Goal: Task Accomplishment & Management: Manage account settings

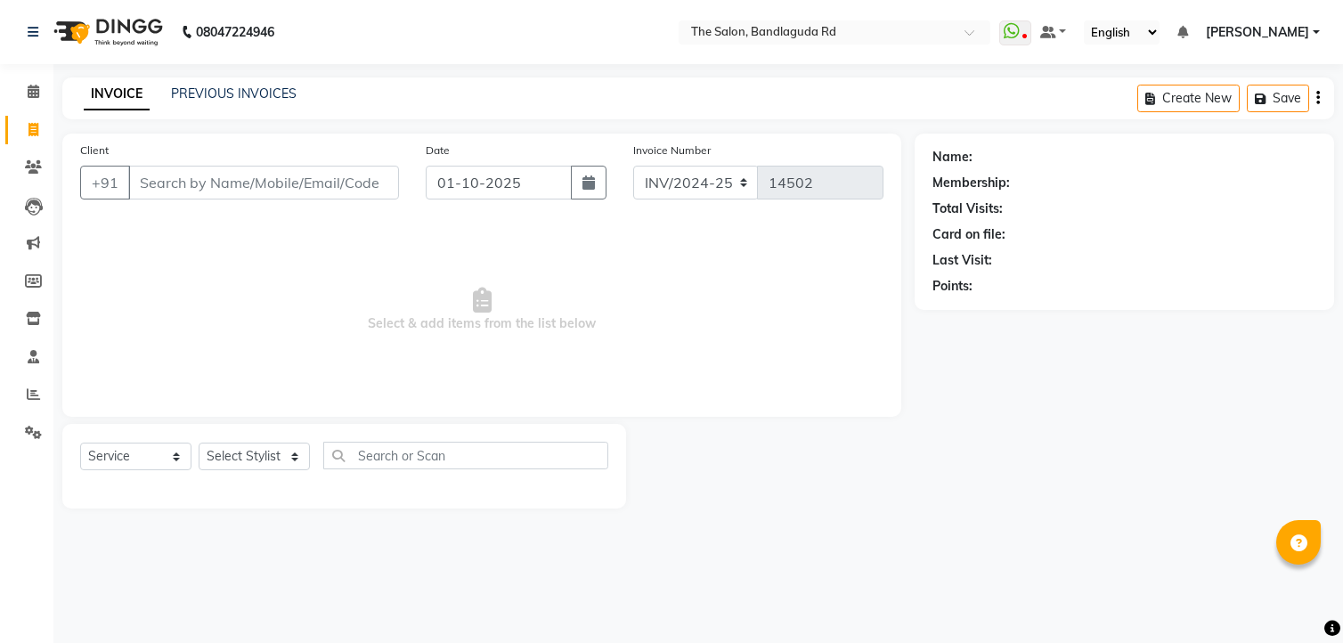
select select "service"
click at [37, 94] on icon at bounding box center [34, 91] width 12 height 13
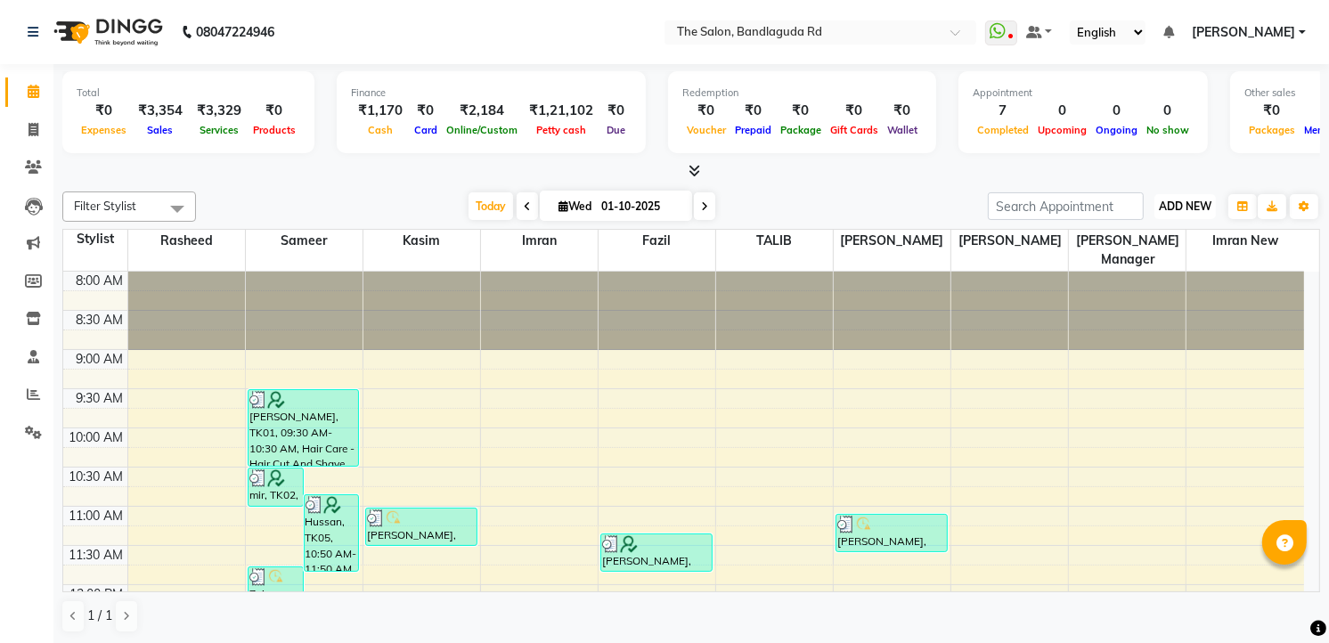
click at [1164, 201] on span "ADD NEW" at bounding box center [1185, 206] width 53 height 13
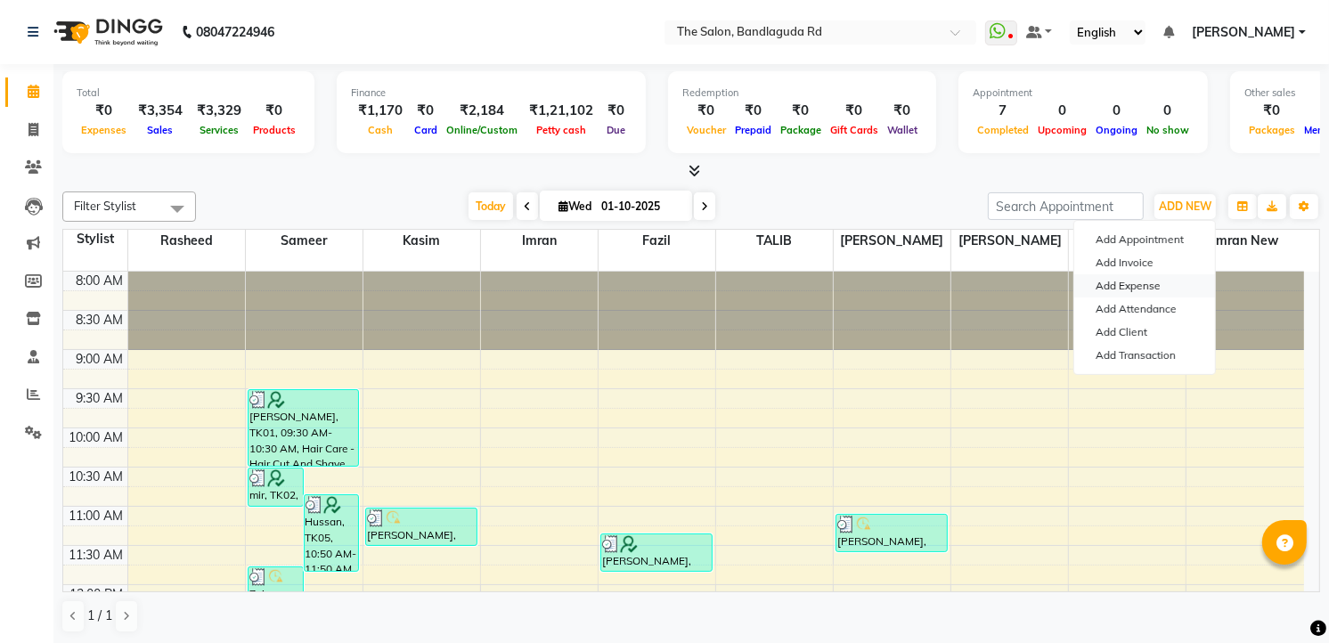
click at [1108, 297] on link "Add Expense" at bounding box center [1144, 285] width 141 height 23
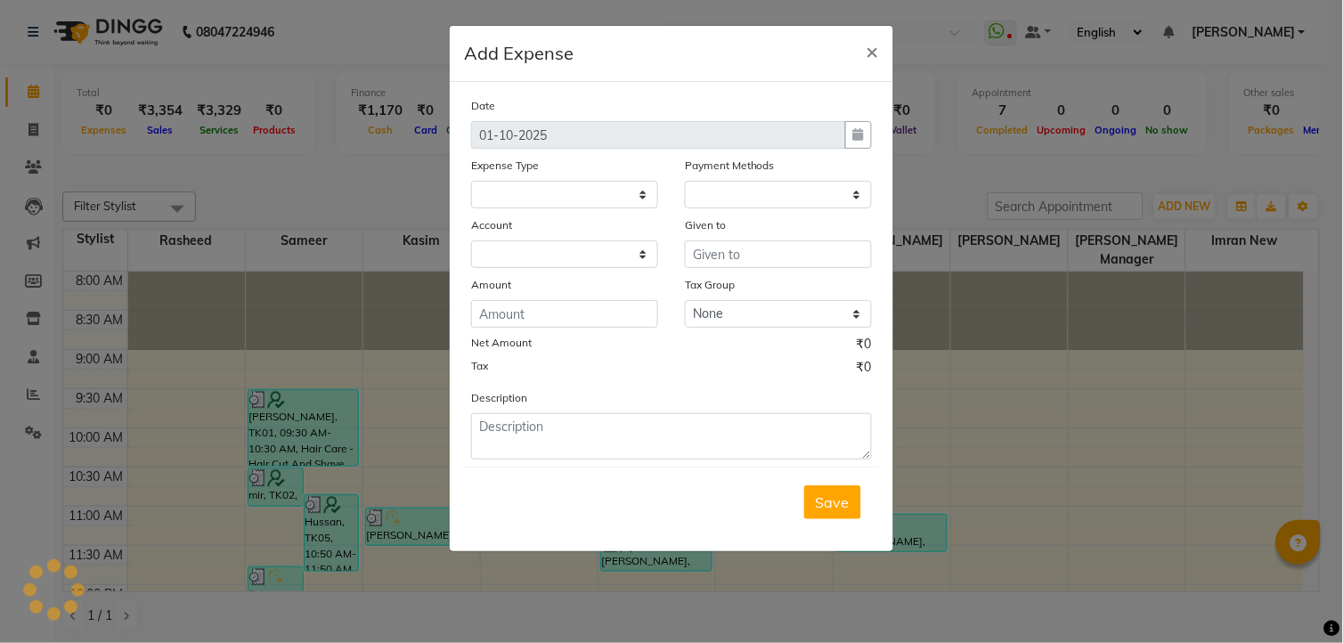
select select "1"
select select "3232"
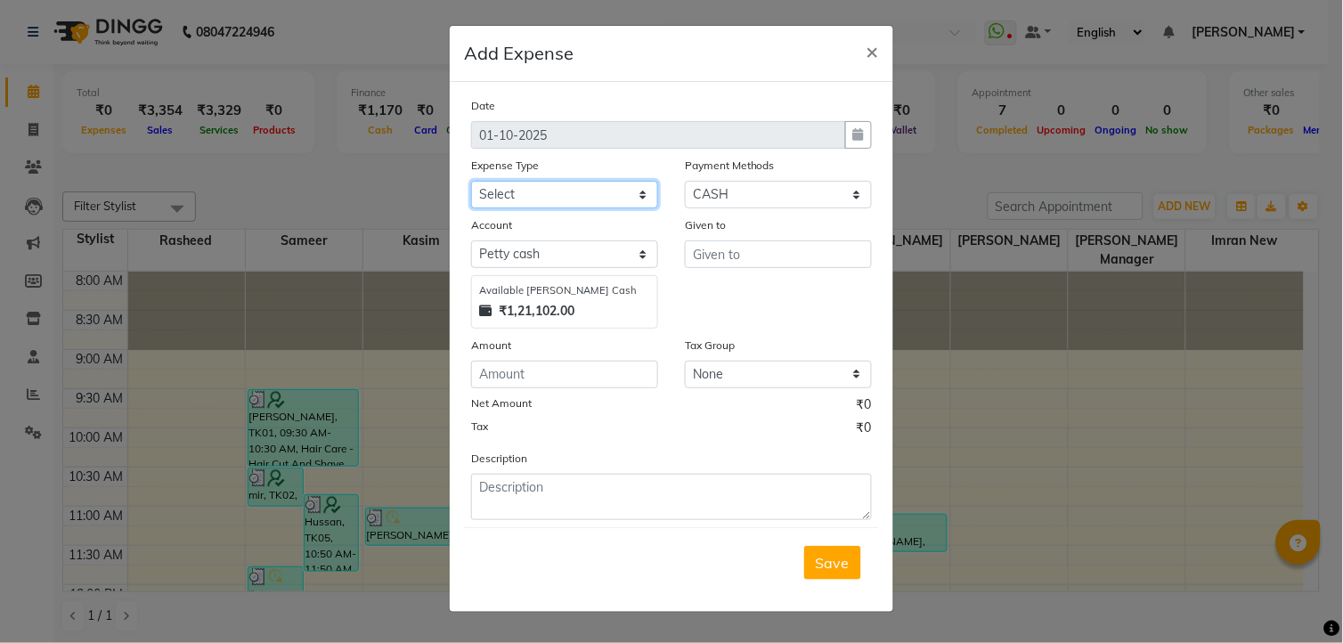
click at [555, 193] on select "Select Advance Salary [PERSON_NAME] bhai [PERSON_NAME] bhai chitti [DATE] Auto …" at bounding box center [564, 195] width 187 height 28
select select "5649"
click at [471, 181] on select "Select Advance Salary [PERSON_NAME] bhai [PERSON_NAME] bhai chitti [DATE] Auto …" at bounding box center [564, 195] width 187 height 28
click at [754, 268] on input "text" at bounding box center [778, 254] width 187 height 28
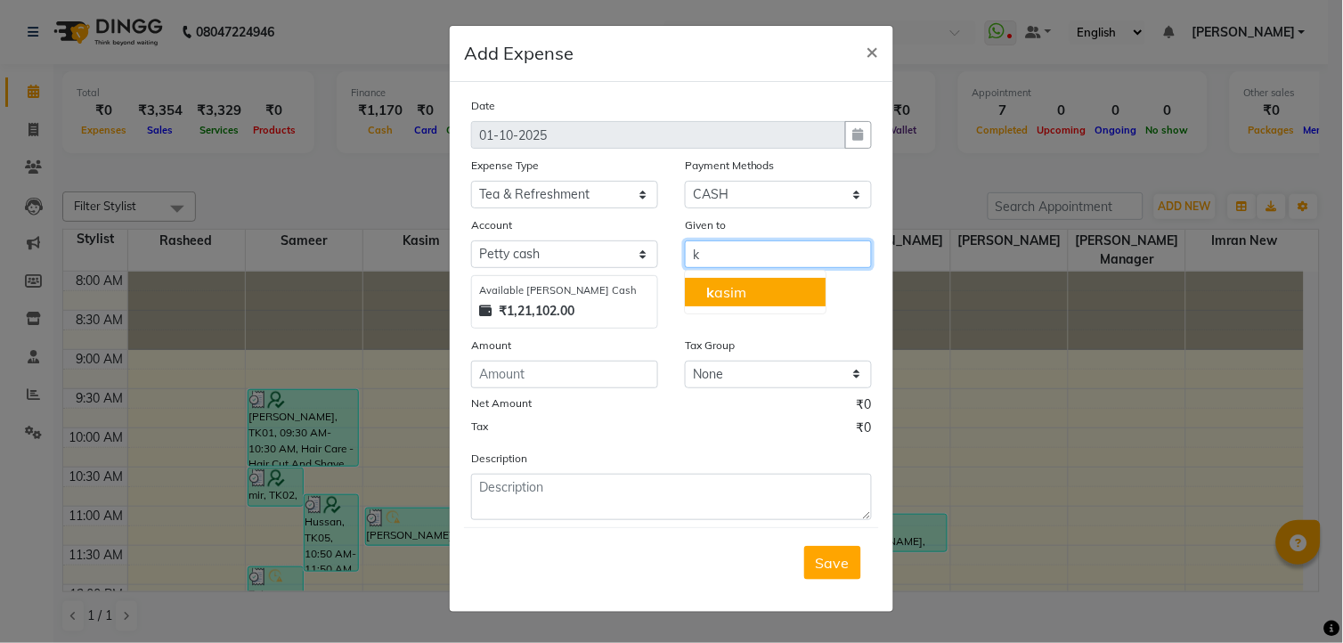
click at [754, 283] on button "k asim" at bounding box center [755, 292] width 141 height 29
type input "kasim"
click at [535, 359] on div "Amount" at bounding box center [564, 348] width 187 height 25
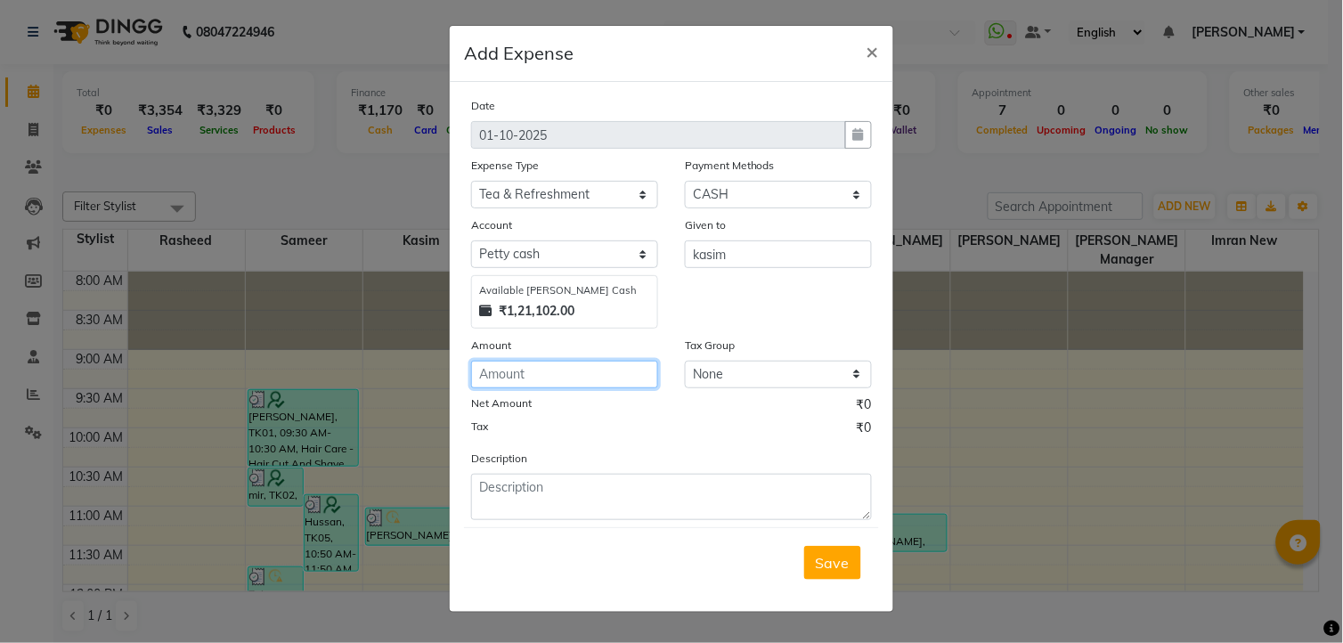
click at [535, 371] on input "number" at bounding box center [564, 375] width 187 height 28
type input "50"
click at [857, 576] on button "Save" at bounding box center [832, 563] width 57 height 34
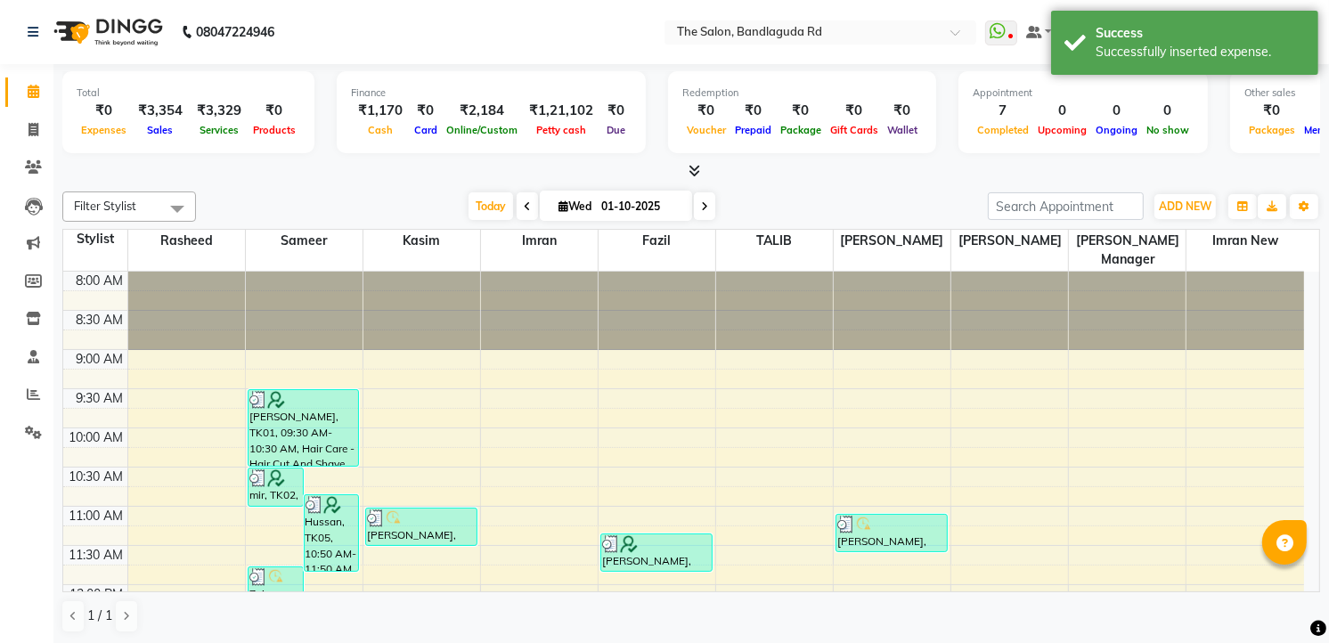
scroll to position [1, 0]
click at [33, 125] on icon at bounding box center [34, 128] width 10 height 13
select select "service"
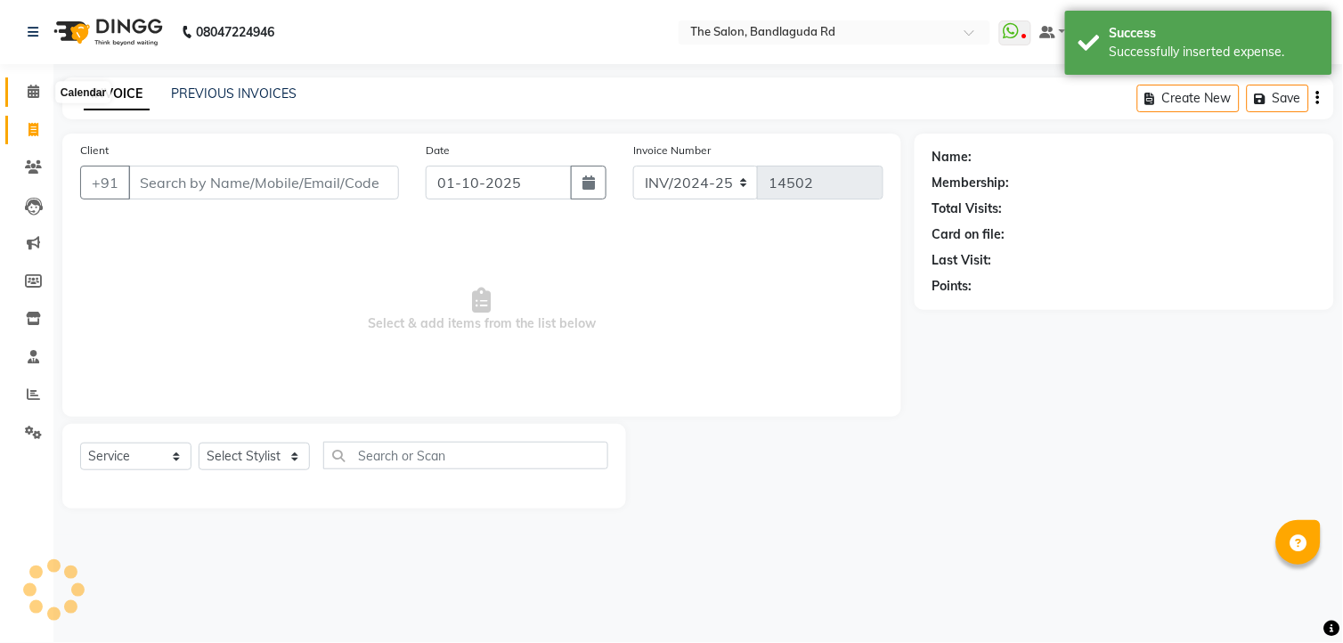
click at [32, 93] on icon at bounding box center [34, 91] width 12 height 13
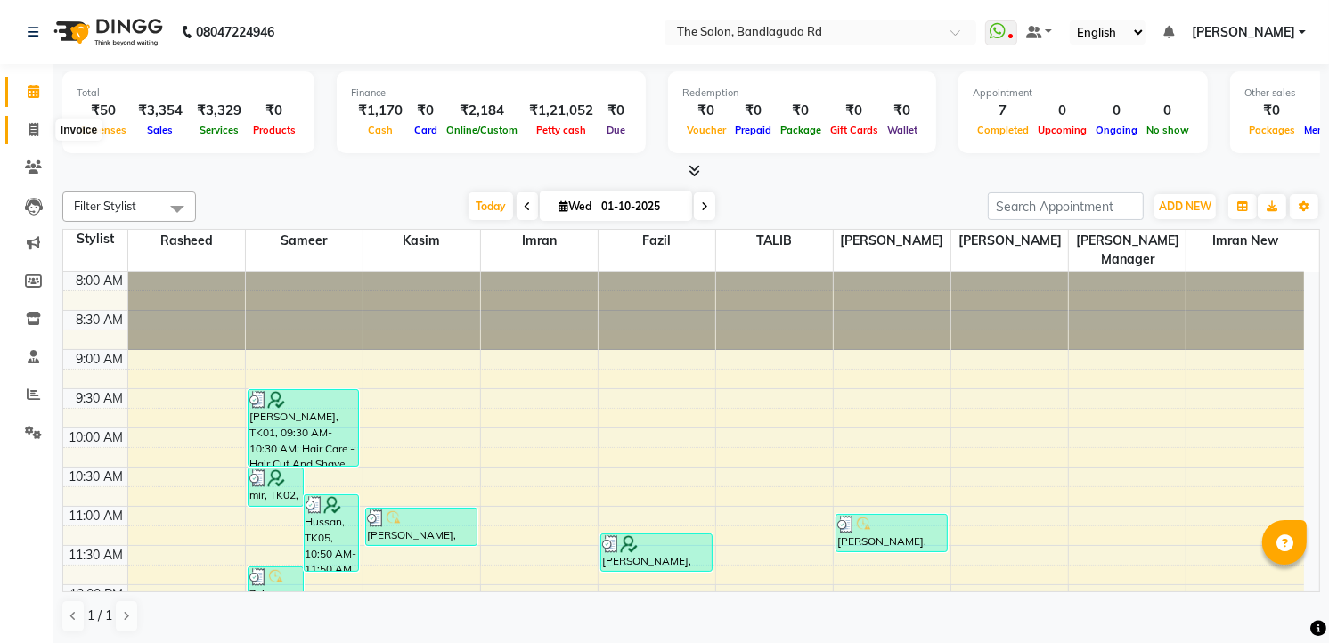
click at [20, 131] on span at bounding box center [33, 130] width 31 height 20
select select "service"
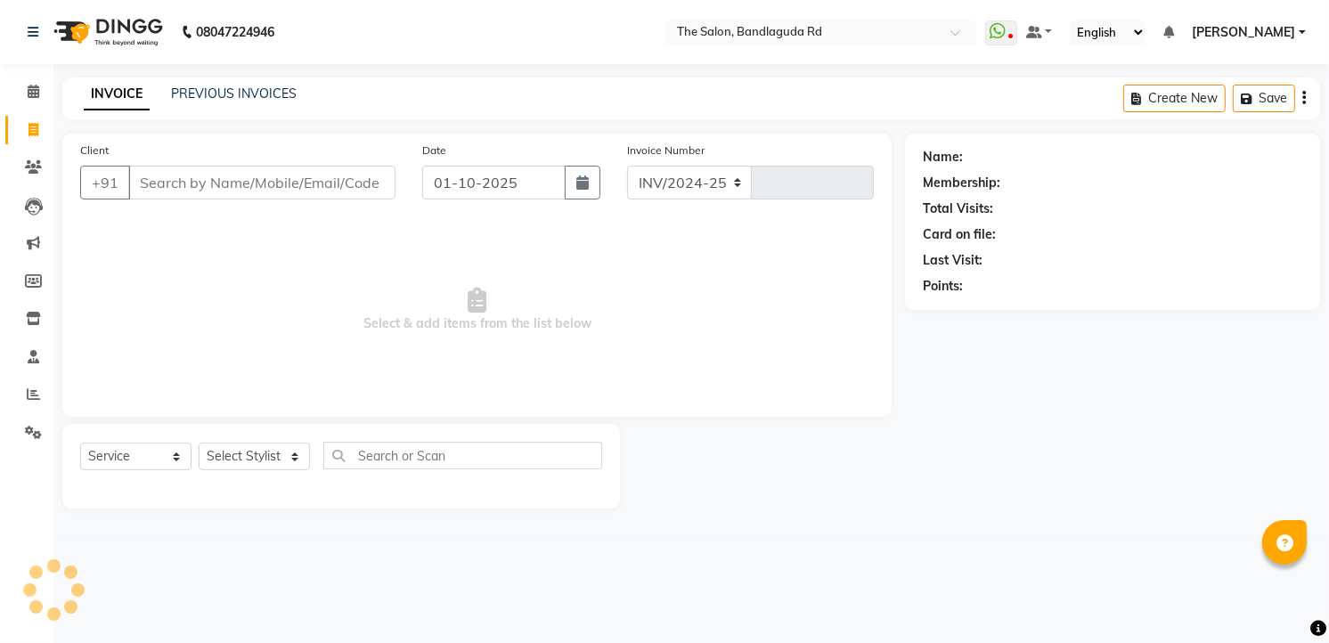
select select "5198"
type input "14502"
click at [263, 468] on select "Select Stylist [PERSON_NAME] [PERSON_NAME] [PERSON_NAME] new [PERSON_NAME] [PER…" at bounding box center [254, 457] width 111 height 28
select select "93197"
click at [199, 444] on select "Select Stylist [PERSON_NAME] [PERSON_NAME] [PERSON_NAME] new [PERSON_NAME] [PER…" at bounding box center [254, 457] width 111 height 28
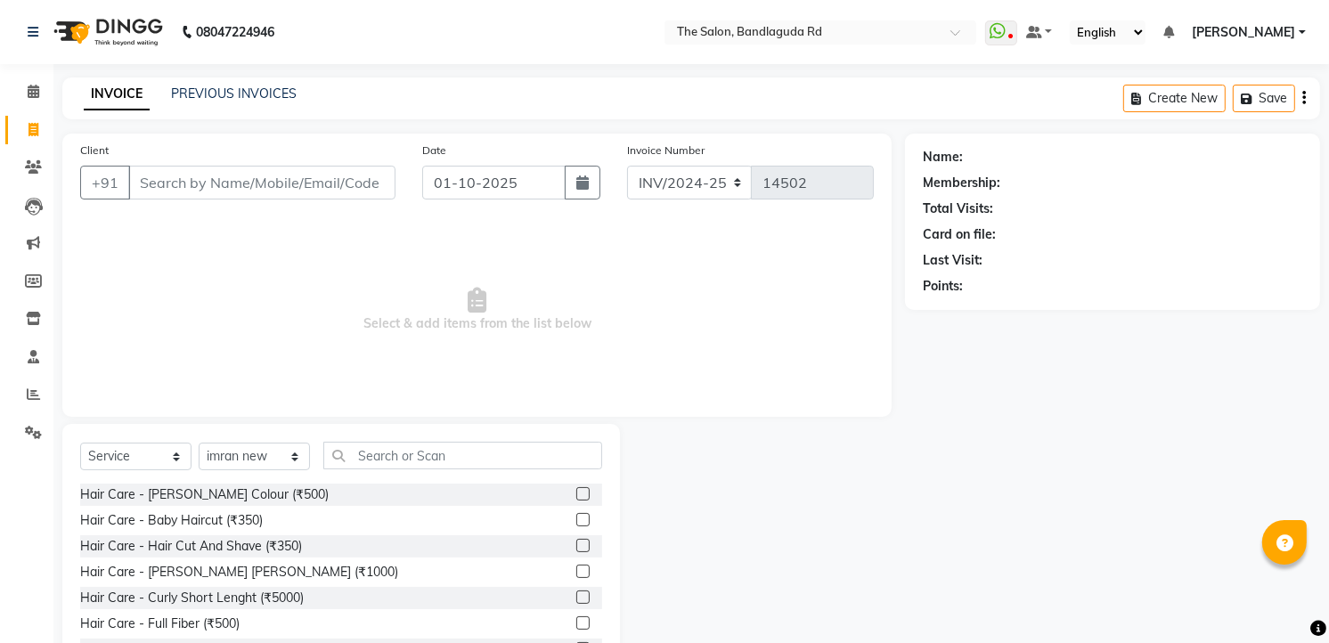
click at [234, 556] on div "Hair Care - Hair Cut And Shave (₹350)" at bounding box center [341, 546] width 522 height 22
click at [243, 549] on div "Hair Care - Hair Cut And Shave (₹350)" at bounding box center [191, 546] width 222 height 19
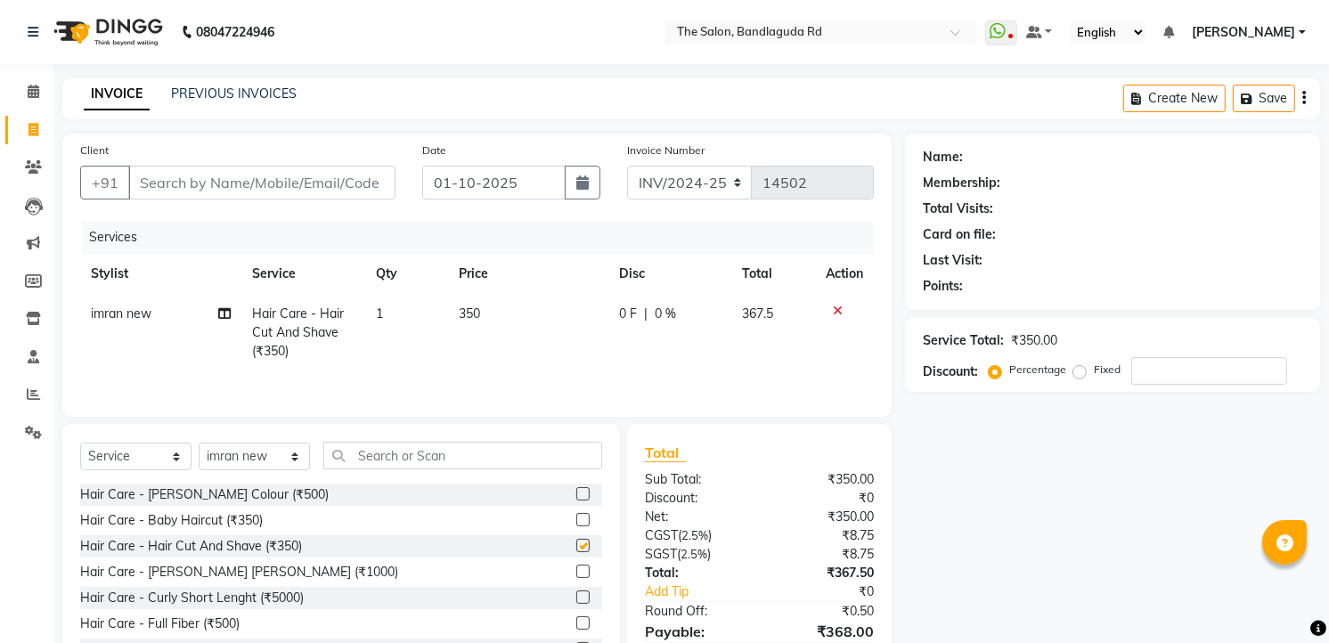
checkbox input "false"
click at [378, 458] on input "text" at bounding box center [462, 456] width 279 height 28
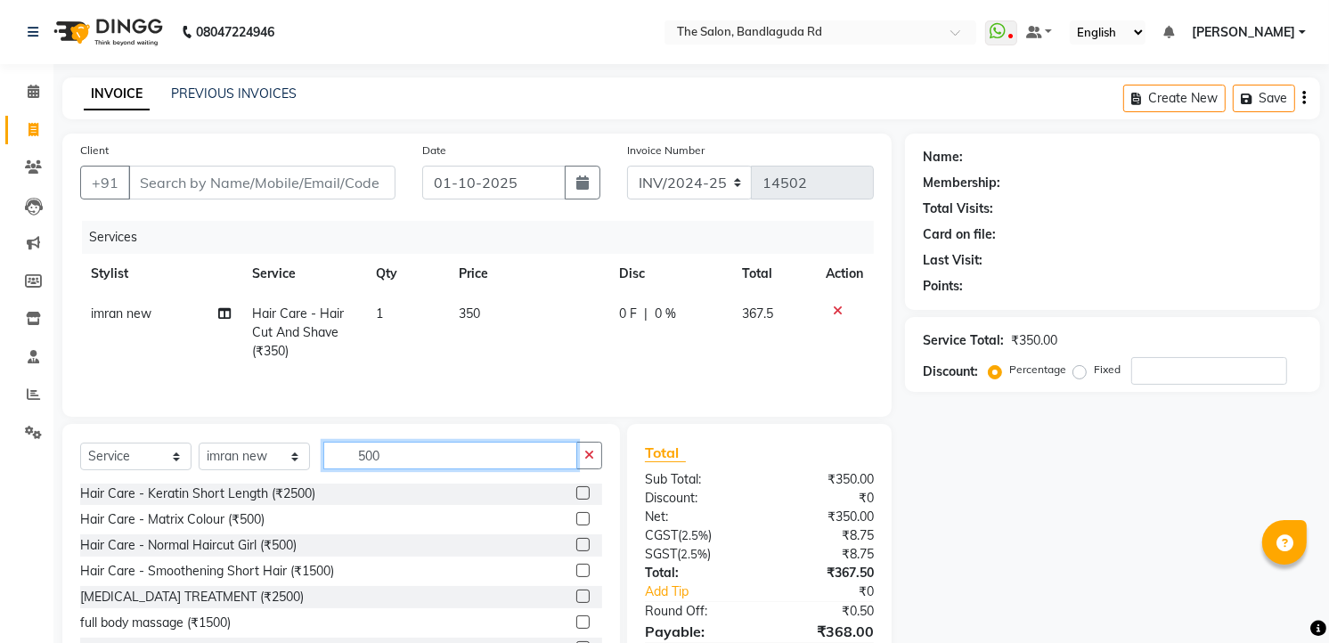
scroll to position [198, 0]
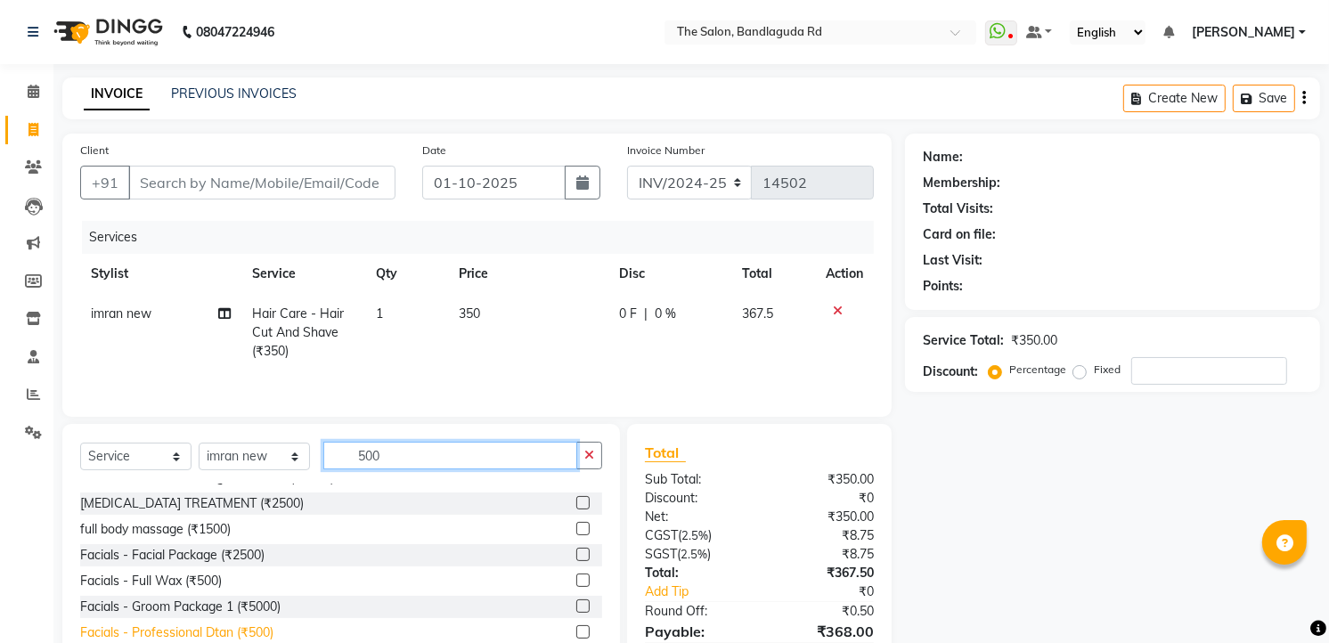
type input "500"
click at [245, 631] on div "Facials - Professional Dtan (₹500)" at bounding box center [176, 632] width 193 height 19
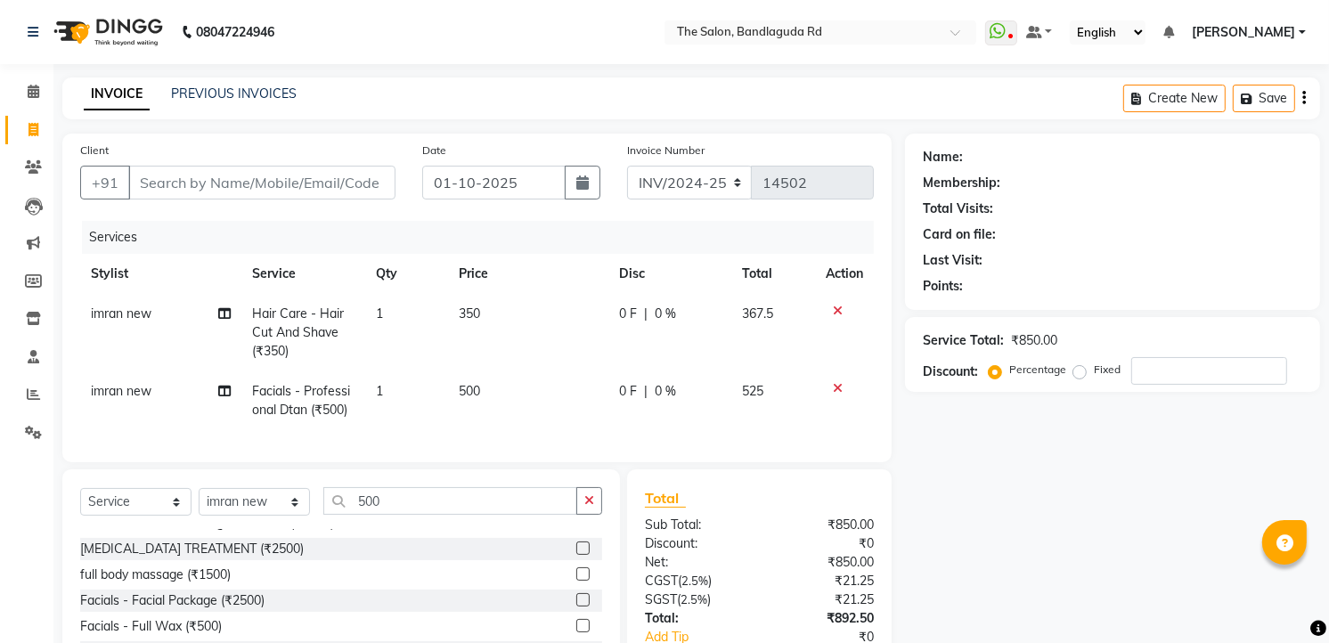
checkbox input "false"
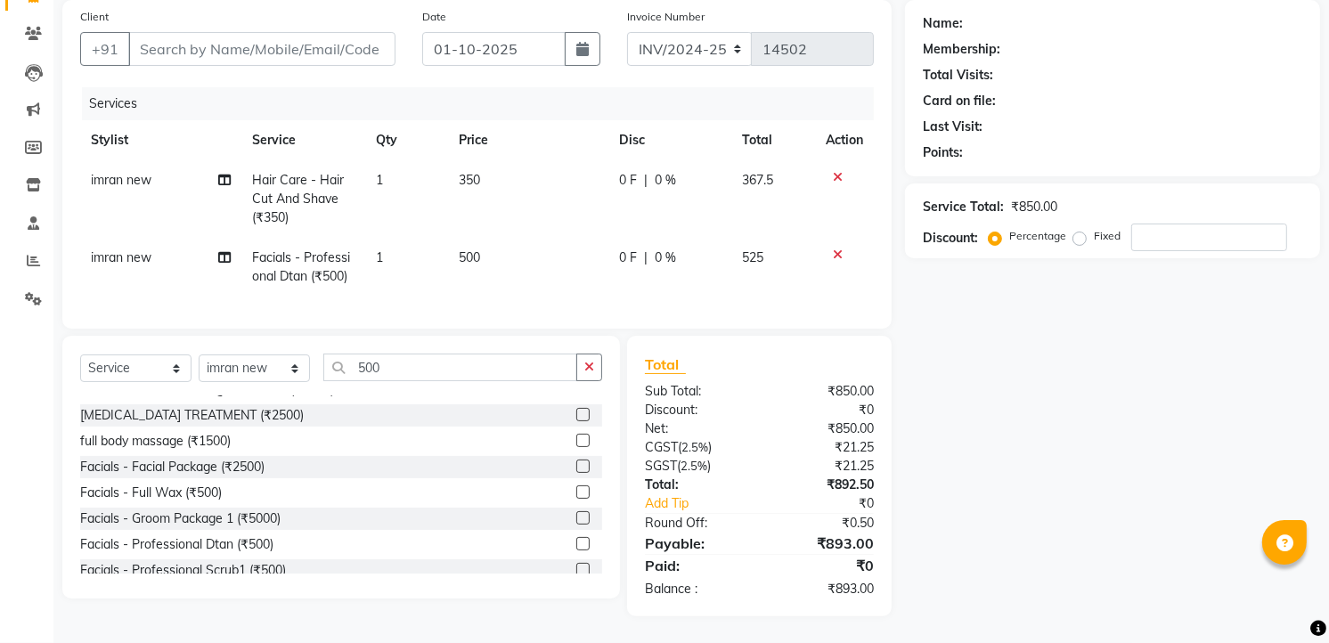
scroll to position [0, 0]
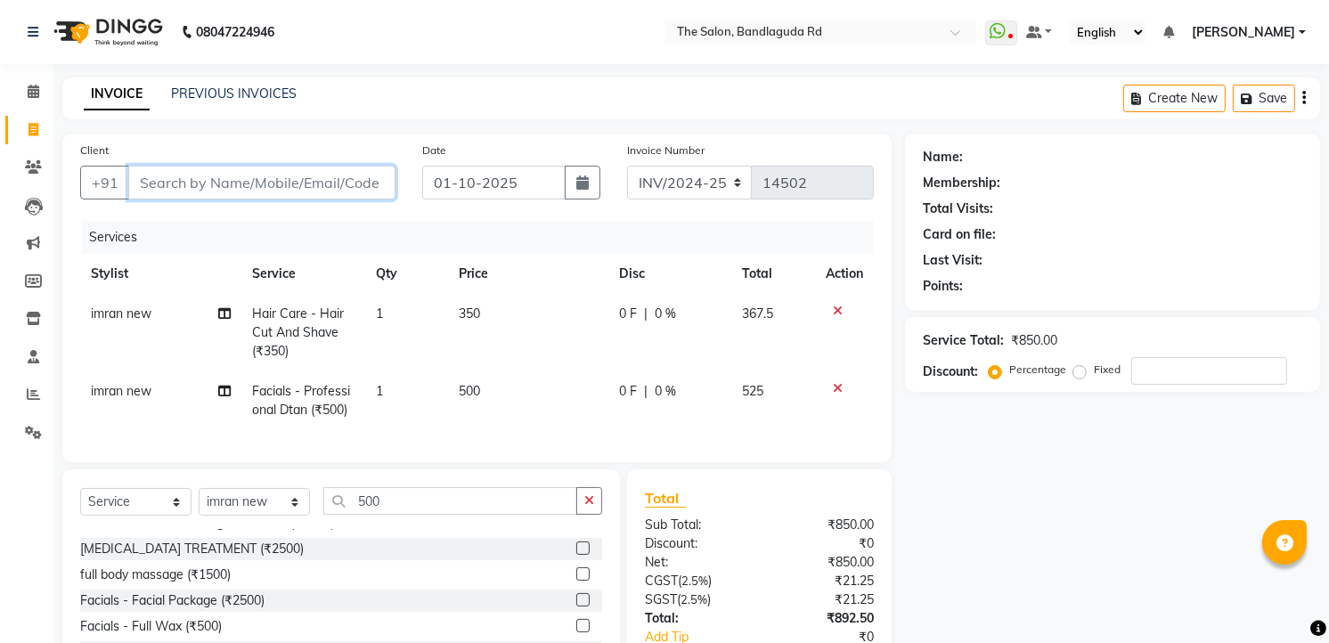
click at [358, 182] on input "Client" at bounding box center [261, 183] width 267 height 34
type input "8"
type input "0"
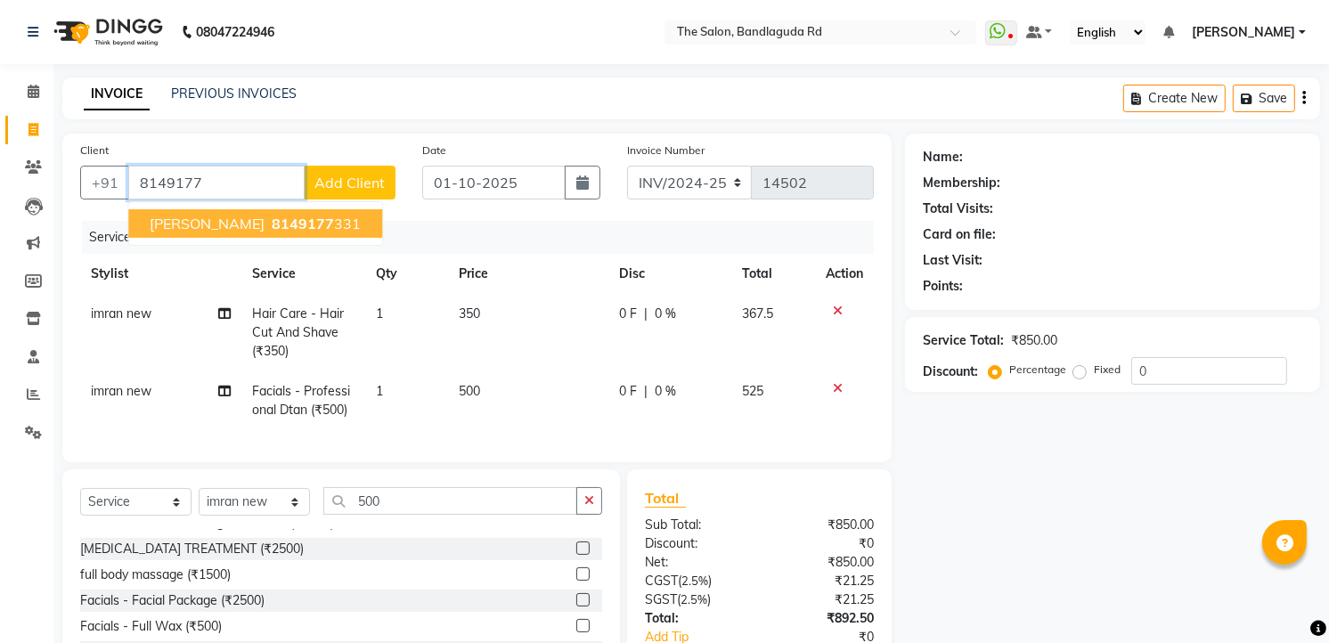
click at [280, 219] on ngb-highlight "8149177 331" at bounding box center [314, 224] width 93 height 18
type input "8149177331"
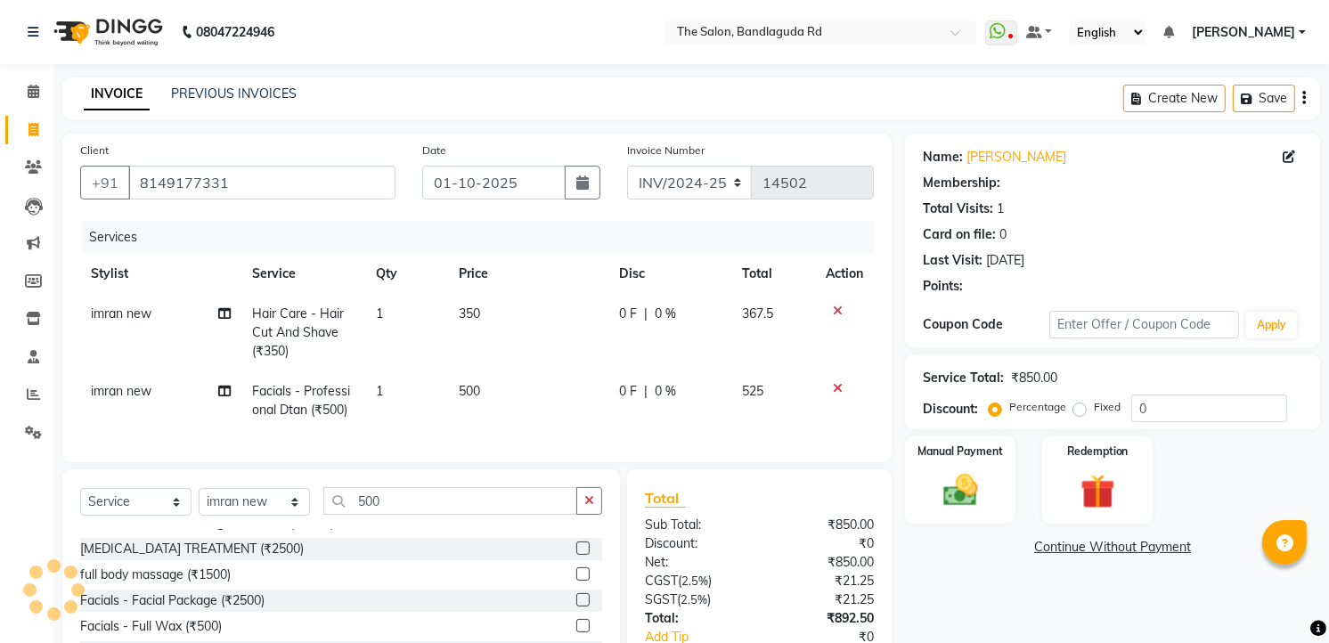
select select "1: Object"
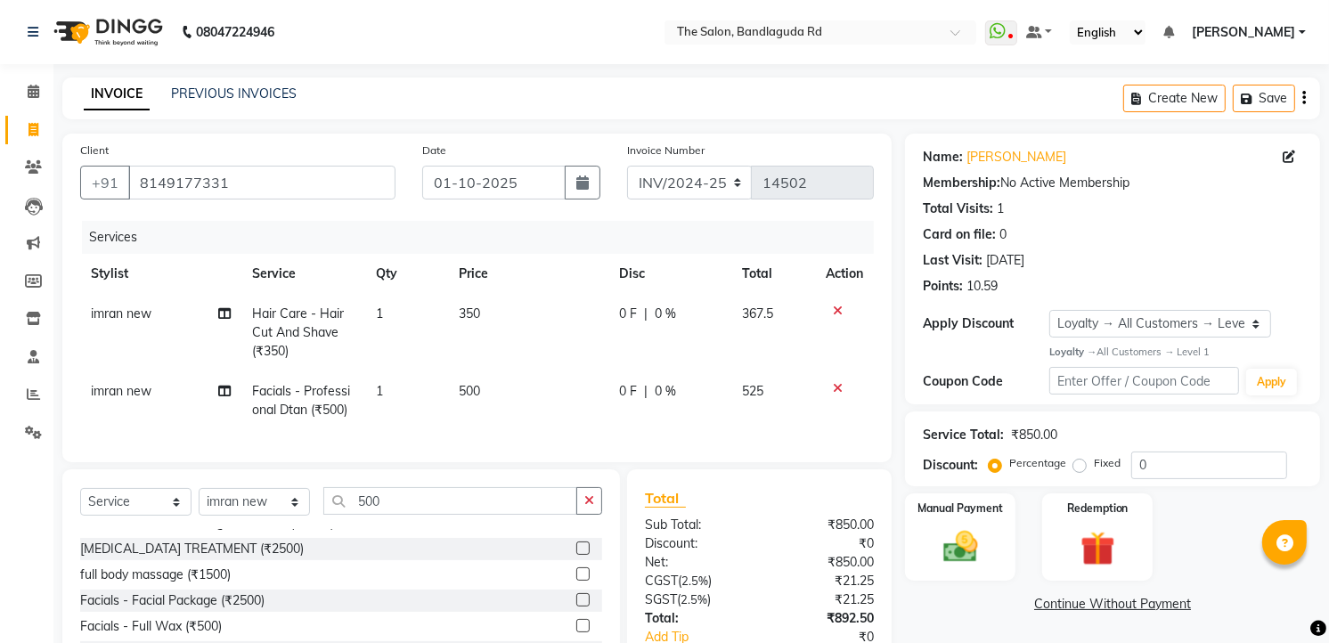
scroll to position [148, 0]
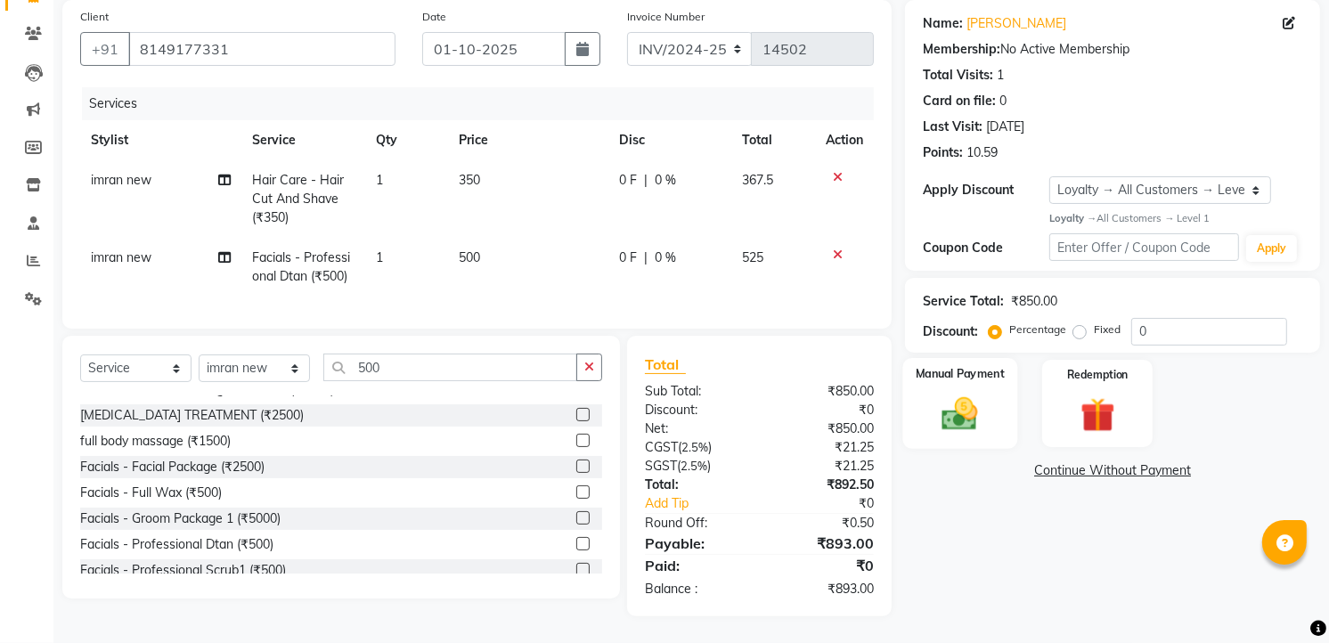
click at [996, 402] on div "Manual Payment" at bounding box center [960, 403] width 115 height 91
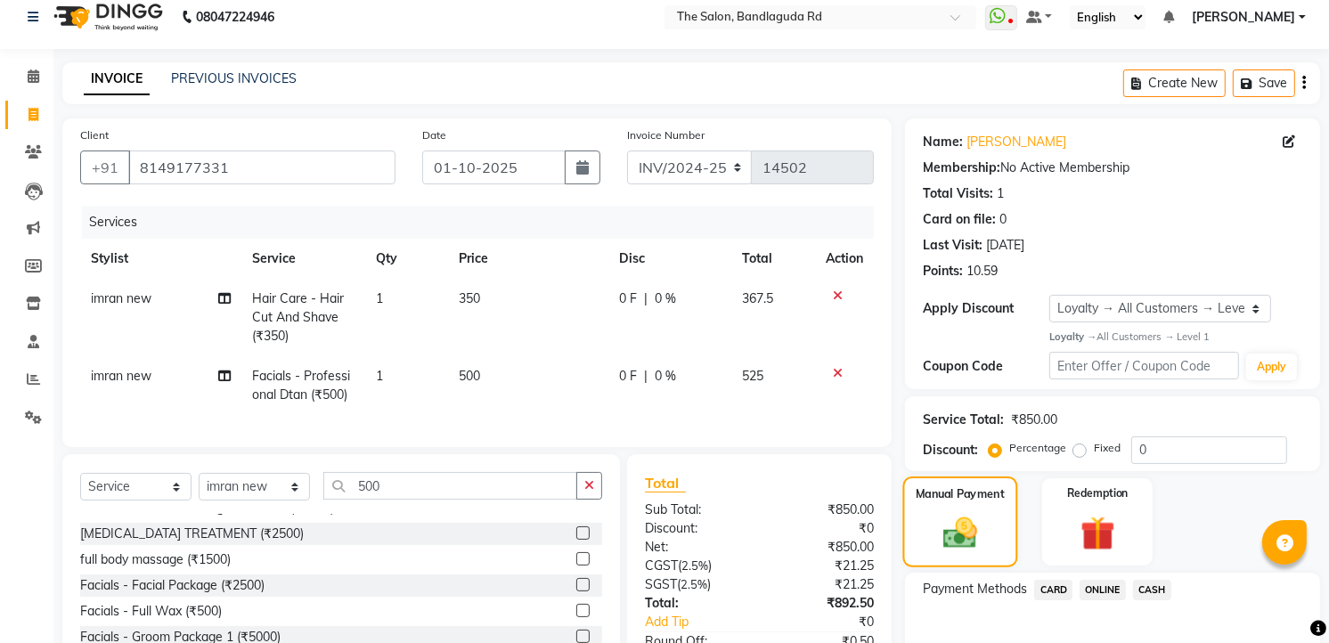
scroll to position [0, 0]
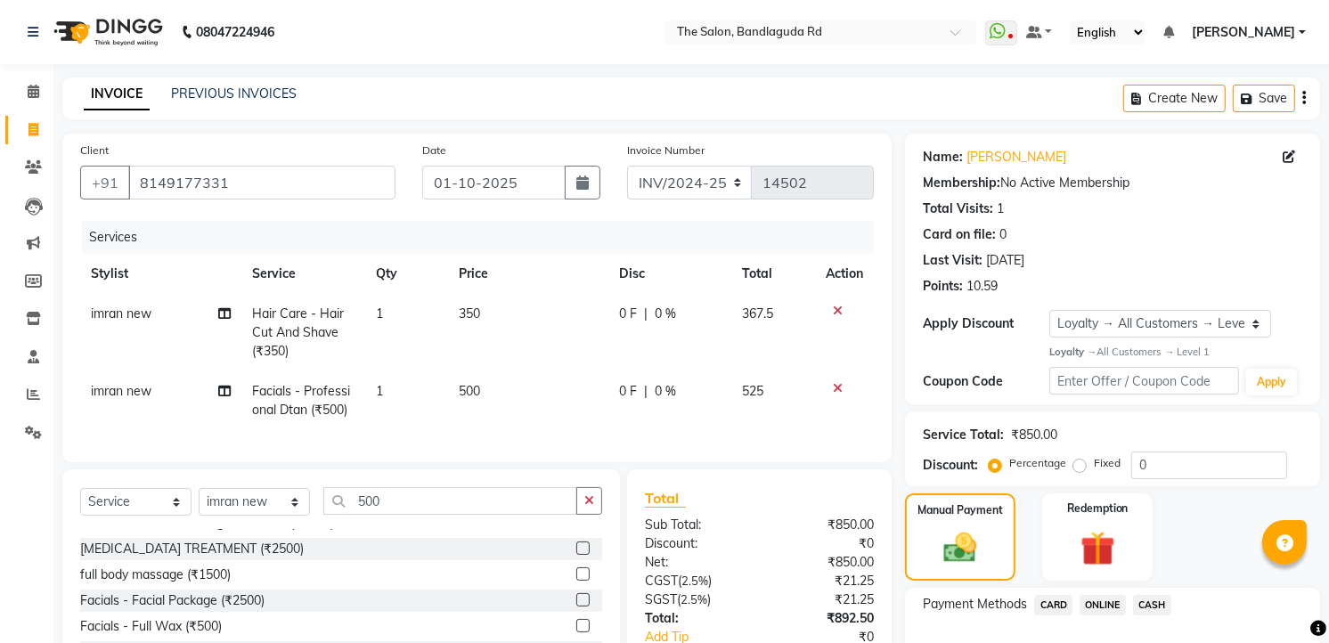
click at [1105, 606] on span "ONLINE" at bounding box center [1102, 605] width 46 height 20
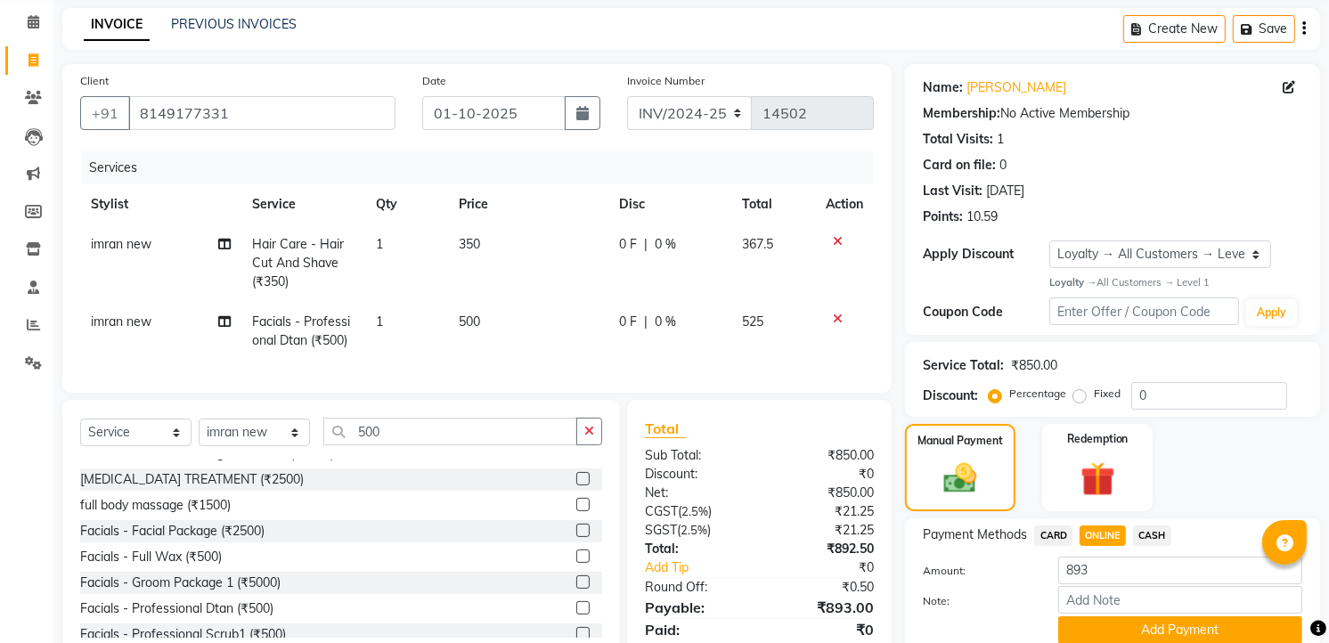
scroll to position [148, 0]
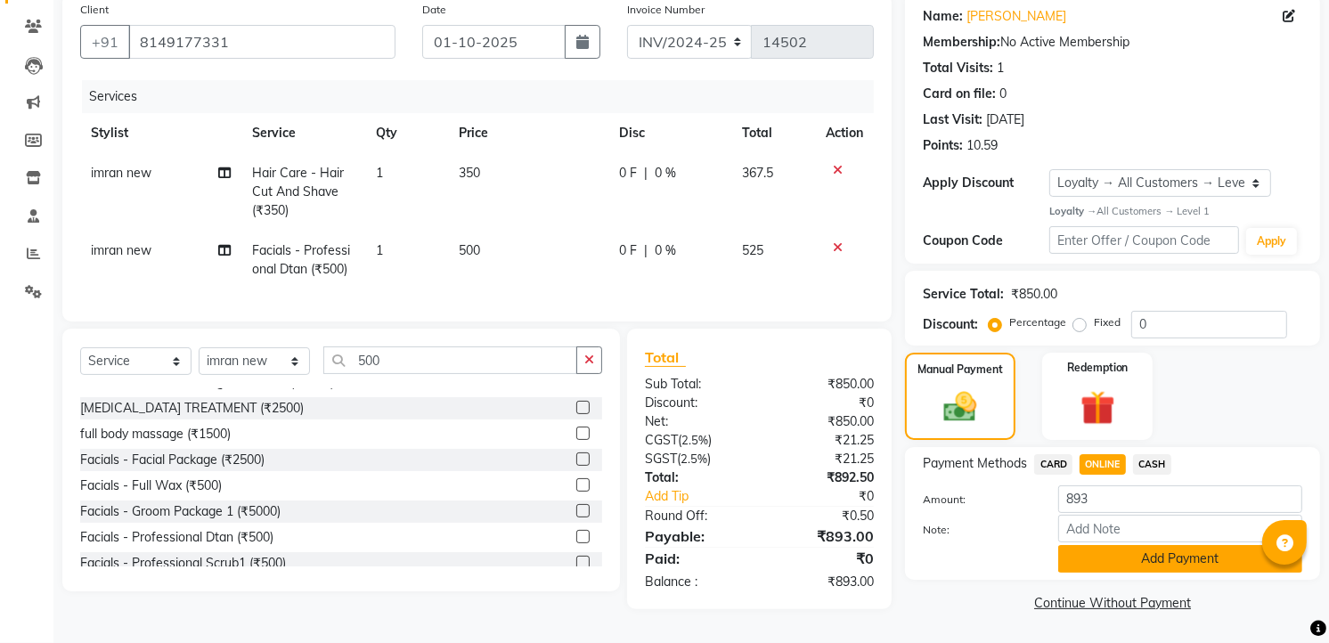
click at [1160, 545] on button "Add Payment" at bounding box center [1180, 559] width 244 height 28
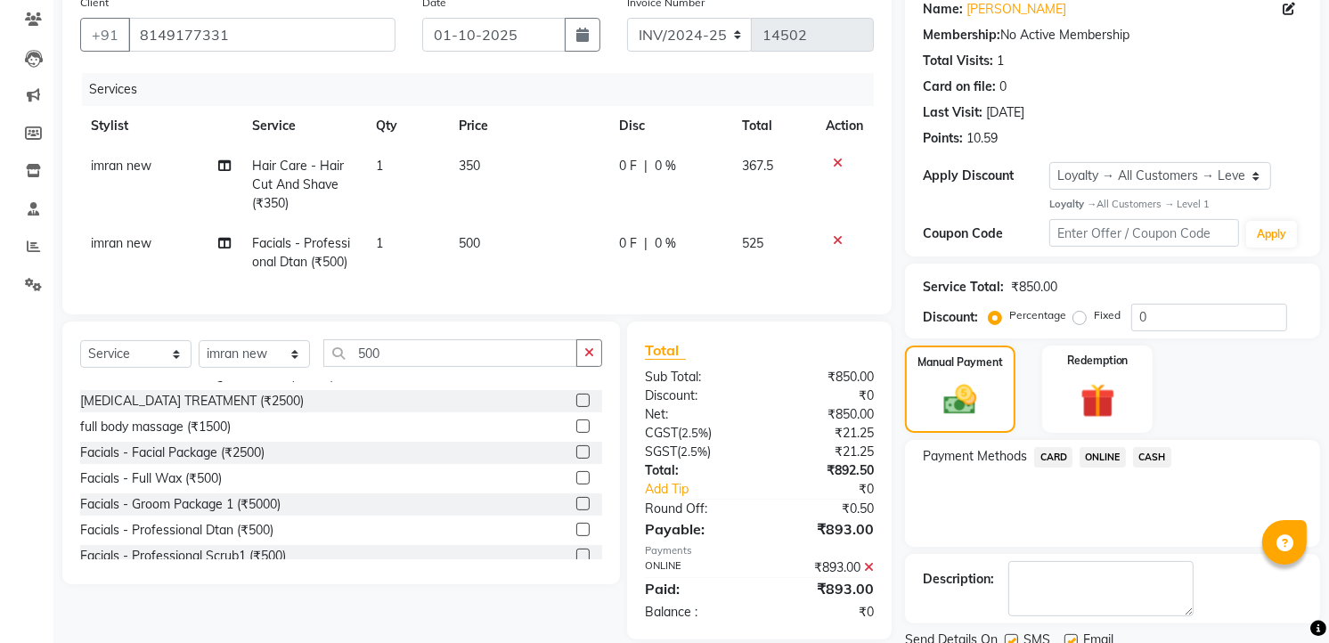
scroll to position [273, 0]
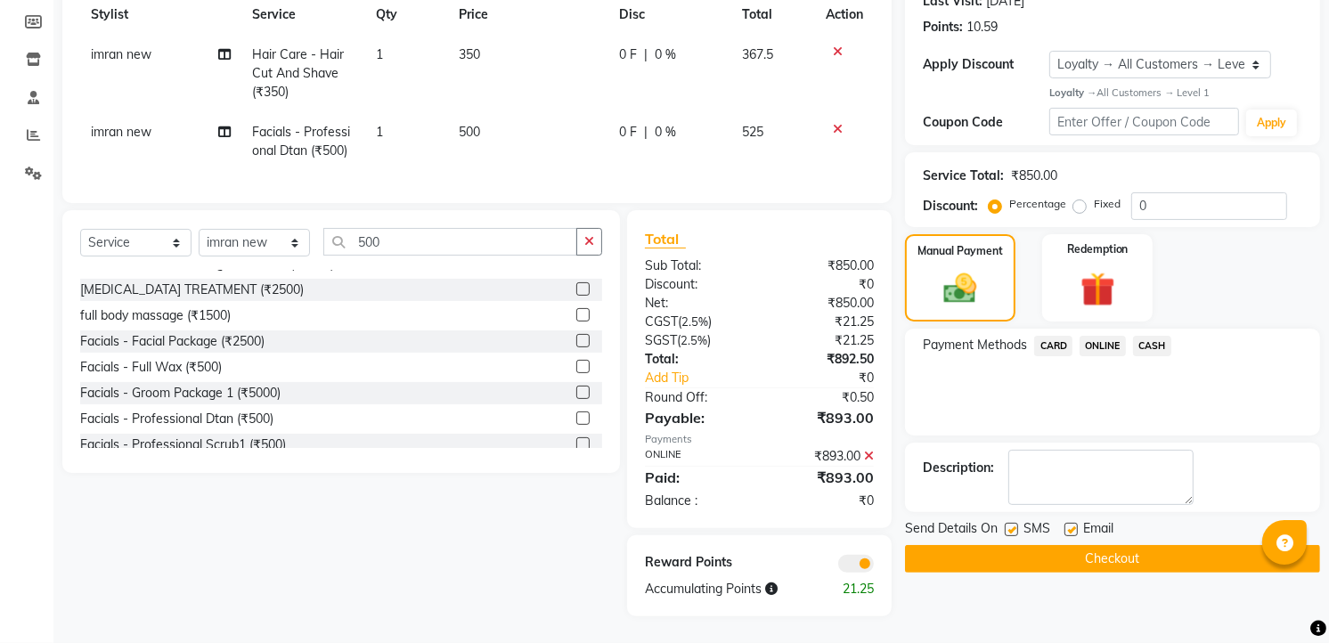
click at [1146, 545] on button "Checkout" at bounding box center [1112, 559] width 415 height 28
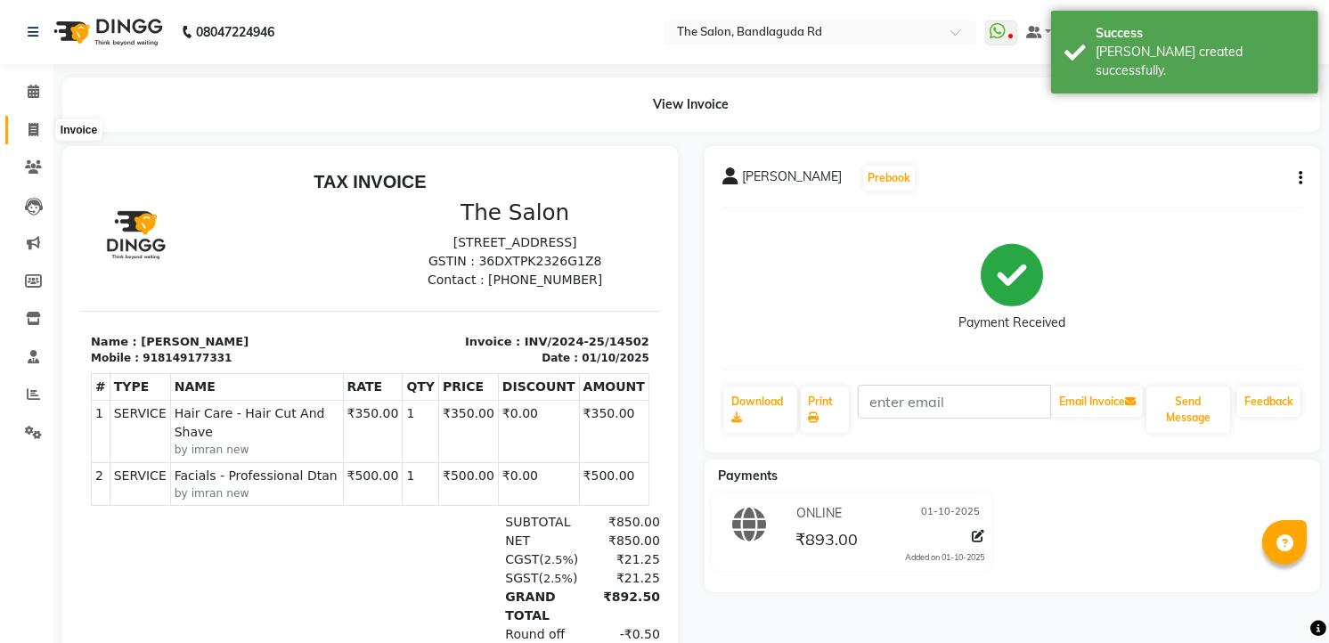
click at [34, 135] on icon at bounding box center [34, 129] width 10 height 13
select select "service"
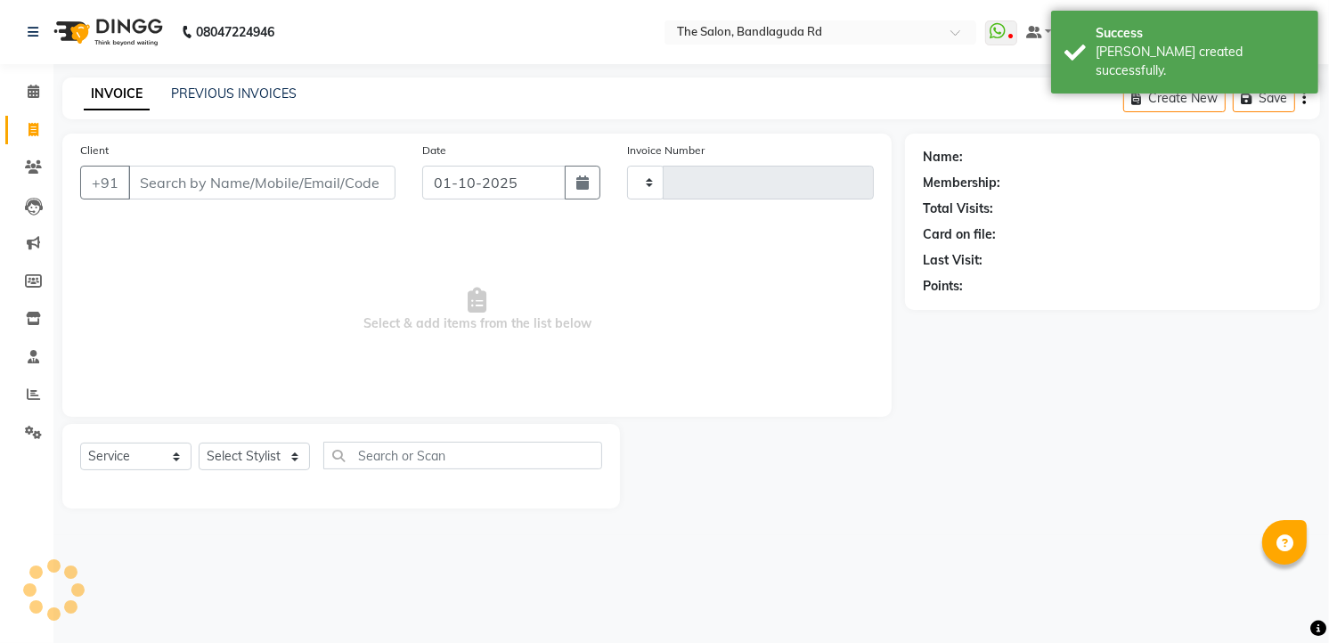
type input "14503"
select select "5198"
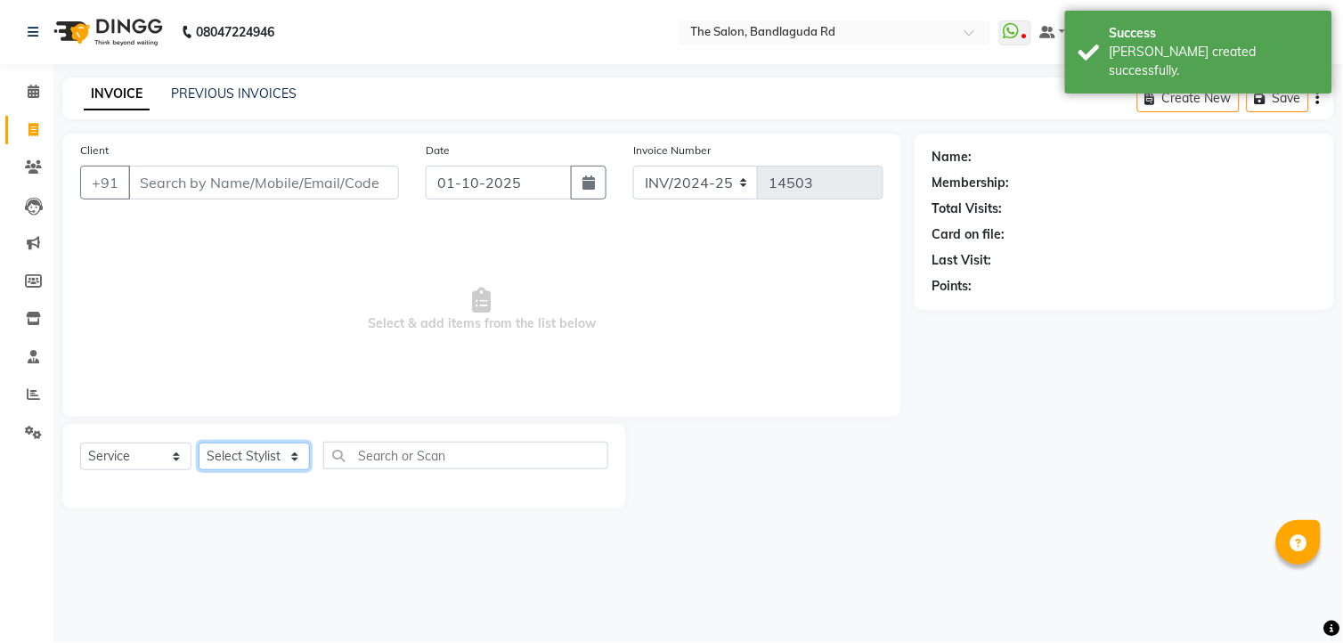
click at [271, 447] on select "Select Stylist [PERSON_NAME] [PERSON_NAME] [PERSON_NAME] new [PERSON_NAME] [PER…" at bounding box center [254, 457] width 111 height 28
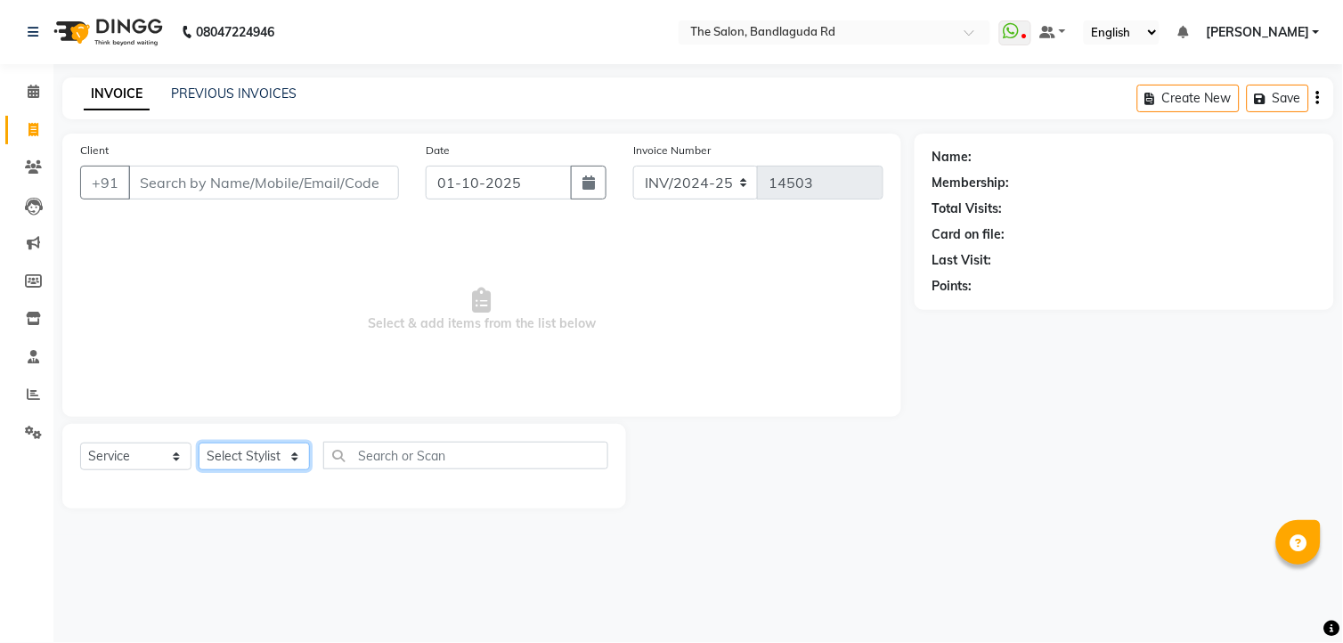
select select "65399"
click at [199, 444] on select "Select Stylist [PERSON_NAME] [PERSON_NAME] [PERSON_NAME] new [PERSON_NAME] [PER…" at bounding box center [254, 457] width 111 height 28
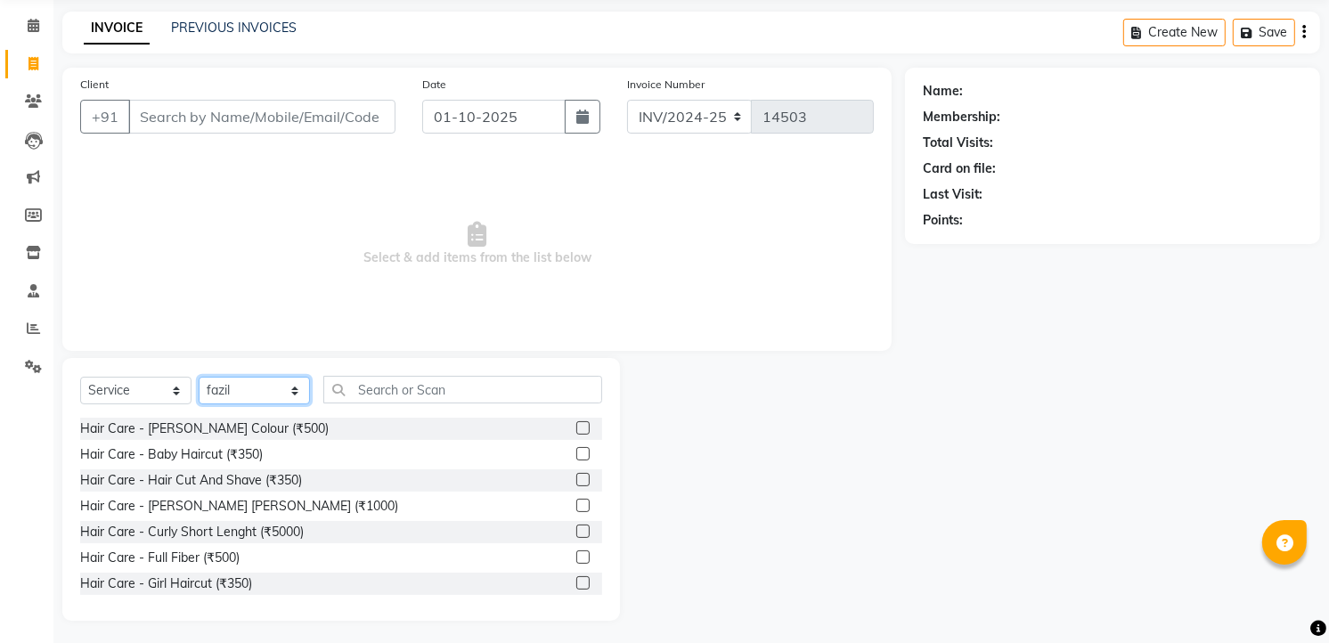
scroll to position [69, 0]
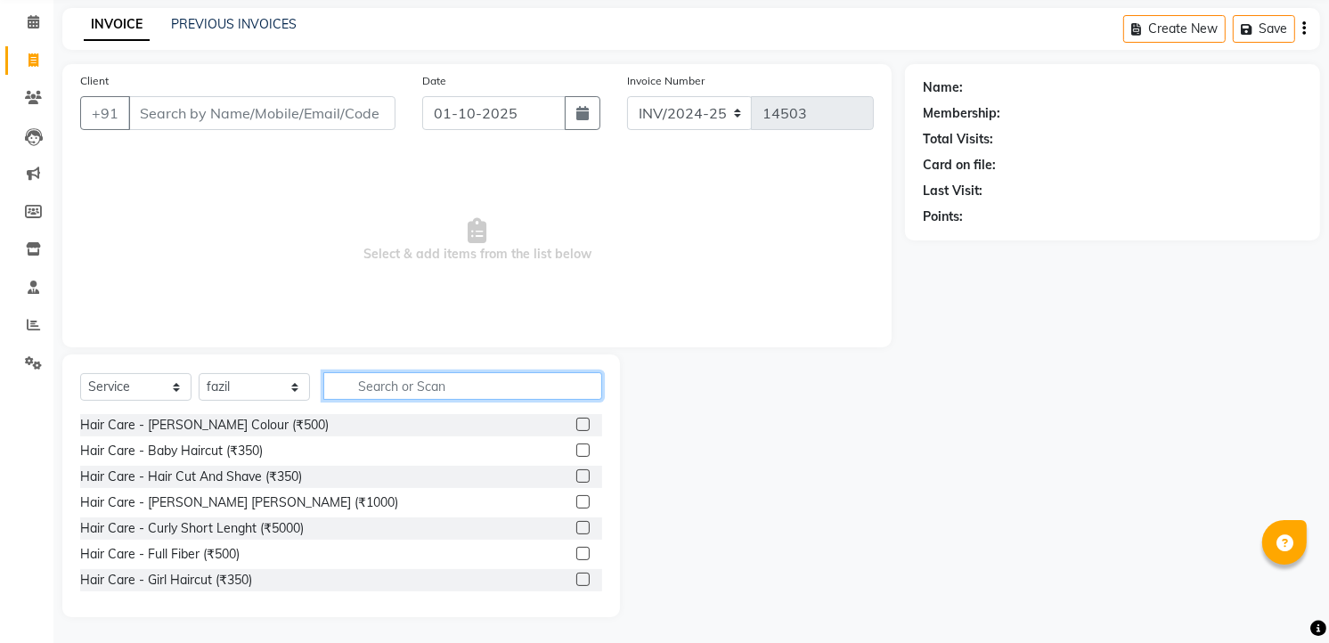
click at [403, 388] on input "text" at bounding box center [462, 386] width 279 height 28
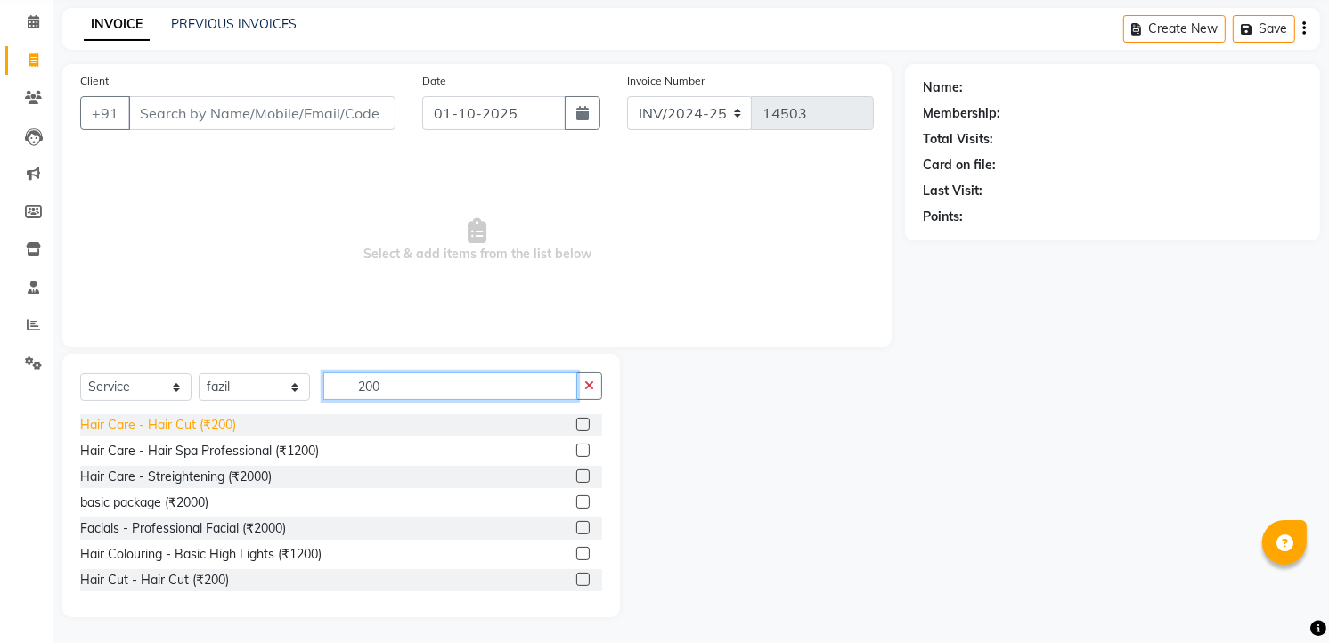
type input "200"
click at [184, 433] on div "Hair Care - Hair Cut (₹200)" at bounding box center [158, 425] width 156 height 19
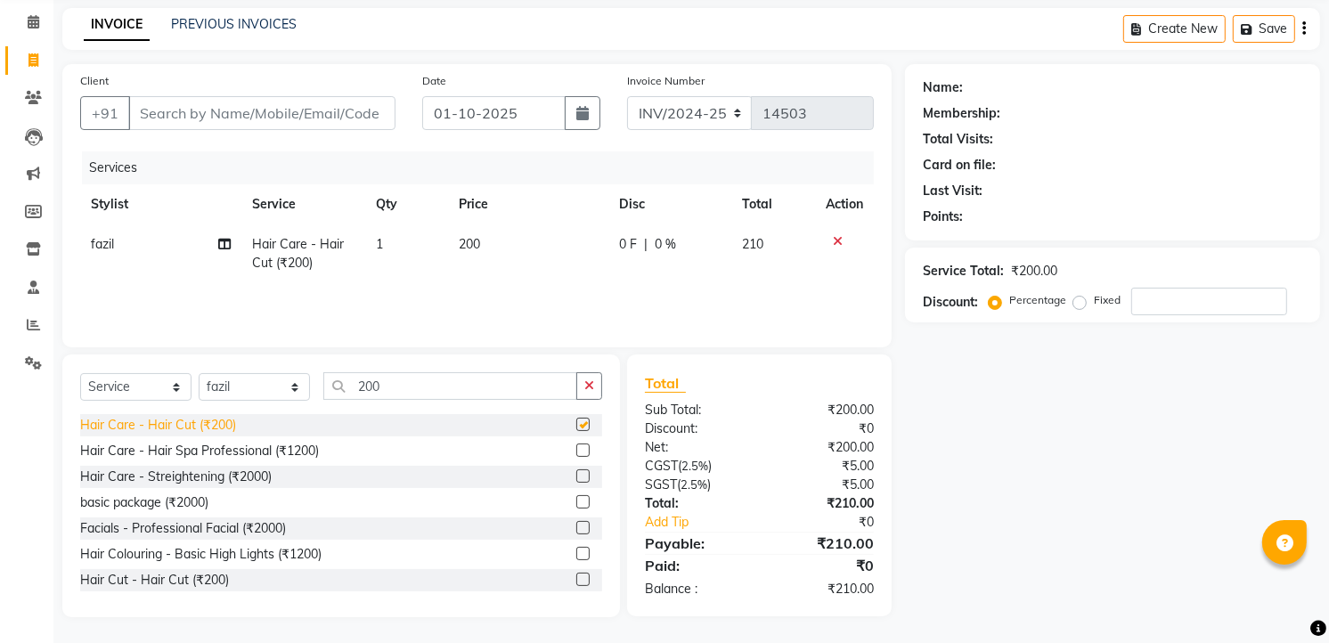
checkbox input "false"
click at [281, 122] on input "Client" at bounding box center [261, 113] width 267 height 34
type input "8"
type input "0"
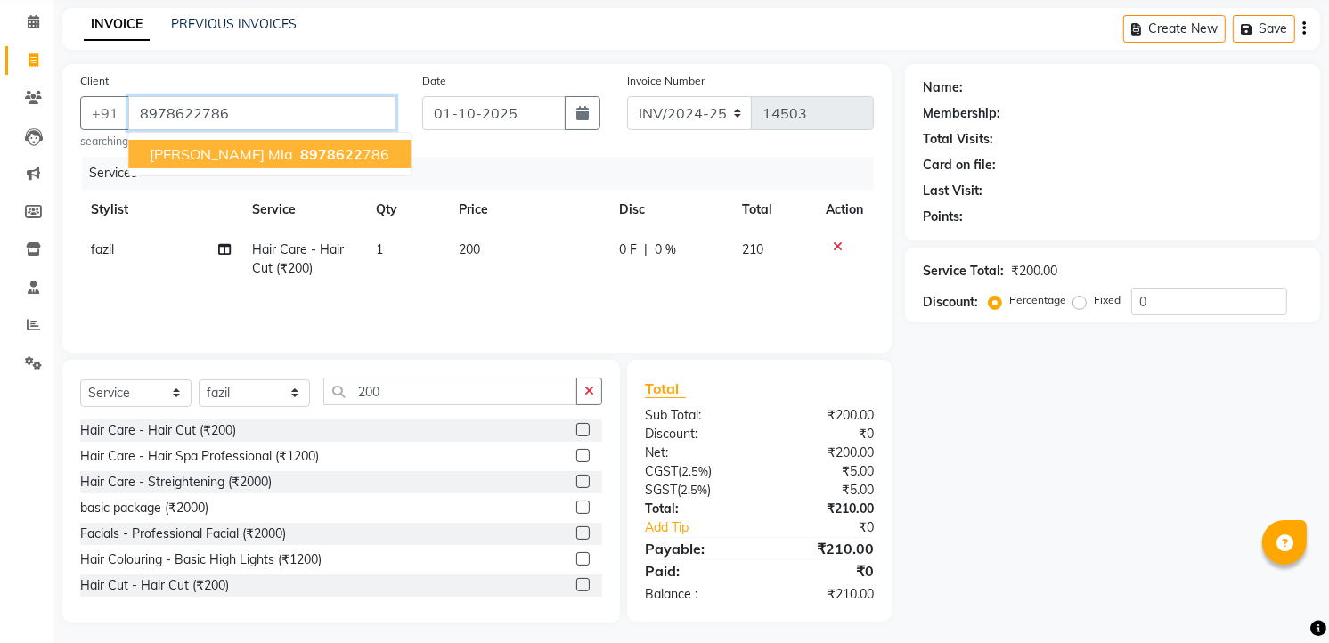
type input "8978622786"
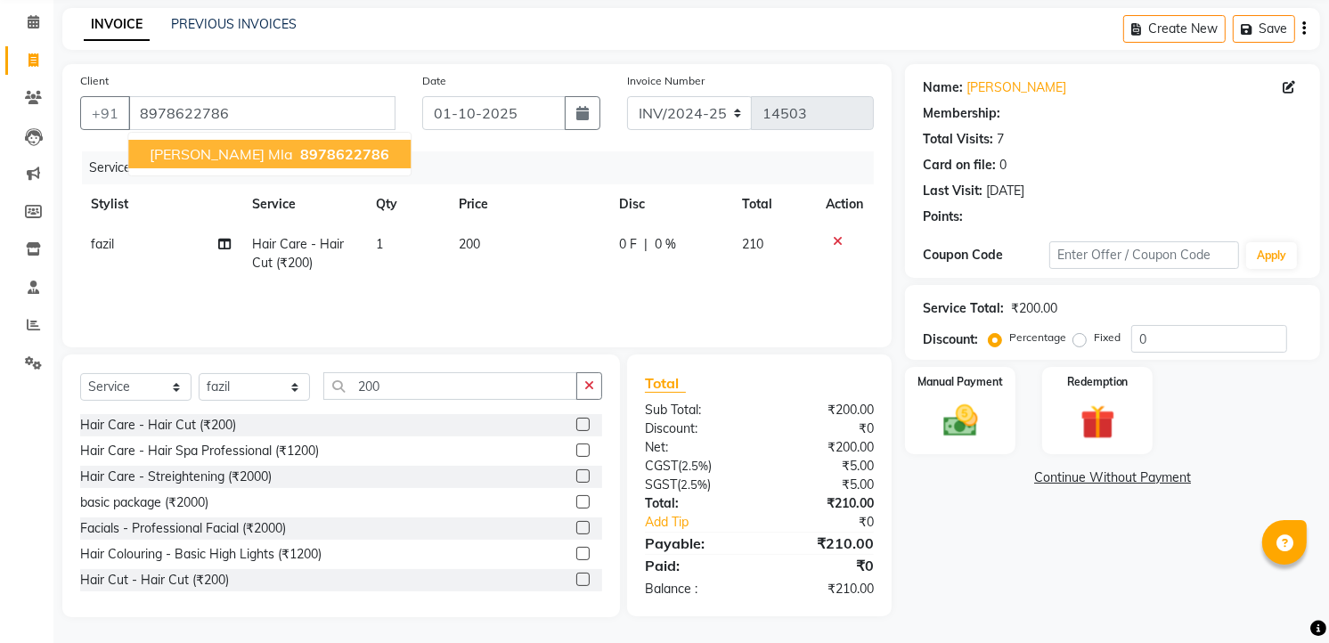
select select "1: Object"
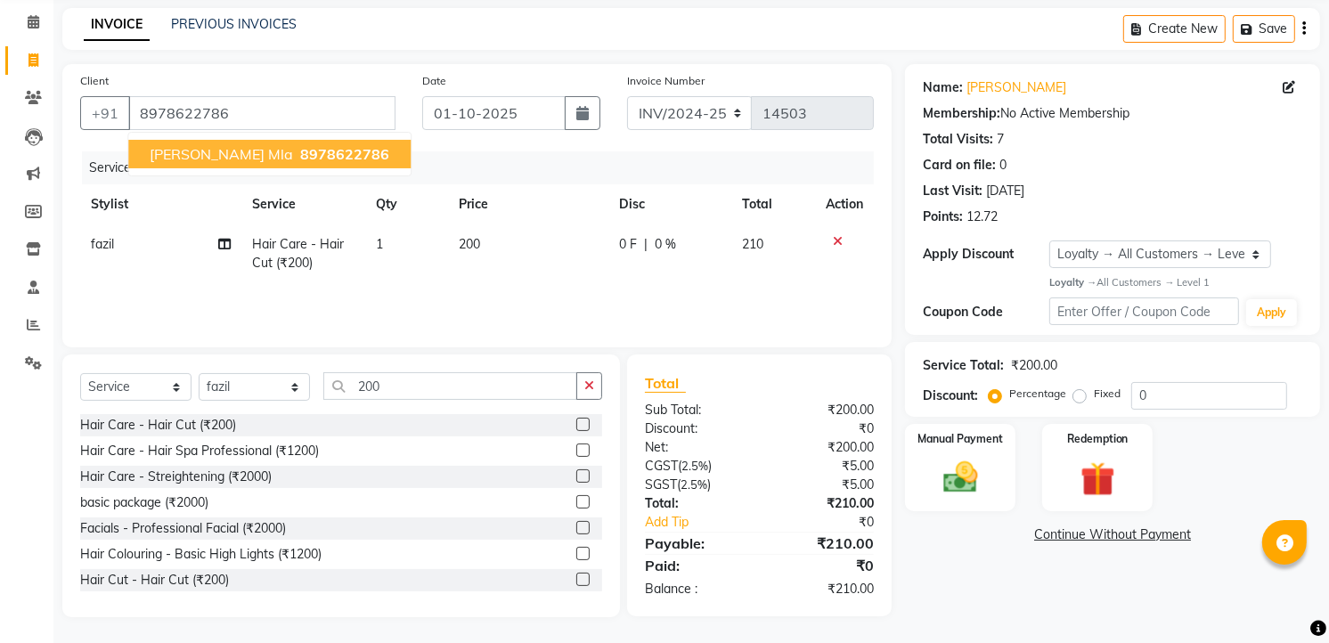
click at [256, 154] on span "Mudassir hussain mla" at bounding box center [221, 154] width 143 height 18
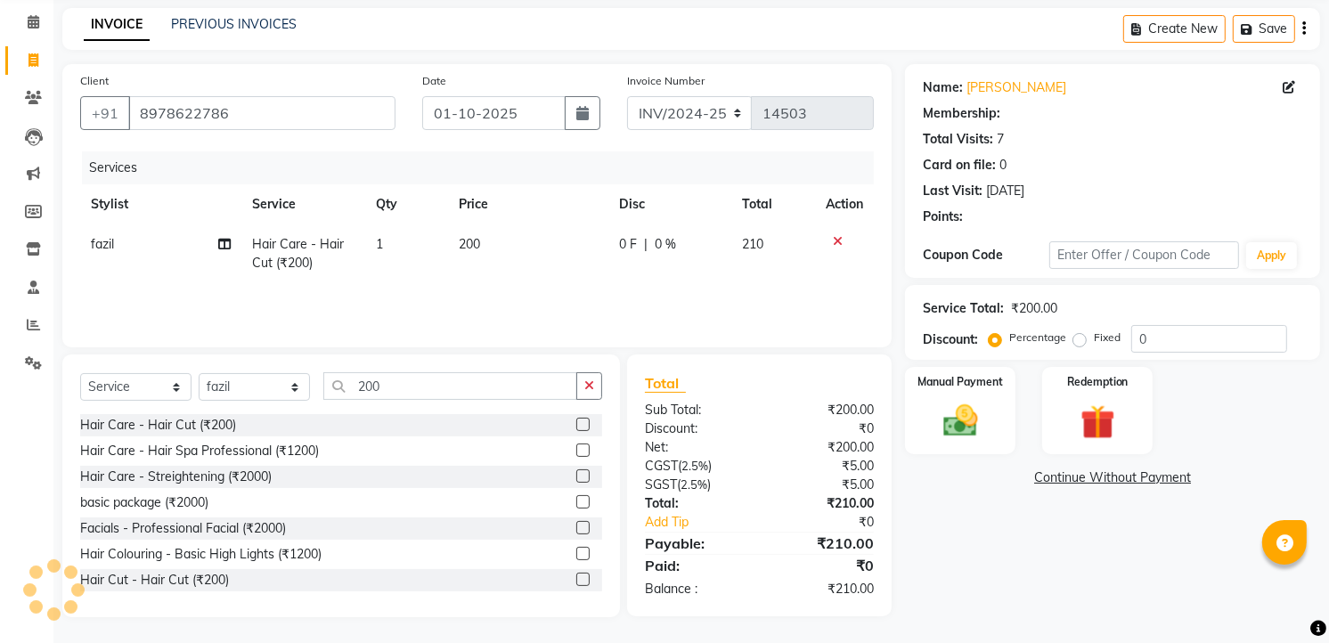
select select "1: Object"
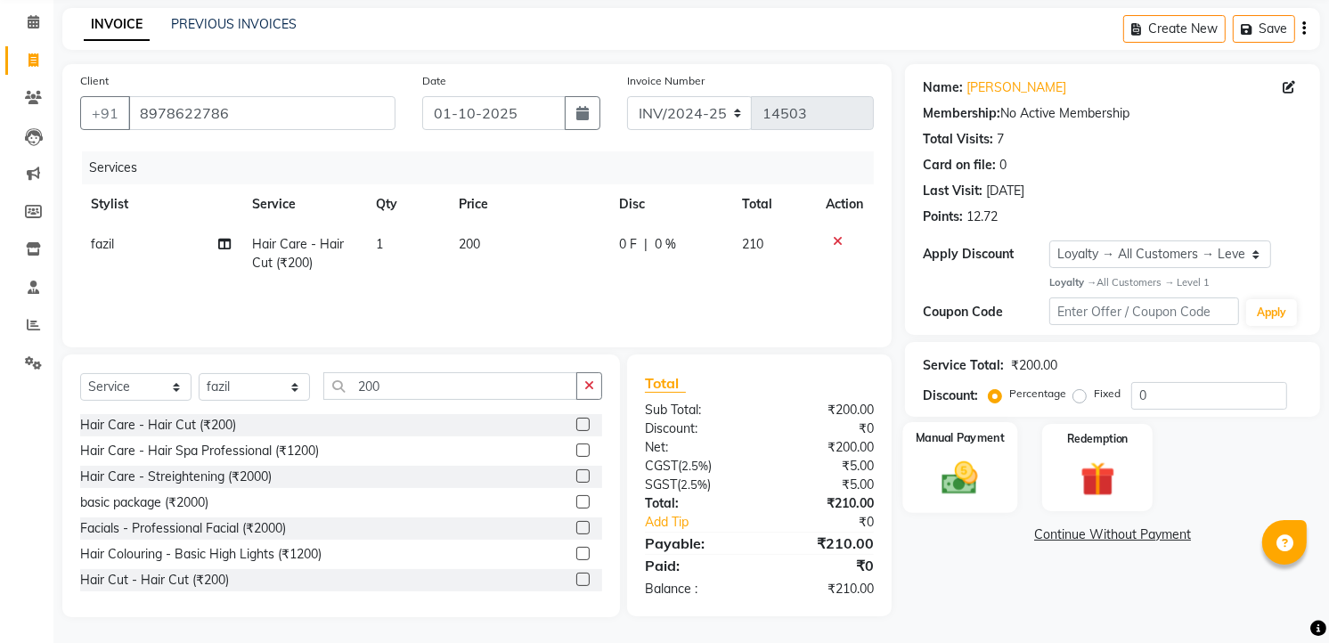
click at [926, 441] on label "Manual Payment" at bounding box center [960, 437] width 89 height 17
click at [1144, 532] on span "CASH" at bounding box center [1152, 535] width 38 height 20
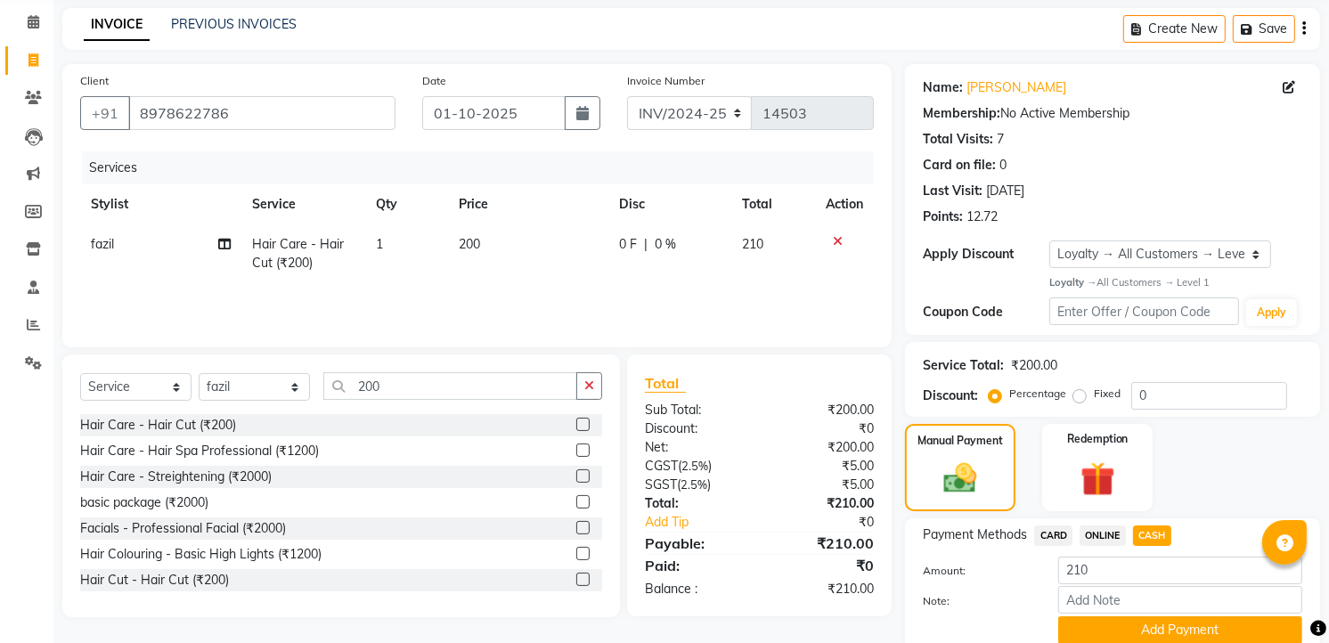
click at [1104, 536] on span "ONLINE" at bounding box center [1102, 535] width 46 height 20
click at [1146, 620] on button "Add Payment" at bounding box center [1180, 630] width 244 height 28
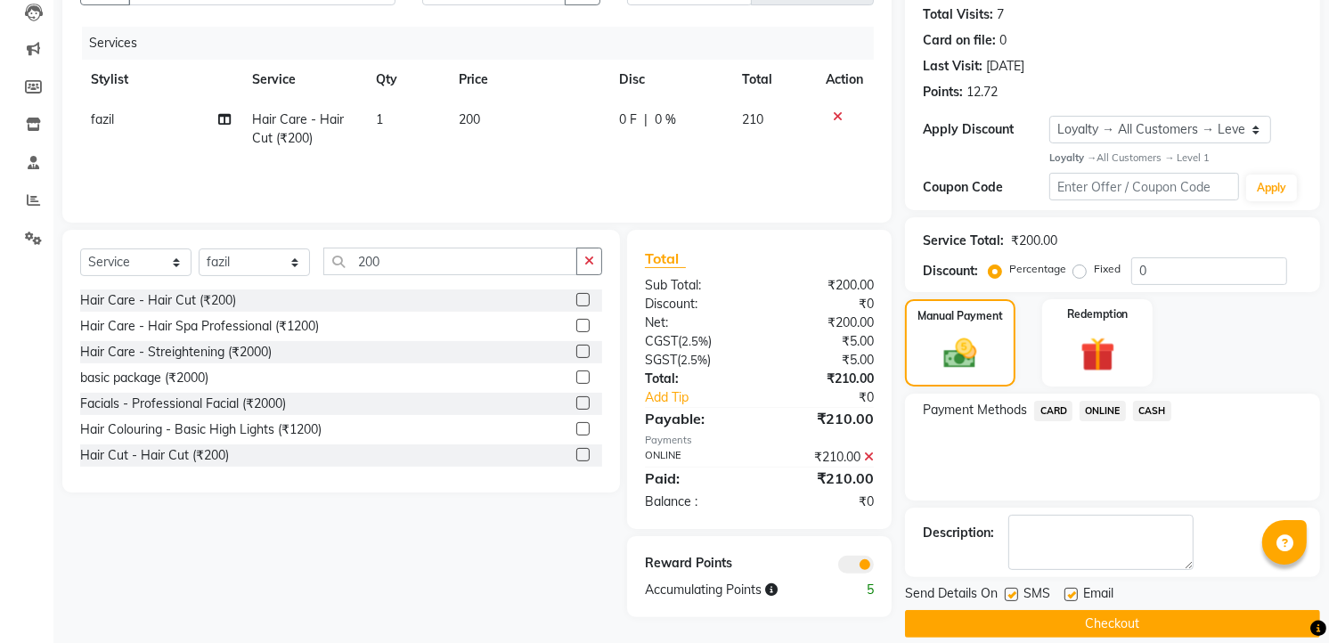
scroll to position [215, 0]
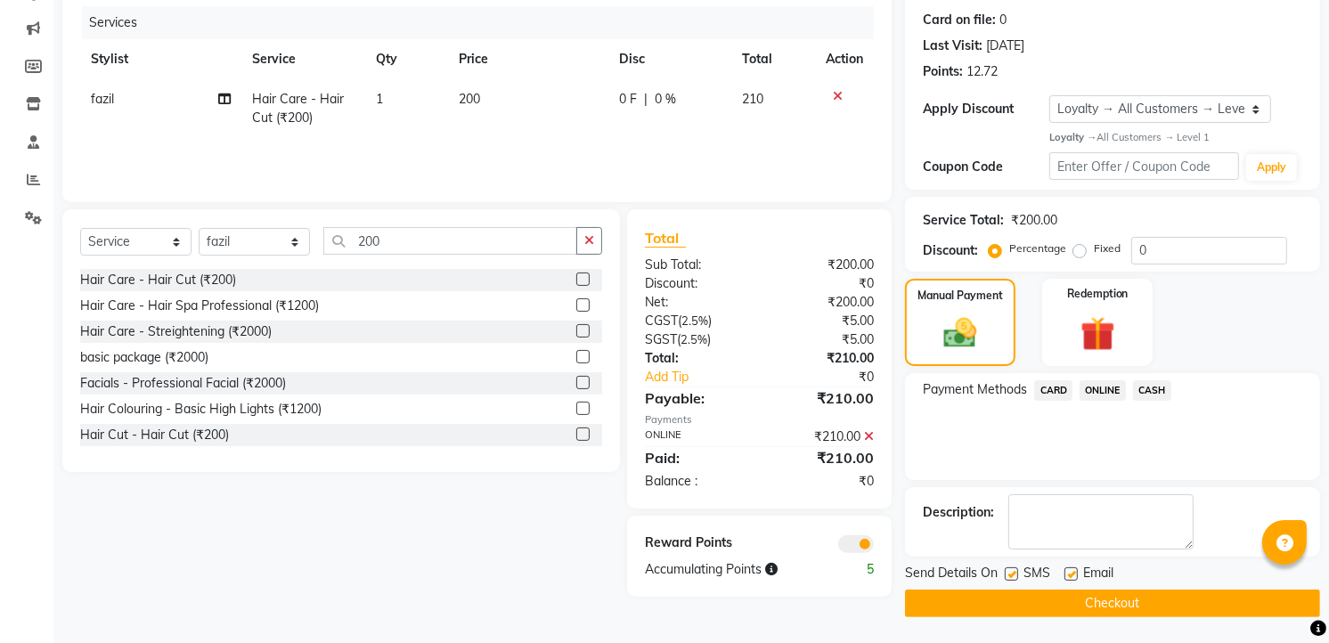
click at [1136, 592] on button "Checkout" at bounding box center [1112, 604] width 415 height 28
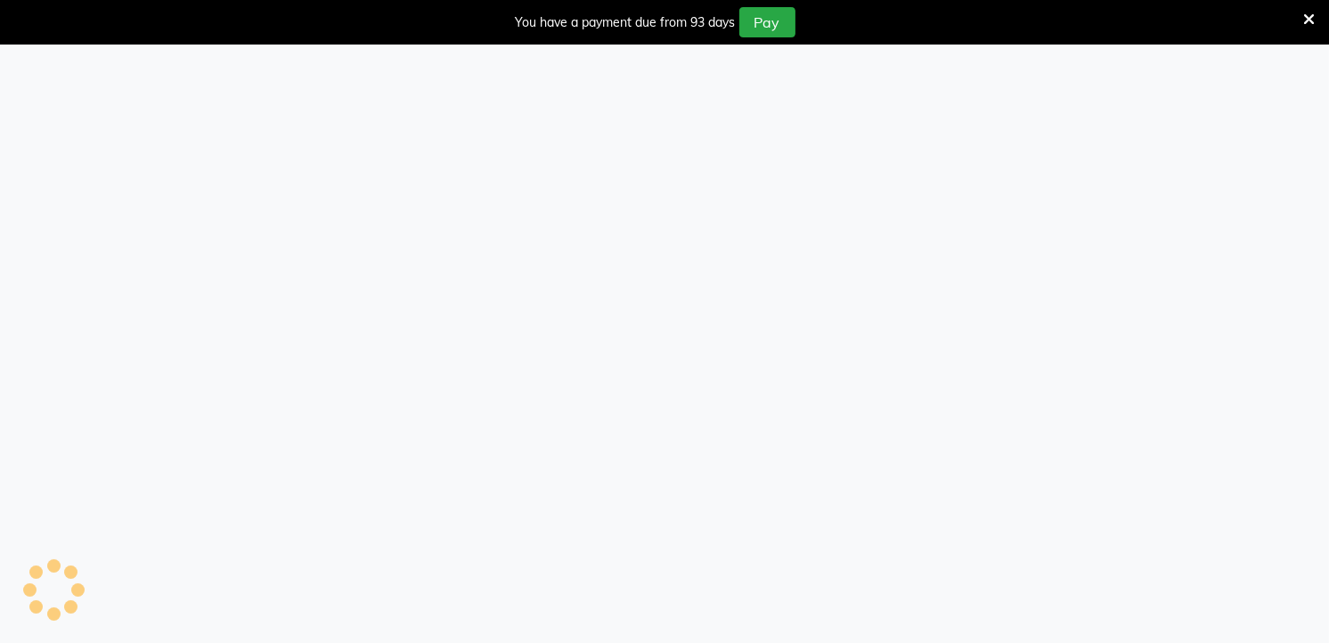
select select "service"
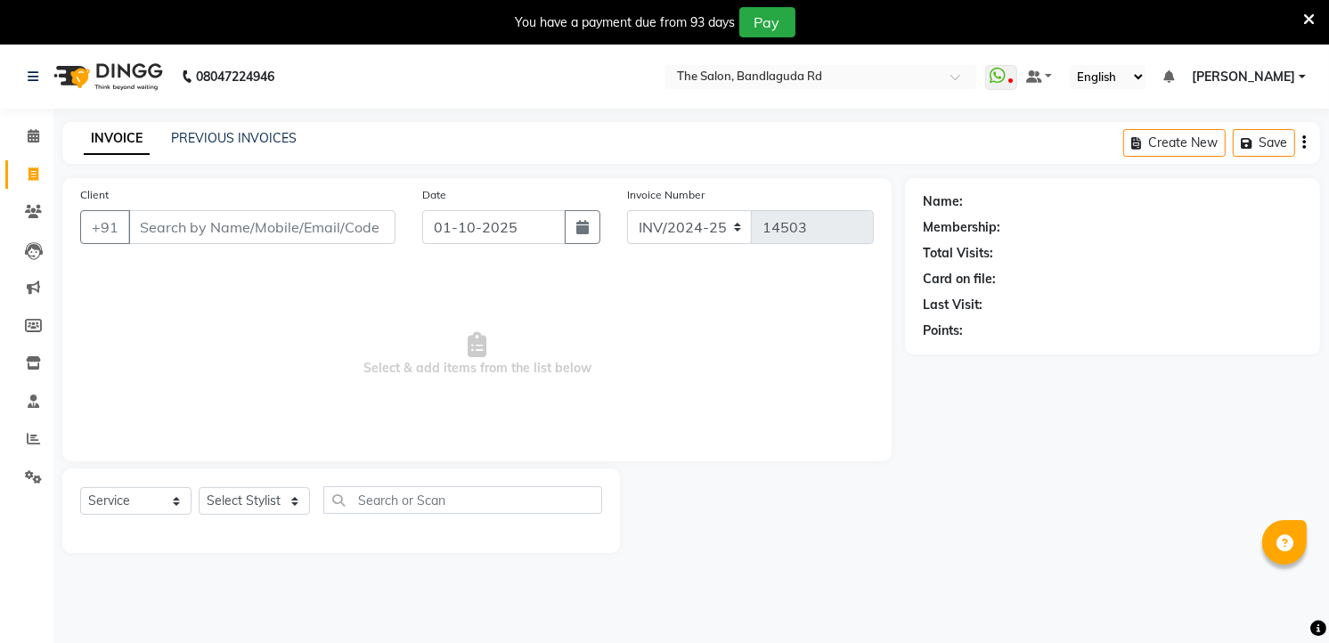
click at [1309, 15] on icon at bounding box center [1309, 20] width 12 height 16
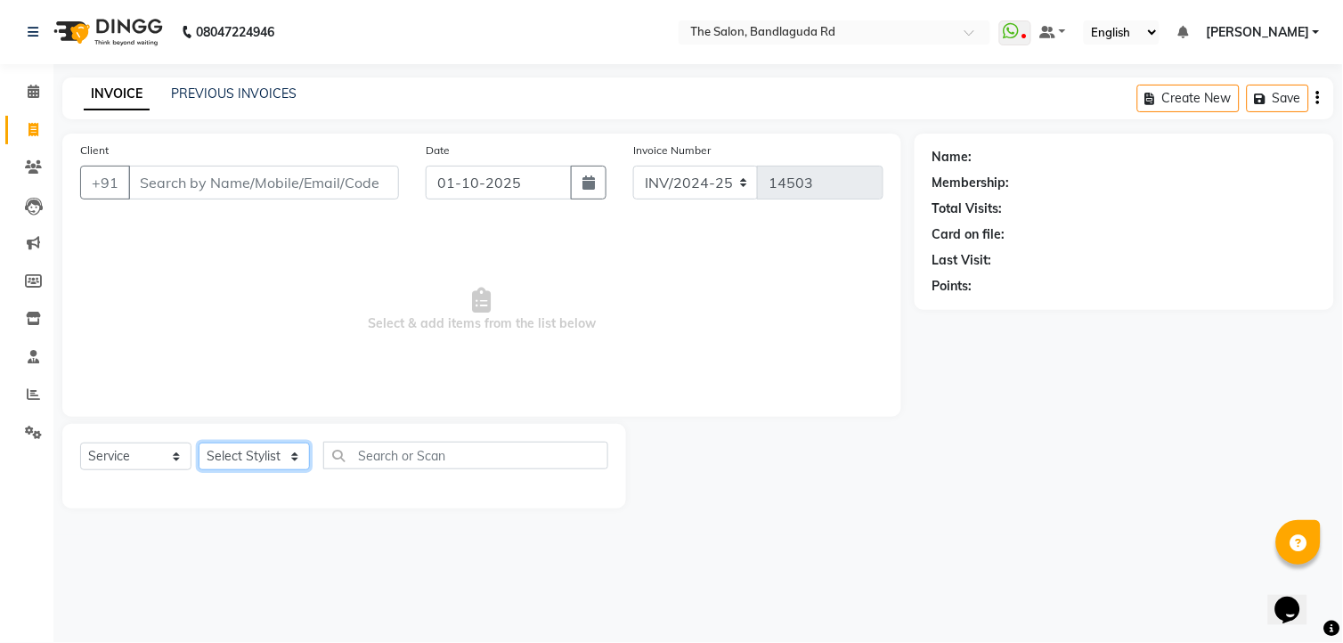
click at [258, 457] on select "Select Stylist [PERSON_NAME] [PERSON_NAME] [PERSON_NAME] new [PERSON_NAME] [PER…" at bounding box center [254, 457] width 111 height 28
select select "63353"
click at [199, 444] on select "Select Stylist [PERSON_NAME] [PERSON_NAME] [PERSON_NAME] new [PERSON_NAME] [PER…" at bounding box center [254, 457] width 111 height 28
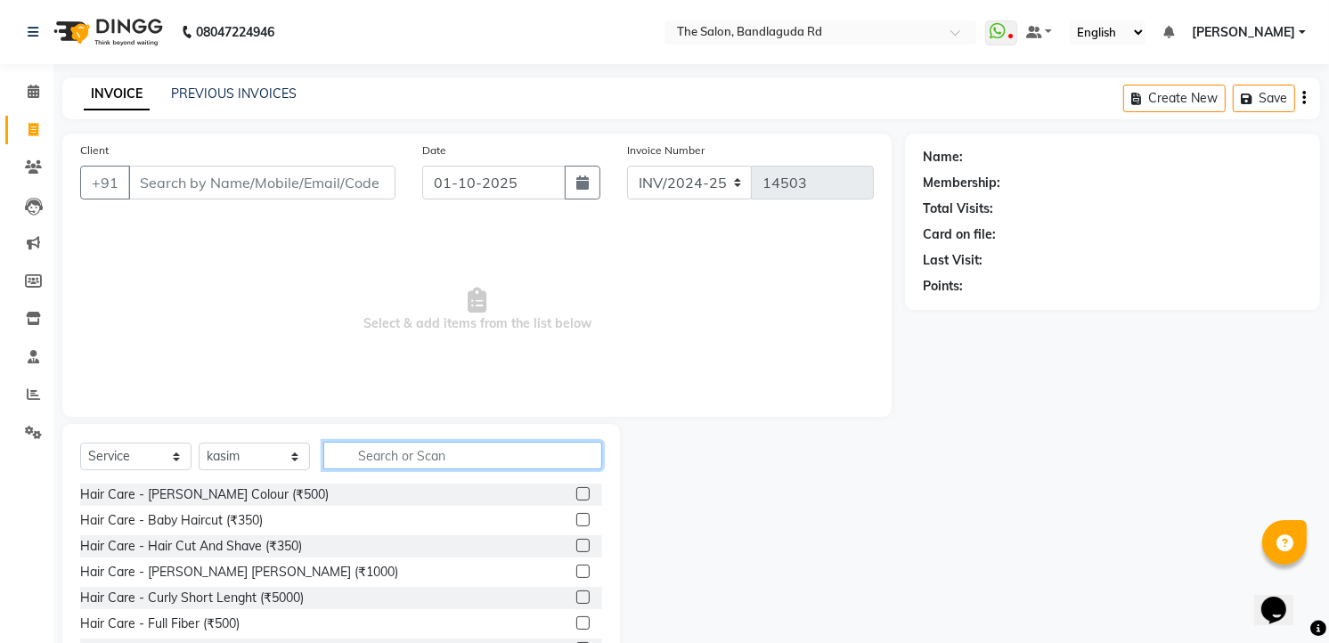
click at [362, 458] on input "text" at bounding box center [462, 456] width 279 height 28
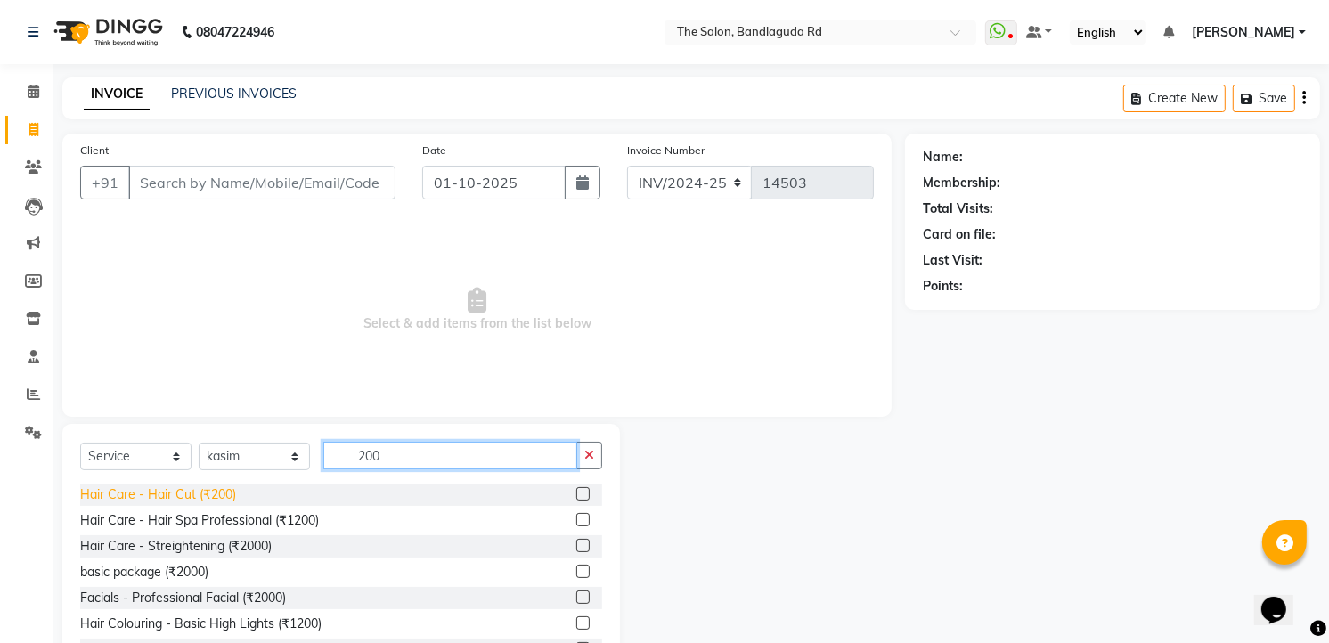
type input "200"
click at [200, 497] on div "Hair Care - Hair Cut (₹200)" at bounding box center [158, 494] width 156 height 19
checkbox input "false"
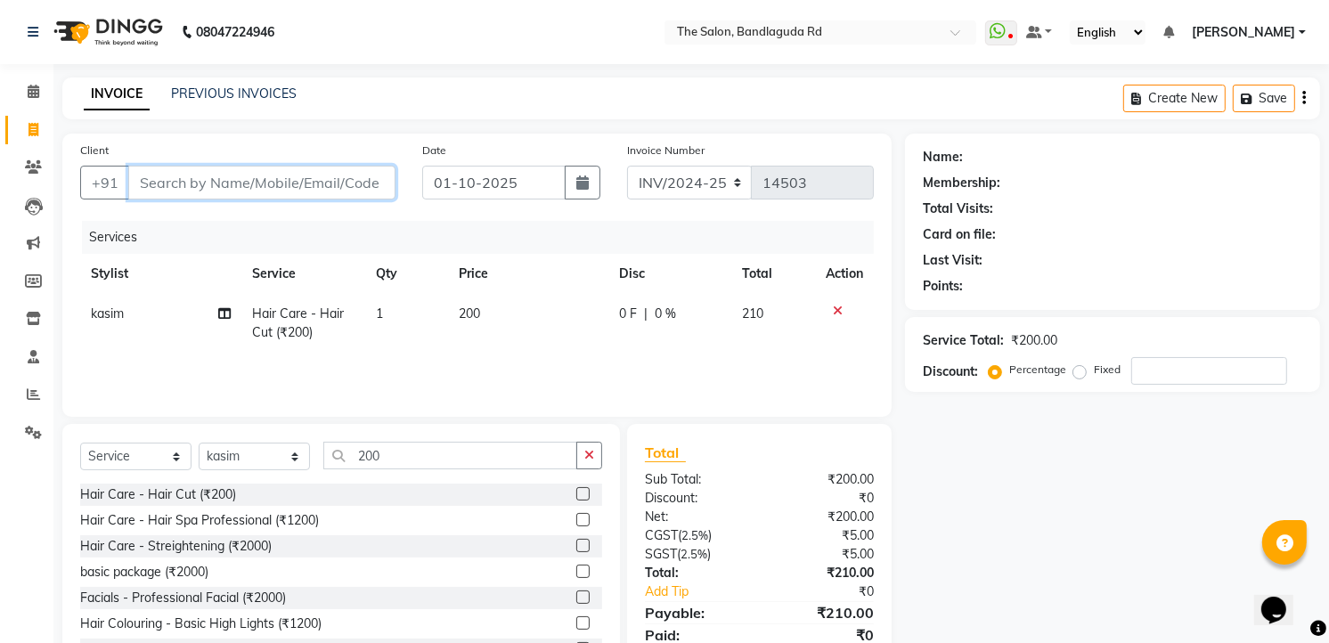
click at [226, 190] on input "Client" at bounding box center [261, 183] width 267 height 34
click at [227, 190] on input "Client" at bounding box center [261, 183] width 267 height 34
type input "8"
type input "0"
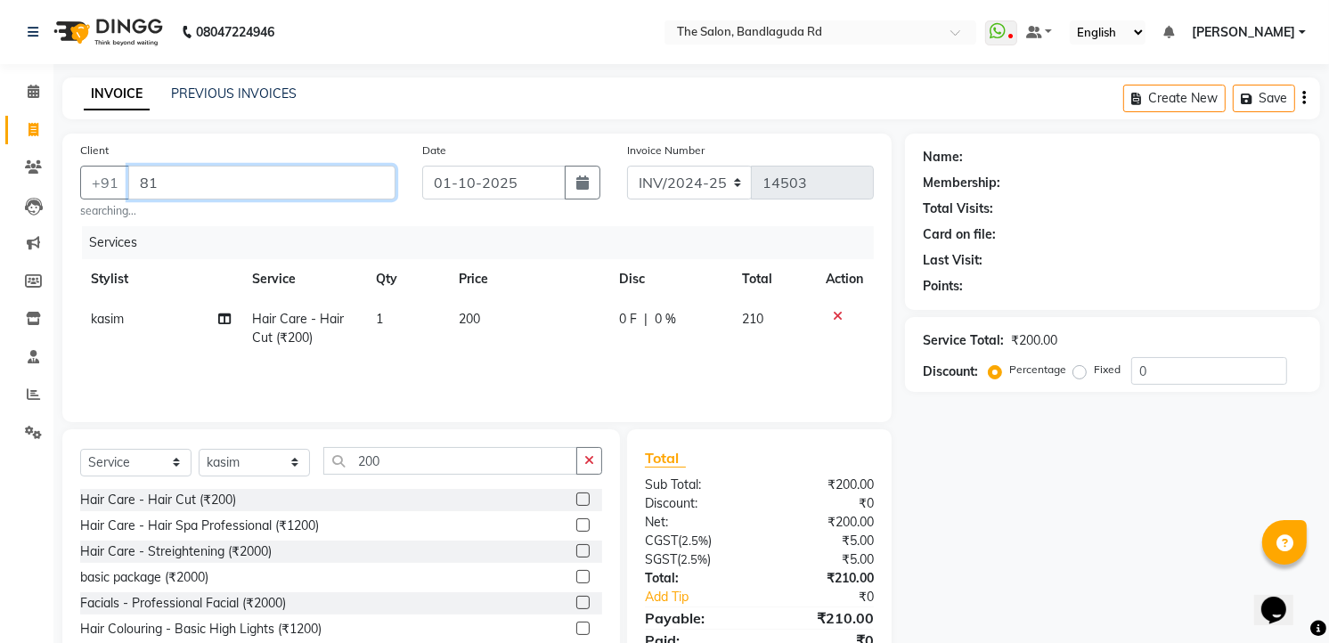
type input "8"
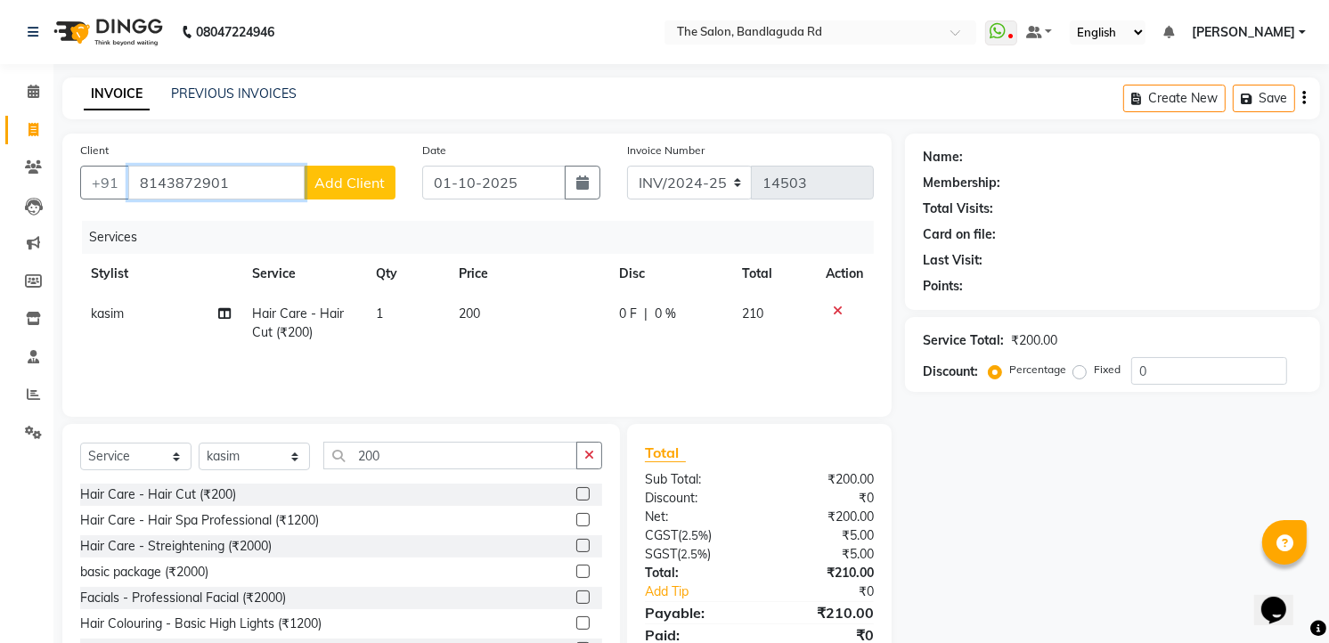
type input "8143872901"
click at [332, 180] on span "Add Client" at bounding box center [349, 183] width 70 height 18
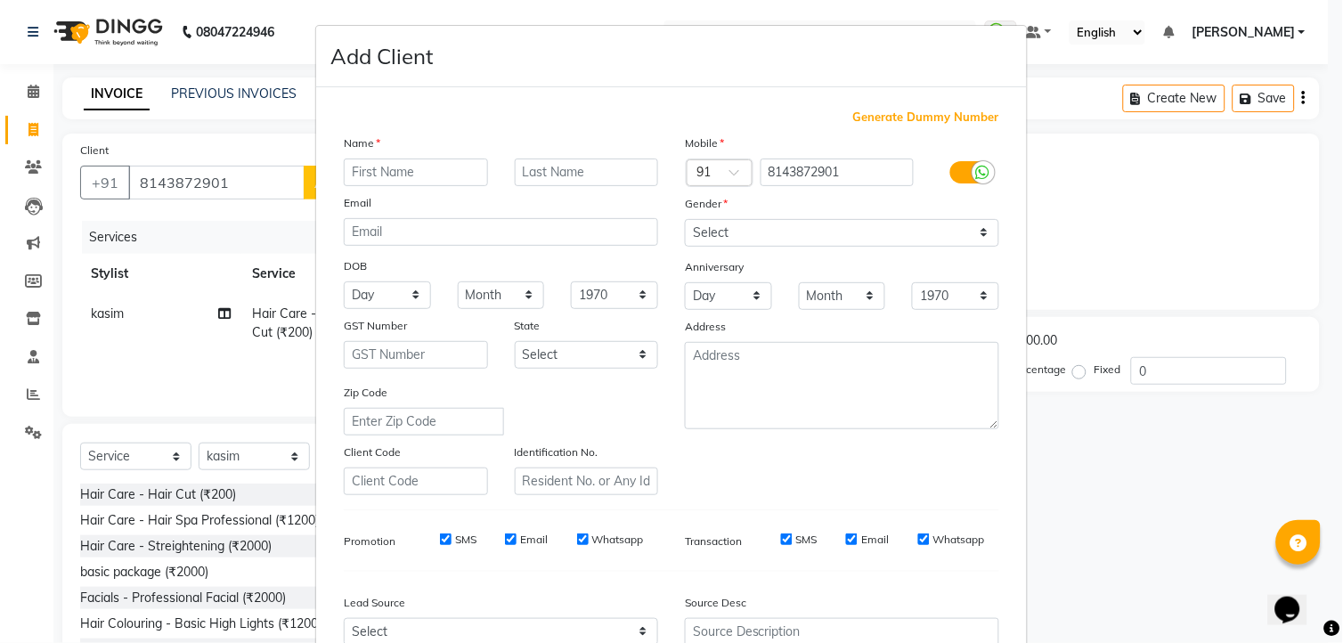
click at [381, 169] on input "text" at bounding box center [416, 173] width 144 height 28
type input "[PERSON_NAME]"
click at [727, 223] on select "Select [DEMOGRAPHIC_DATA] [DEMOGRAPHIC_DATA] Other Prefer Not To Say" at bounding box center [842, 233] width 314 height 28
select select "[DEMOGRAPHIC_DATA]"
click at [685, 219] on select "Select [DEMOGRAPHIC_DATA] [DEMOGRAPHIC_DATA] Other Prefer Not To Say" at bounding box center [842, 233] width 314 height 28
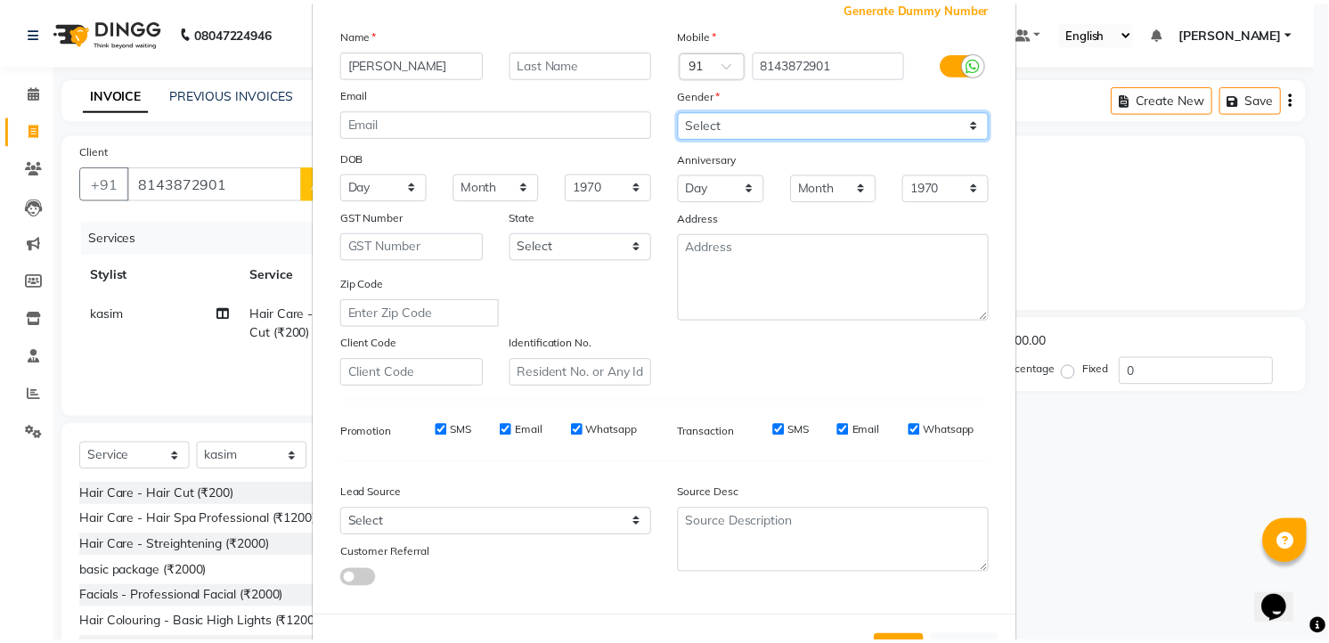
scroll to position [180, 0]
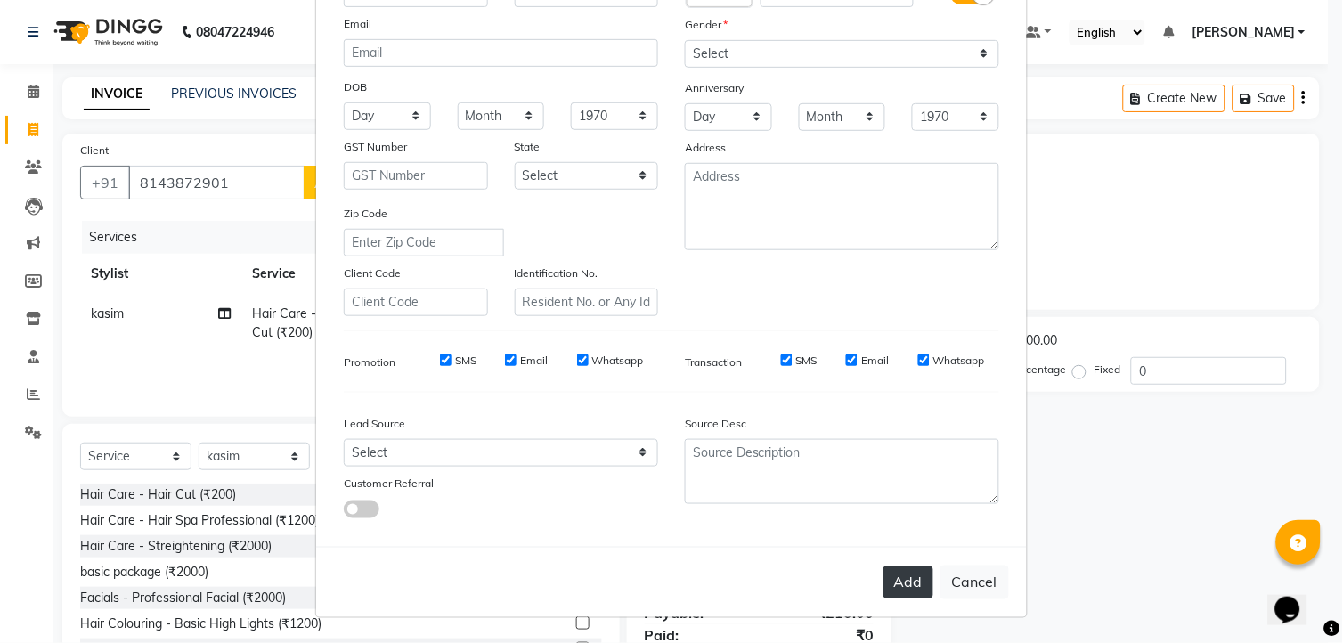
click at [896, 590] on button "Add" at bounding box center [909, 582] width 50 height 32
select select
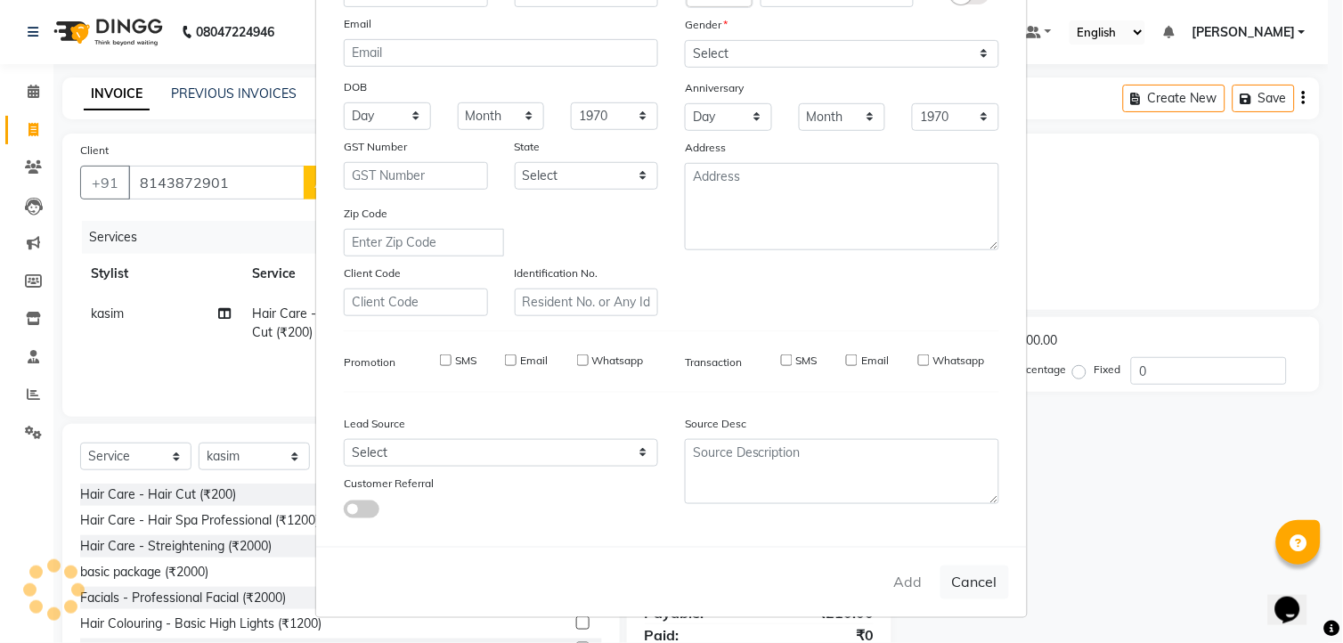
select select
checkbox input "false"
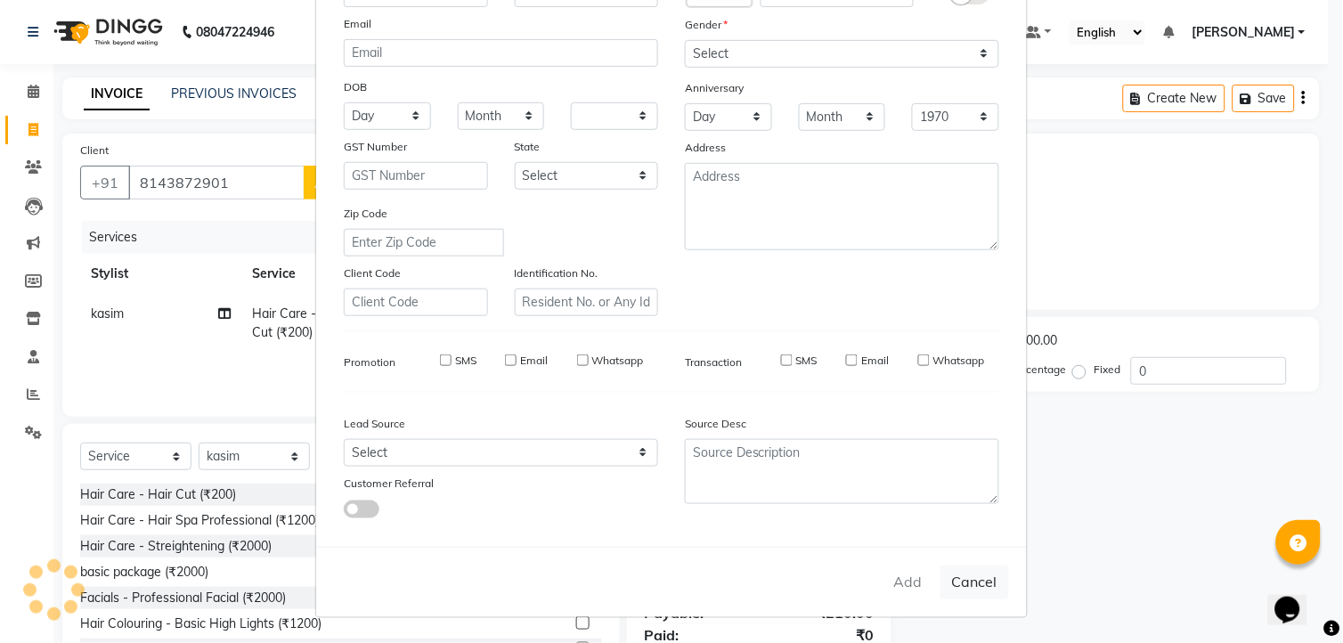
checkbox input "false"
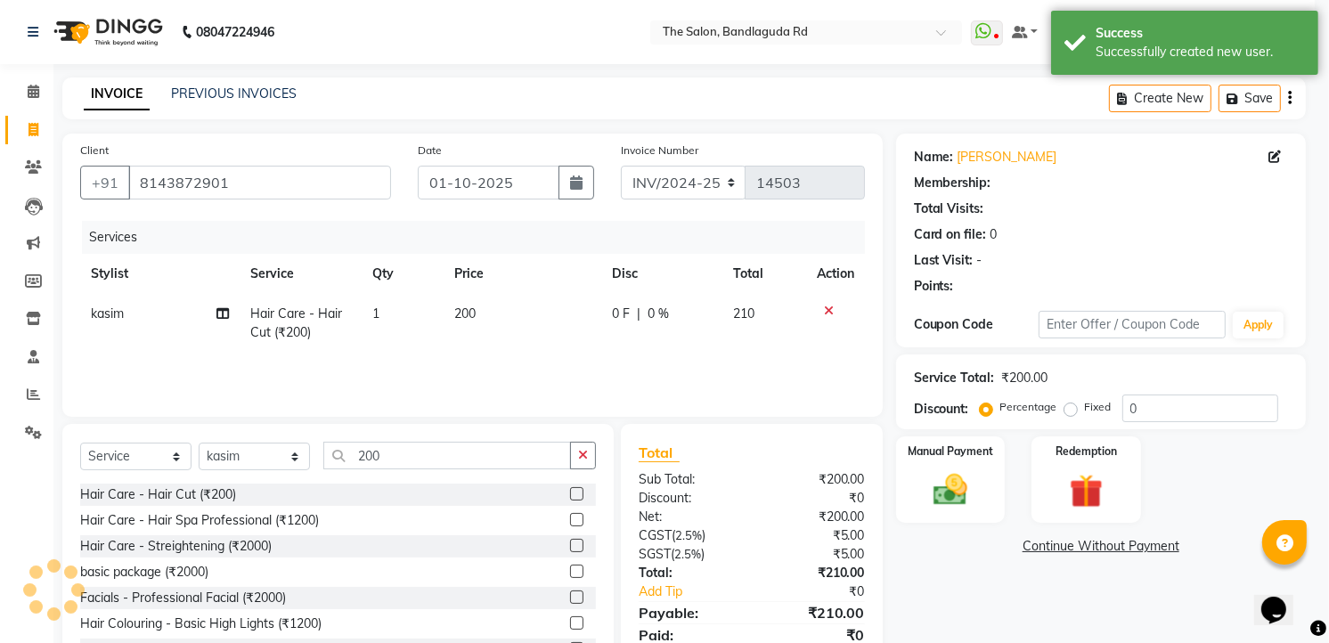
select select "1: Object"
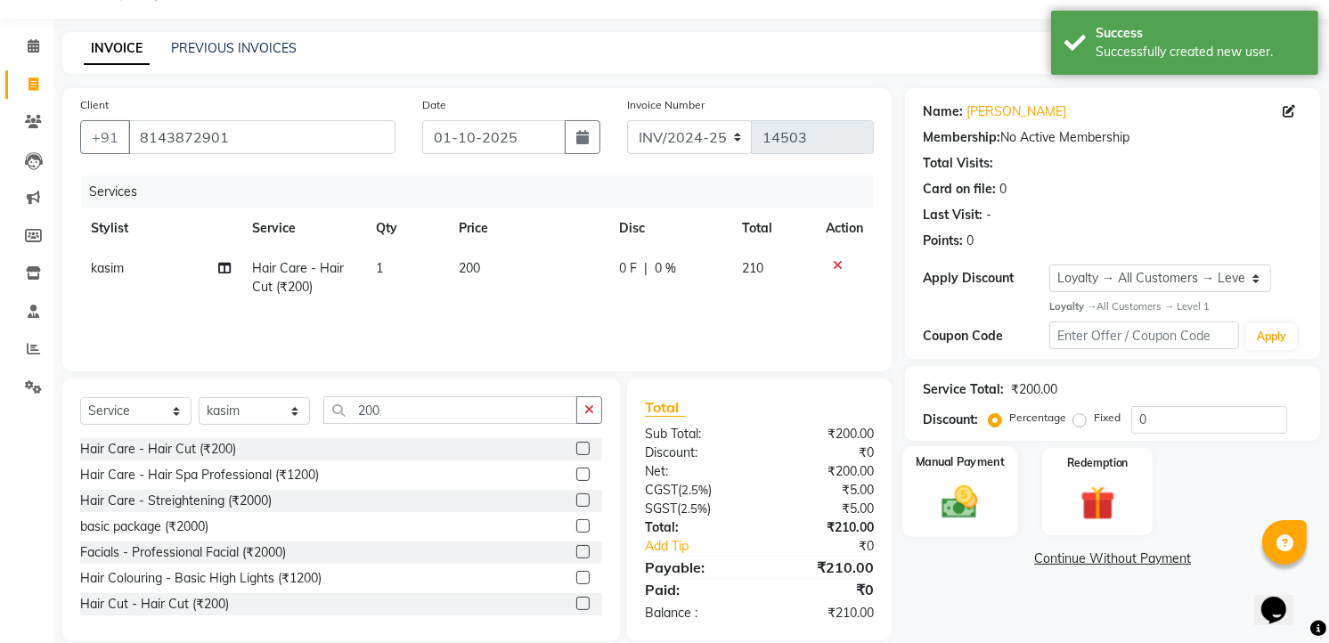
scroll to position [69, 0]
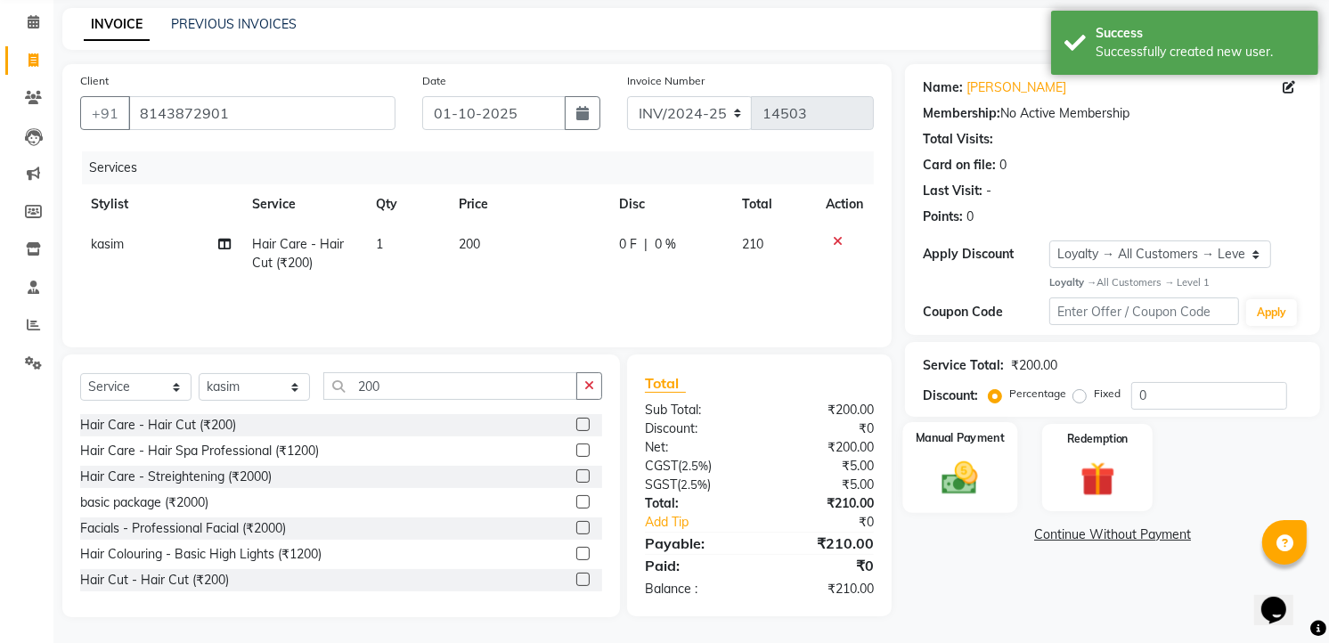
click at [992, 464] on div "Manual Payment" at bounding box center [960, 467] width 115 height 91
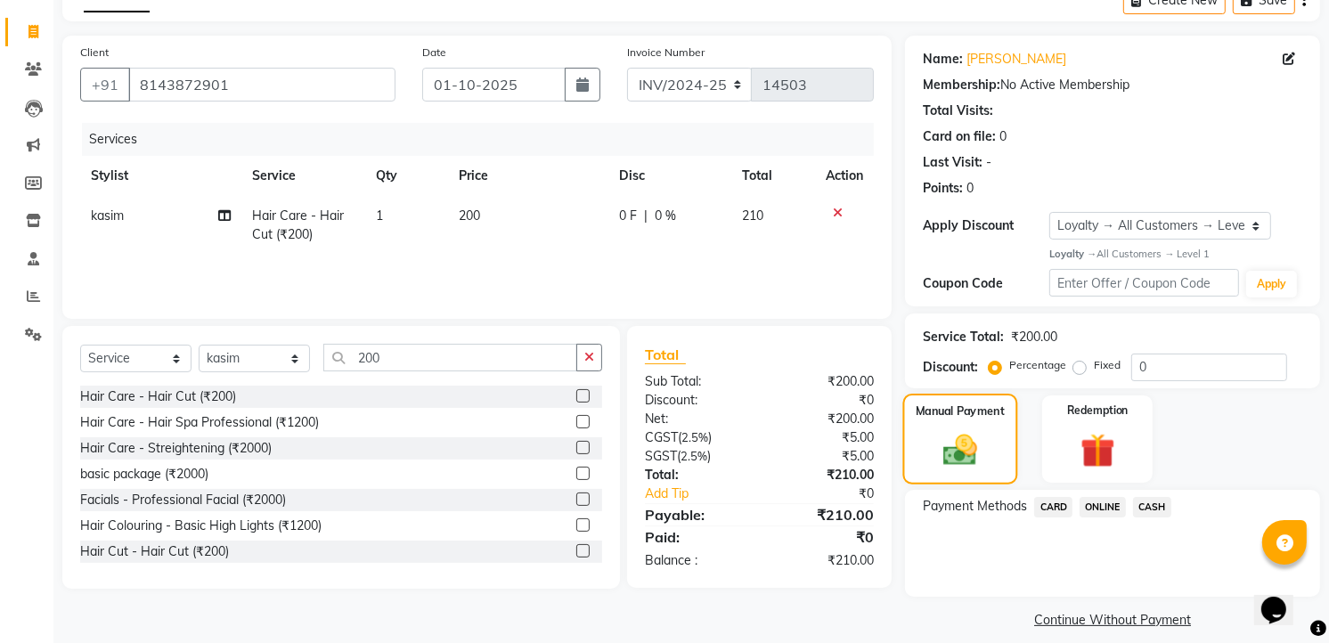
scroll to position [113, 0]
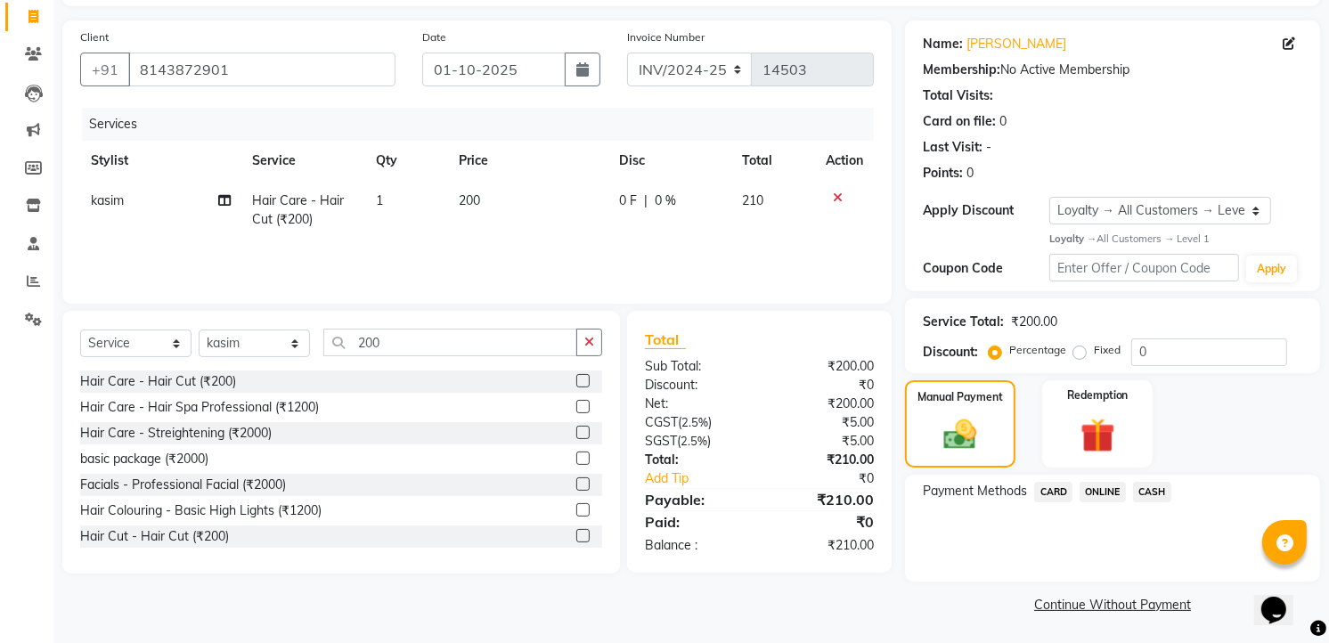
click at [1087, 486] on span "ONLINE" at bounding box center [1102, 492] width 46 height 20
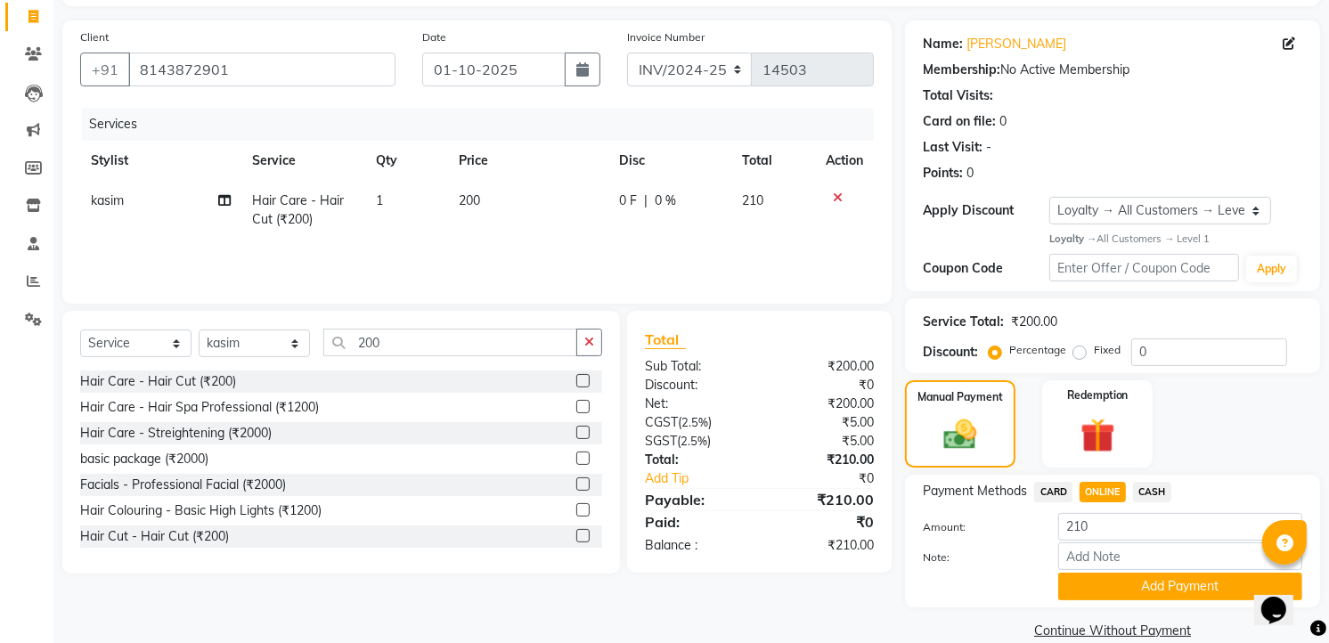
scroll to position [140, 0]
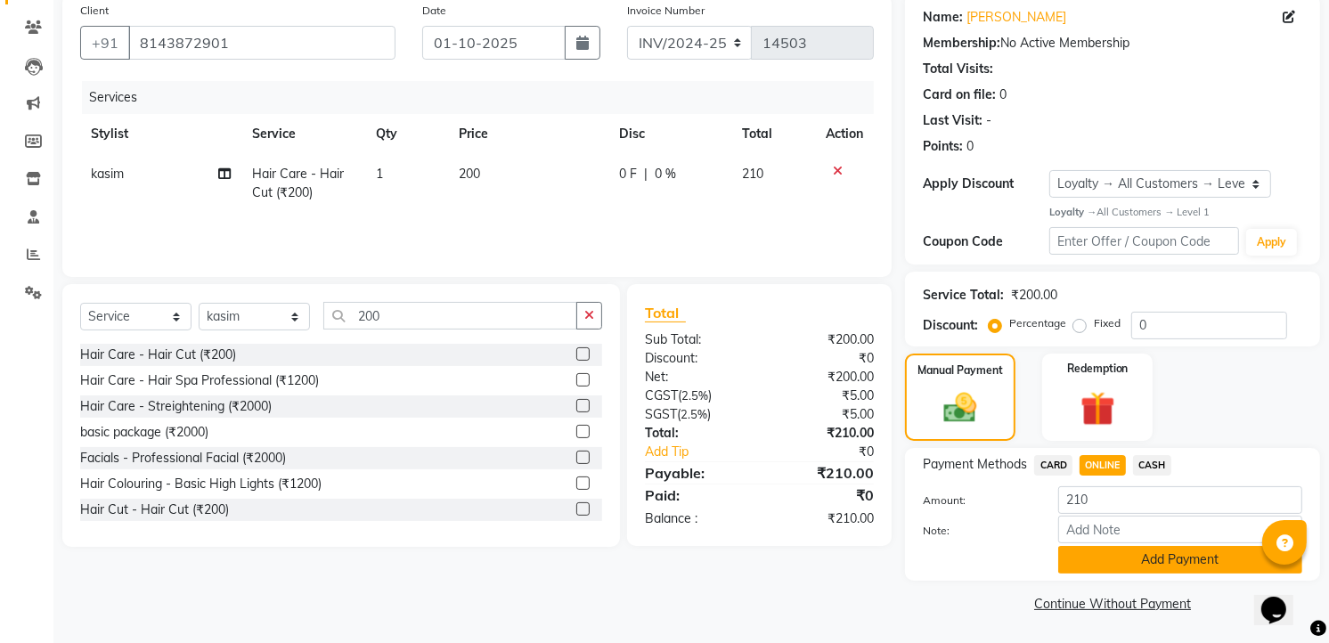
click at [1120, 566] on button "Add Payment" at bounding box center [1180, 560] width 244 height 28
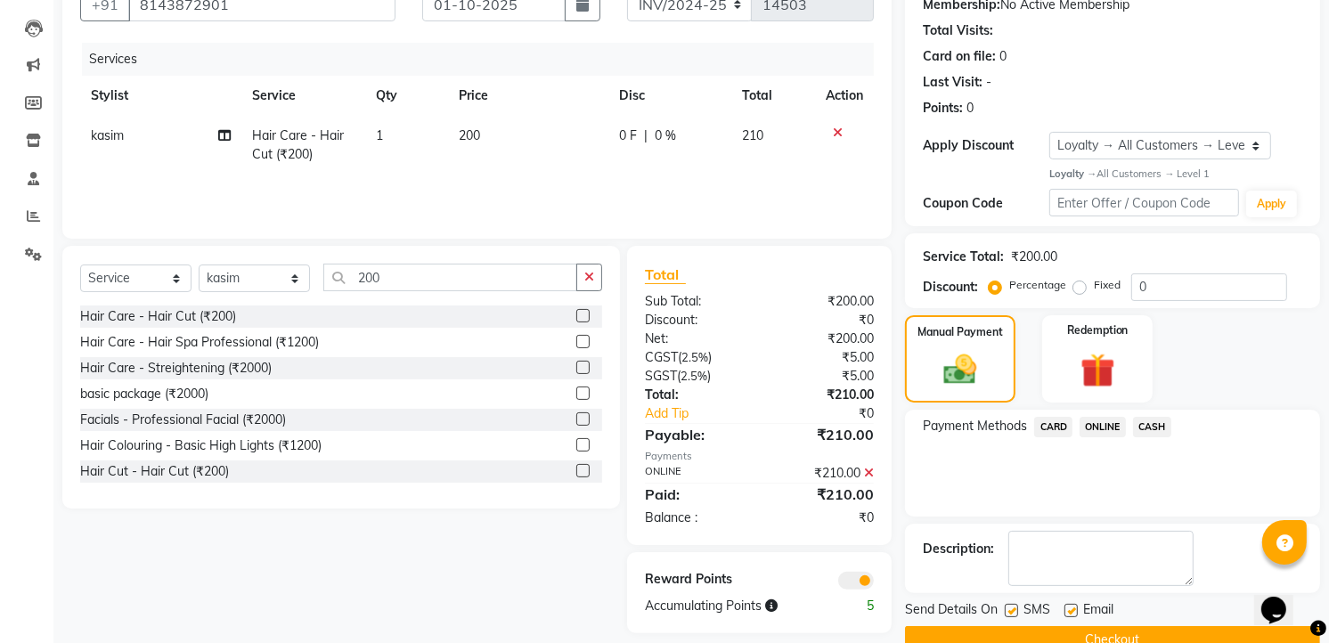
scroll to position [215, 0]
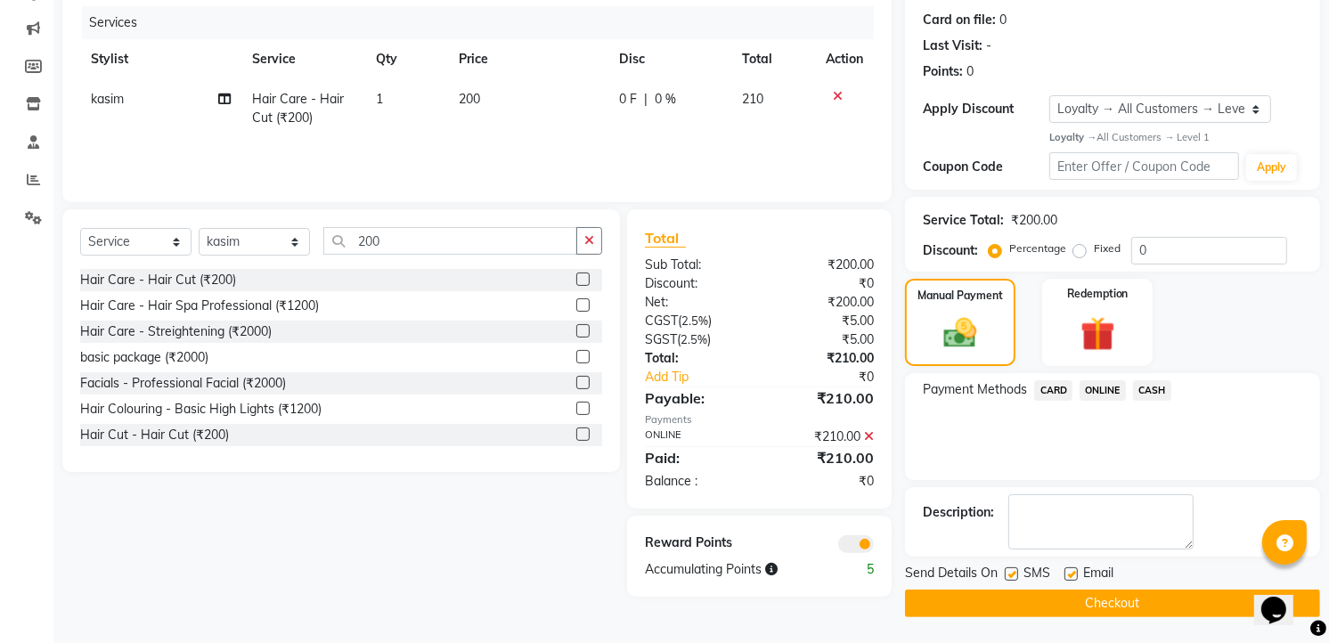
click at [1145, 608] on button "Checkout" at bounding box center [1112, 604] width 415 height 28
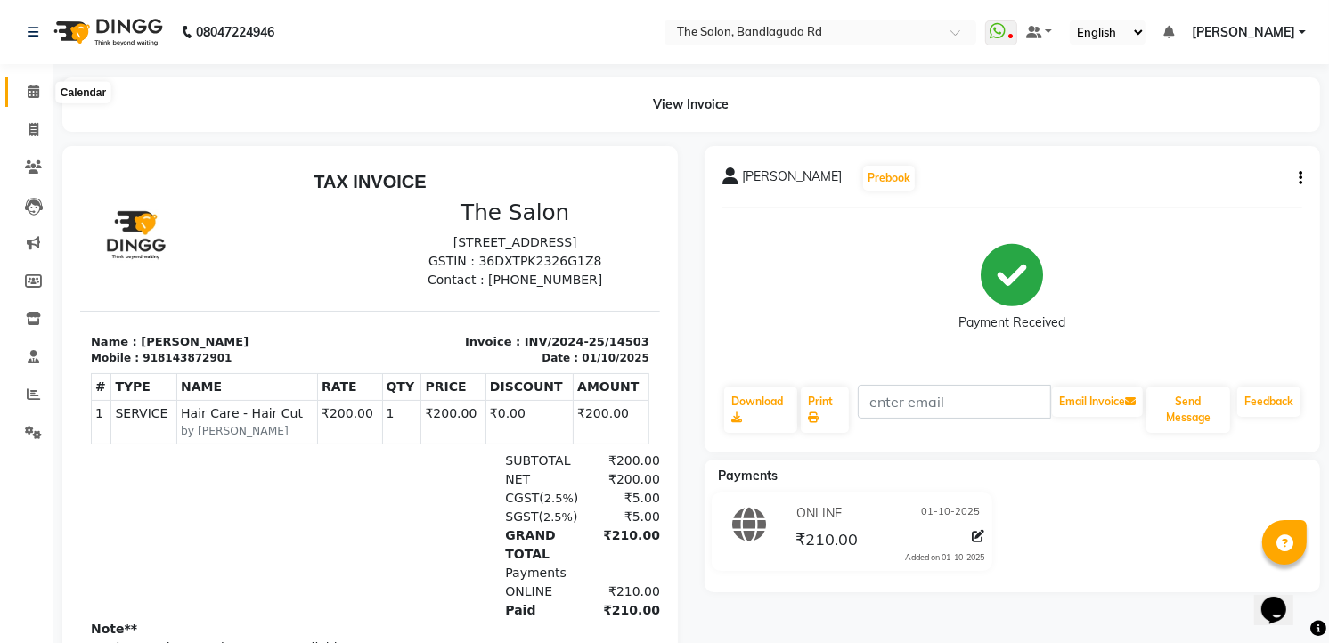
click at [28, 86] on icon at bounding box center [34, 91] width 12 height 13
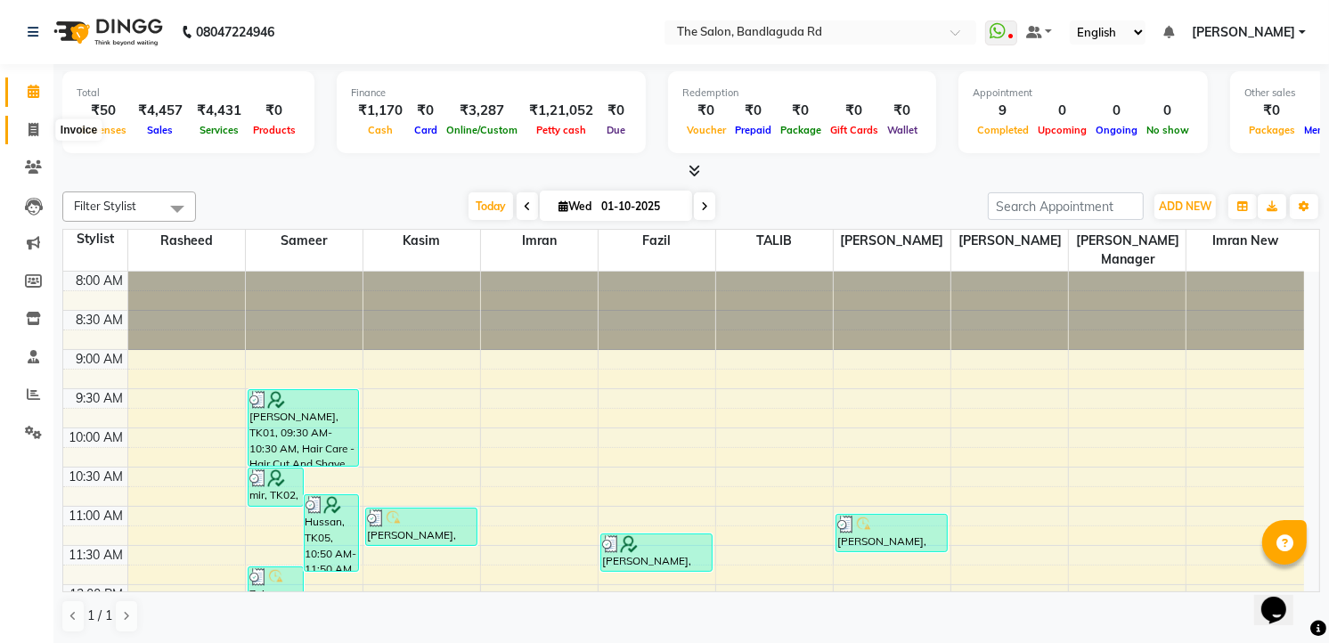
click at [20, 129] on span at bounding box center [33, 130] width 31 height 20
select select "service"
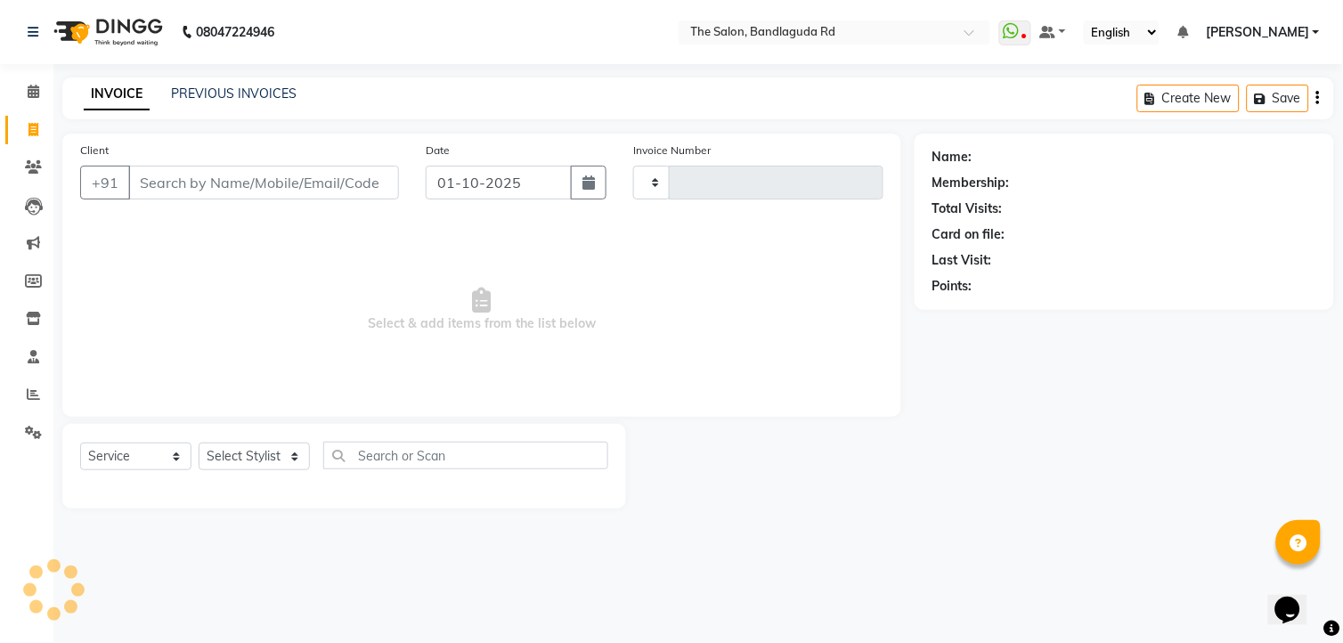
type input "14504"
select select "5198"
click at [40, 91] on span at bounding box center [33, 92] width 31 height 20
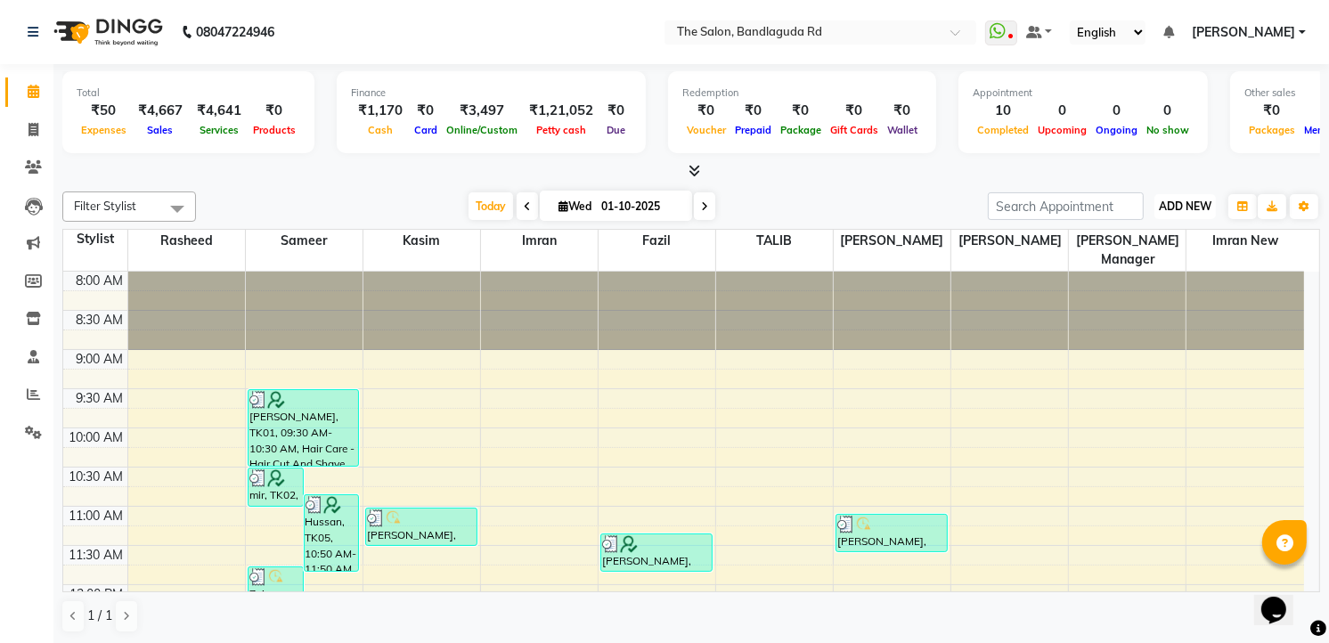
click at [1187, 211] on span "ADD NEW" at bounding box center [1185, 206] width 53 height 13
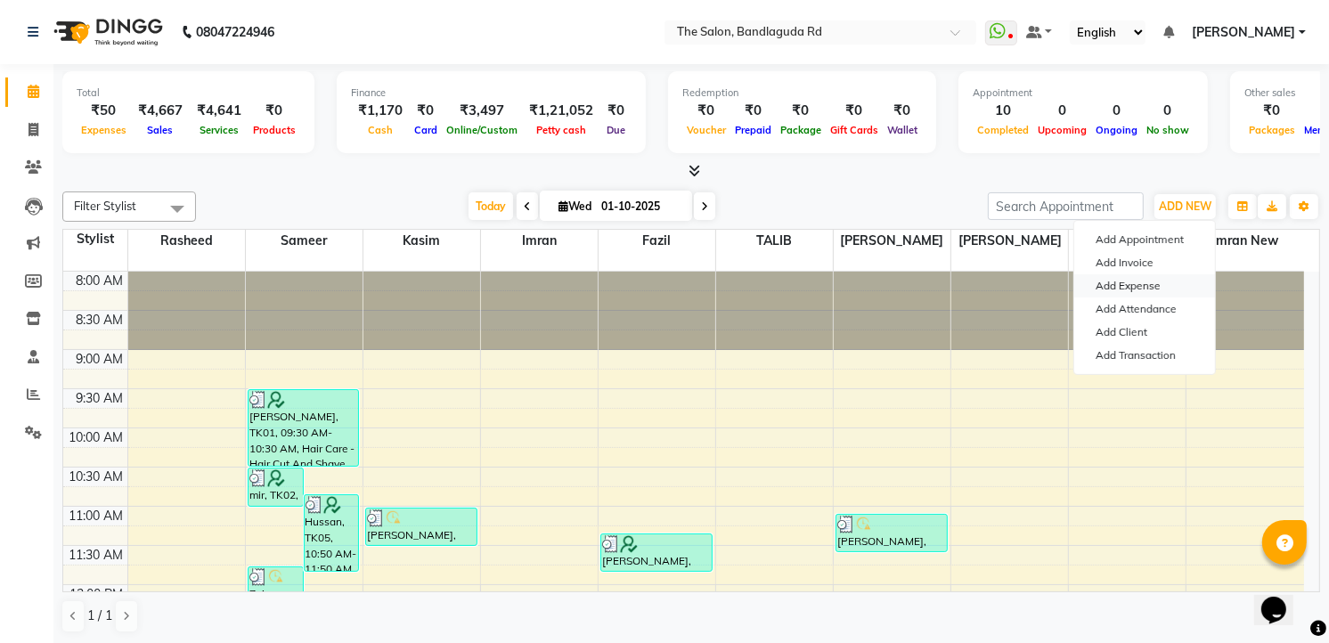
click at [1163, 274] on link "Add Expense" at bounding box center [1144, 285] width 141 height 23
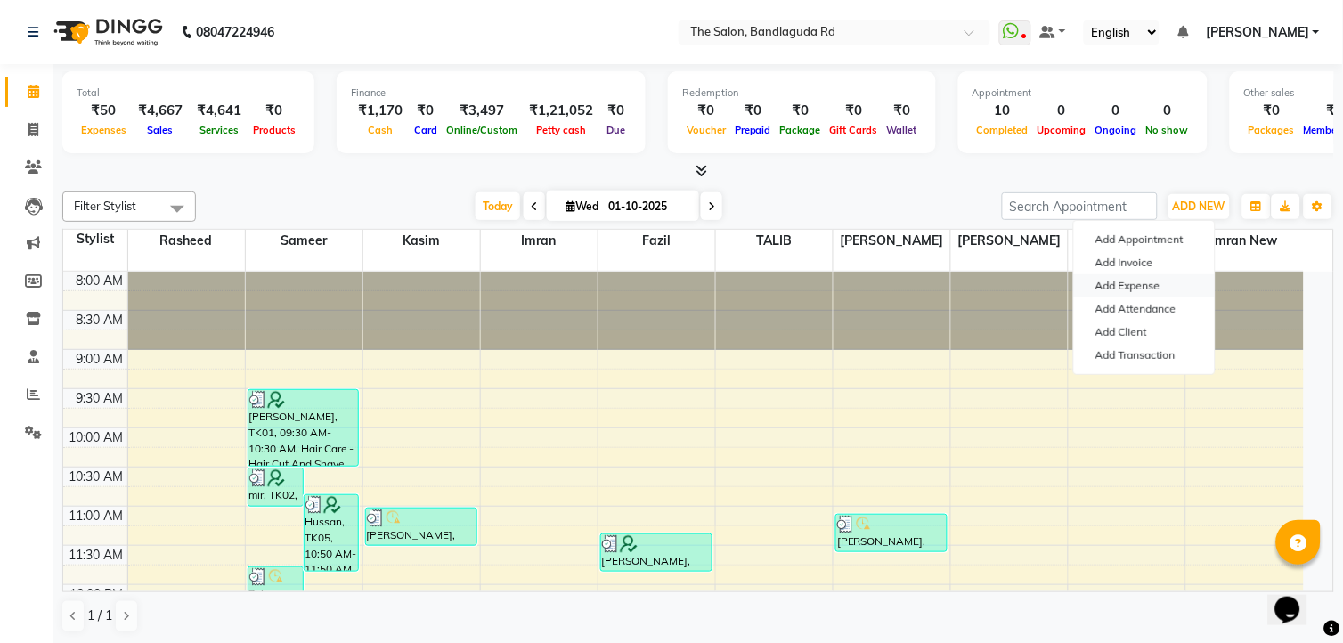
select select "1"
select select "3232"
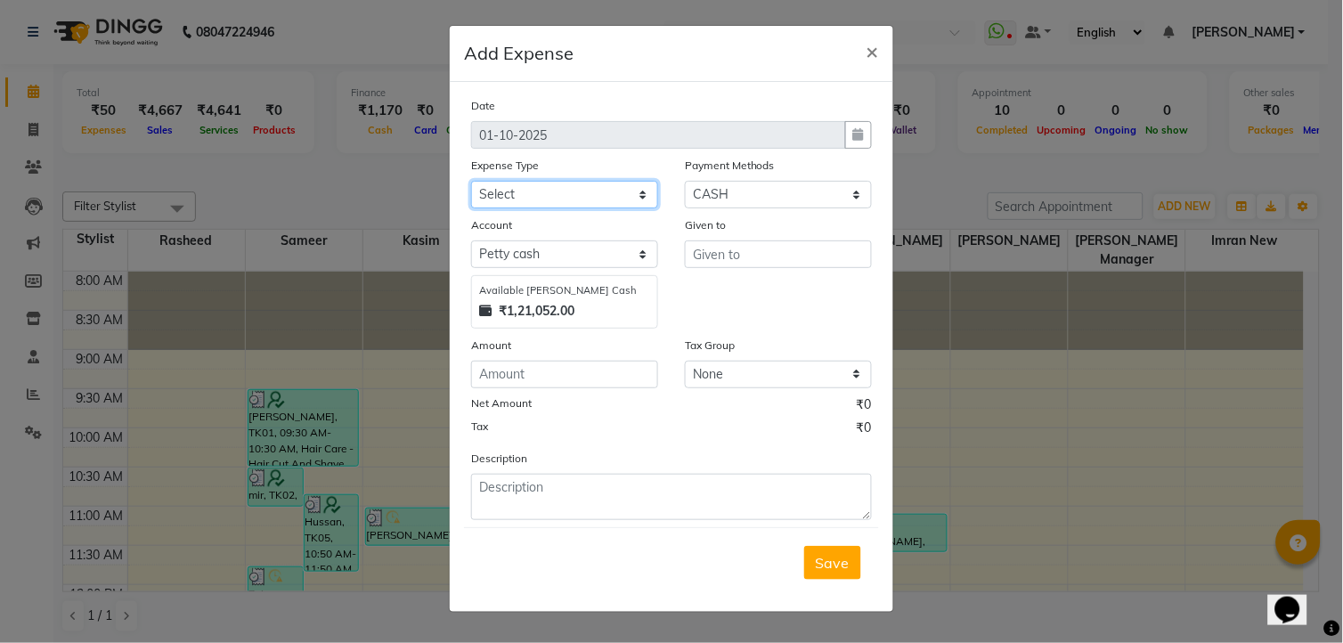
click at [541, 200] on select "Select Advance Salary [PERSON_NAME] bhai [PERSON_NAME] bhai chitti [DATE] Auto …" at bounding box center [564, 195] width 187 height 28
select select "5636"
click at [471, 181] on select "Select Advance Salary [PERSON_NAME] bhai [PERSON_NAME] bhai chitti [DATE] Auto …" at bounding box center [564, 195] width 187 height 28
click at [729, 265] on input "text" at bounding box center [778, 254] width 187 height 28
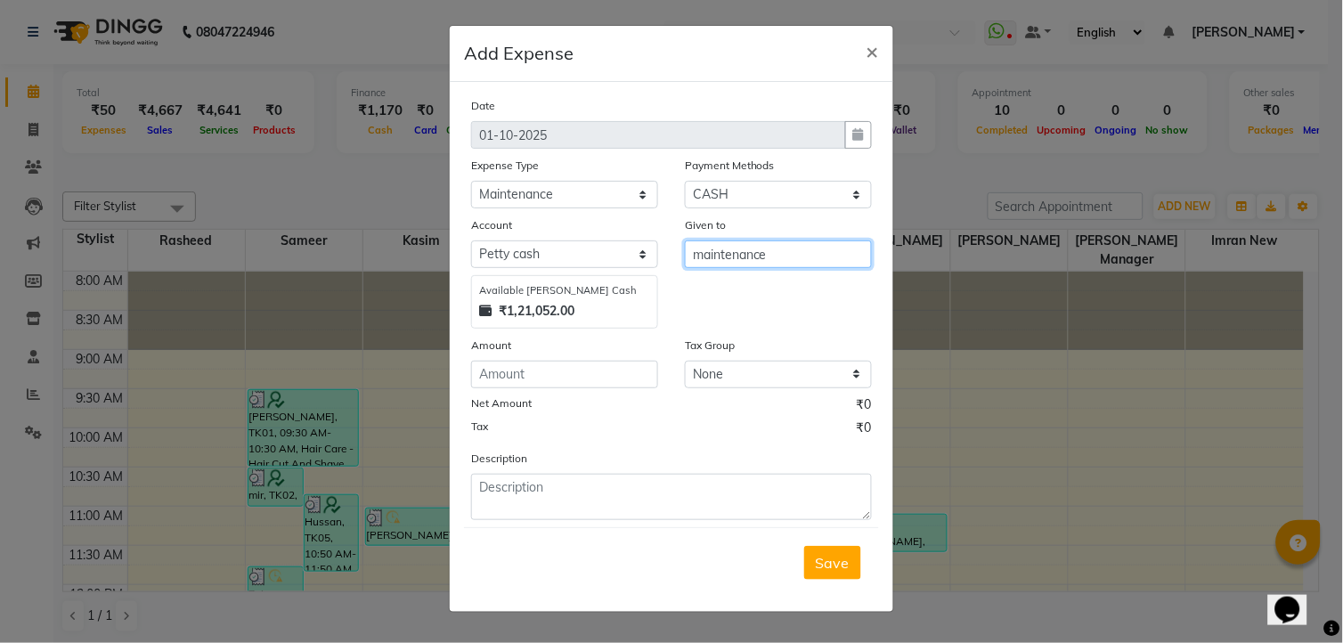
type input "maintenance"
click at [599, 384] on input "number" at bounding box center [564, 375] width 187 height 28
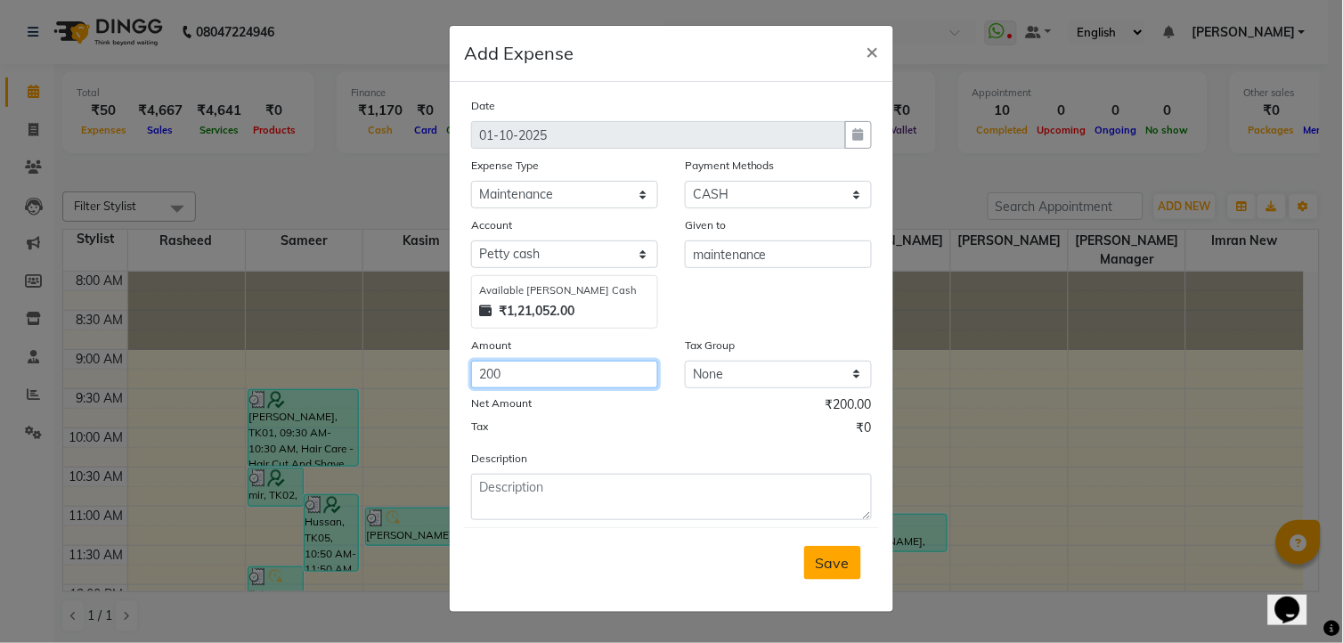
type input "200"
click at [852, 558] on button "Save" at bounding box center [832, 563] width 57 height 34
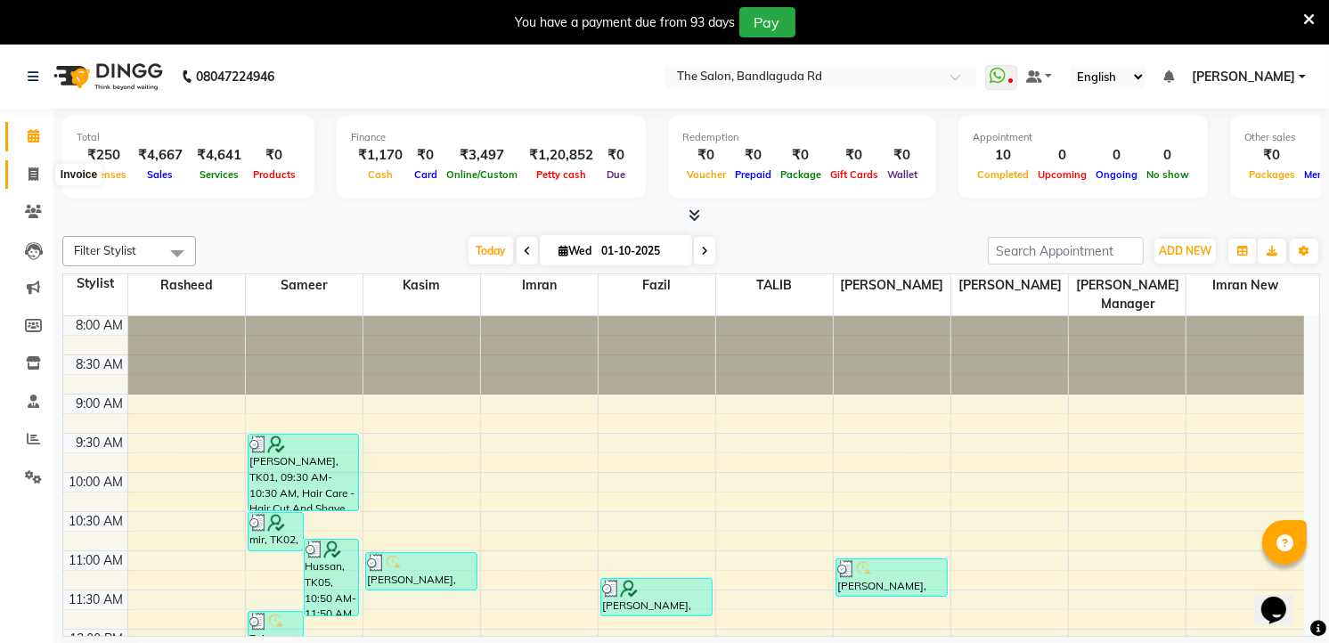
click at [20, 169] on span at bounding box center [33, 175] width 31 height 20
select select "service"
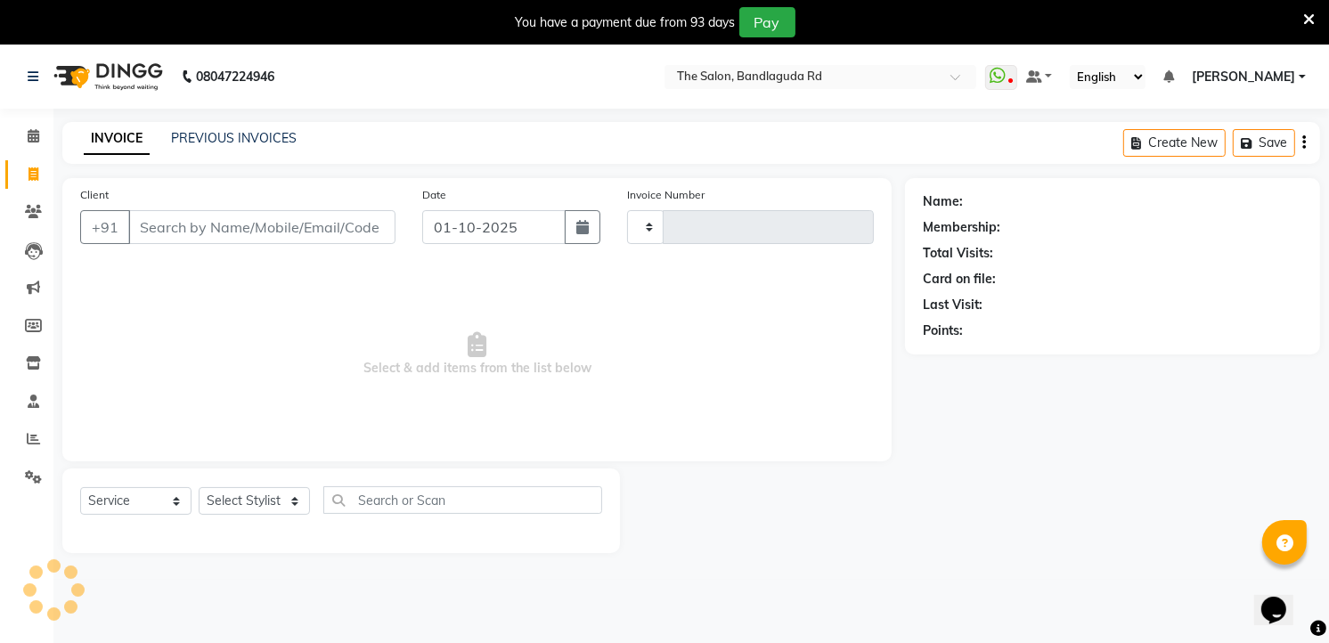
type input "14505"
select select "5198"
click at [248, 499] on select "Select Stylist" at bounding box center [254, 501] width 111 height 28
select select "65399"
click at [199, 488] on select "Select Stylist [PERSON_NAME] [PERSON_NAME] [PERSON_NAME] new [PERSON_NAME] [PER…" at bounding box center [254, 501] width 111 height 28
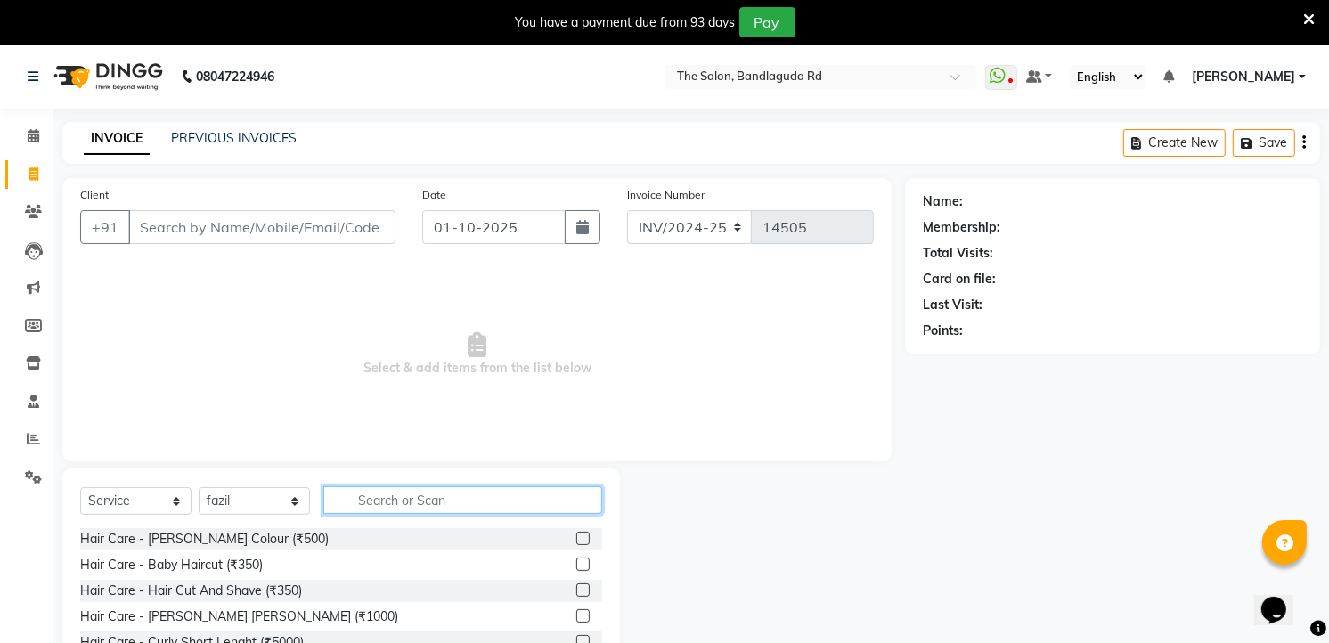
click at [345, 501] on input "text" at bounding box center [462, 500] width 279 height 28
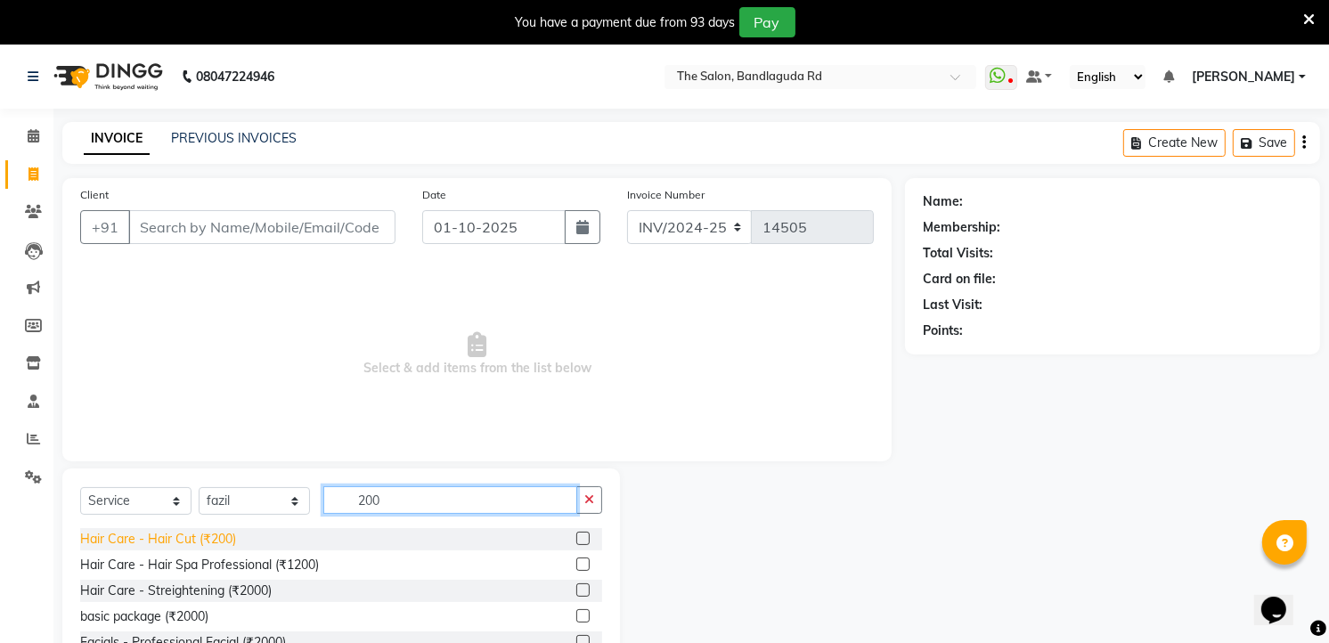
type input "200"
drag, startPoint x: 233, startPoint y: 539, endPoint x: 227, endPoint y: 521, distance: 18.9
click at [233, 536] on div "Hair Care - Hair Cut (₹200)" at bounding box center [158, 539] width 156 height 19
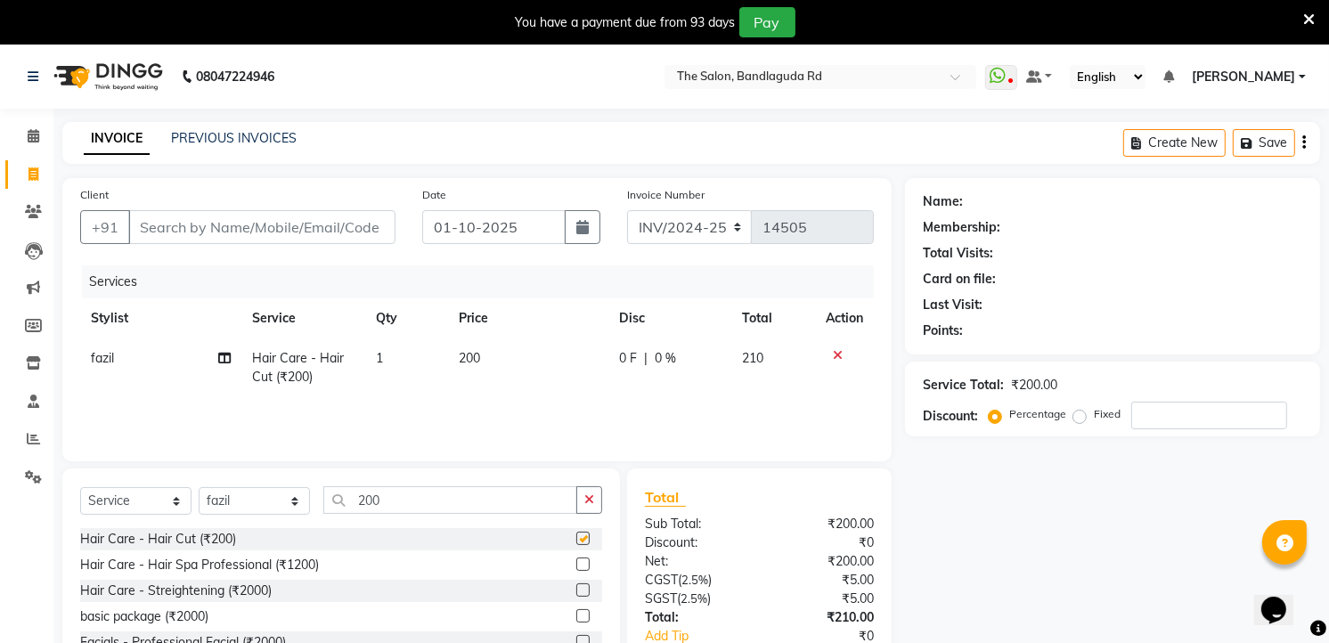
checkbox input "false"
click at [298, 214] on input "Client" at bounding box center [261, 227] width 267 height 34
type input "9"
type input "0"
type input "9052730812"
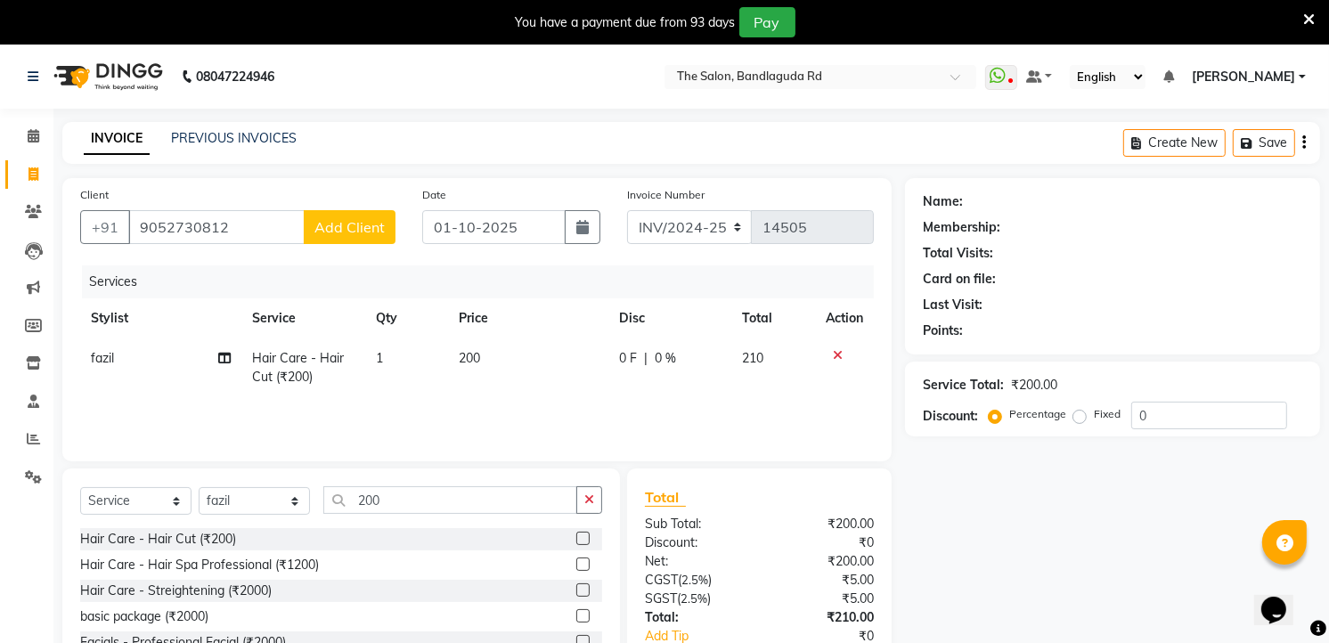
click at [389, 242] on button "Add Client" at bounding box center [350, 227] width 92 height 34
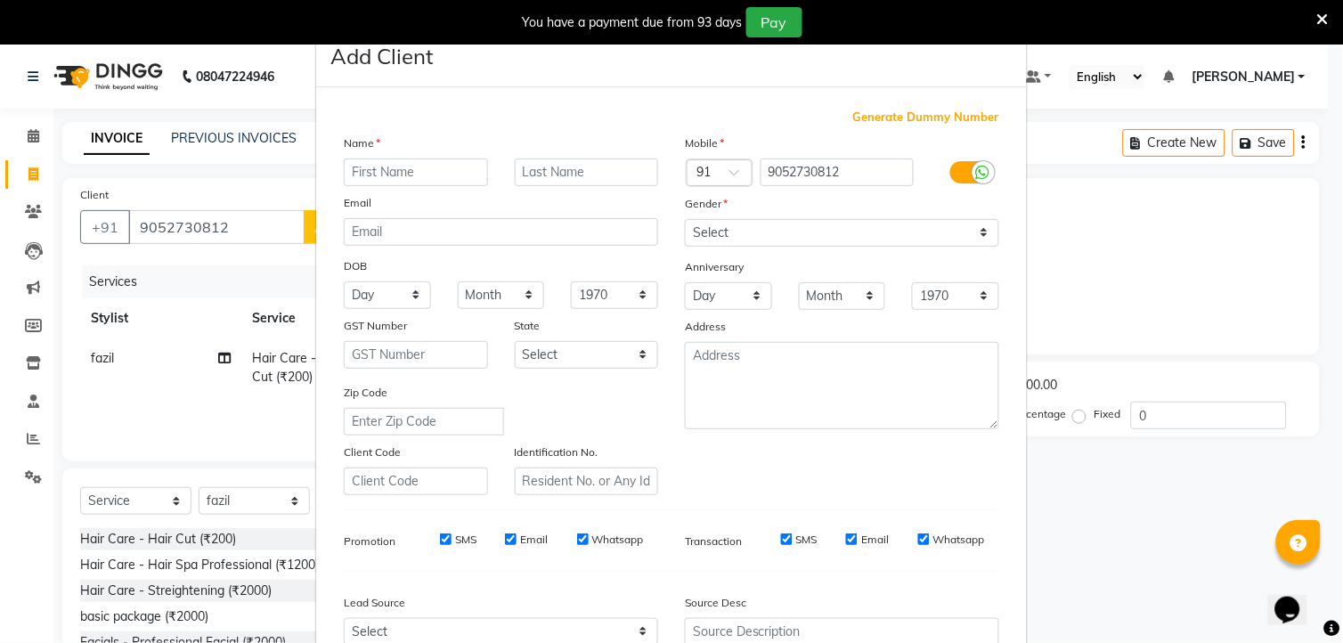
click at [375, 235] on div "Name Email DOB Day 01 02 03 04 05 06 07 08 09 10 11 12 13 14 15 16 17 18 19 20 …" at bounding box center [500, 315] width 341 height 362
click at [397, 172] on input "text" at bounding box center [416, 173] width 144 height 28
type input "dana rakha"
drag, startPoint x: 741, startPoint y: 227, endPoint x: 713, endPoint y: 249, distance: 36.2
click at [737, 226] on select "Select [DEMOGRAPHIC_DATA] [DEMOGRAPHIC_DATA] Other Prefer Not To Say" at bounding box center [842, 233] width 314 height 28
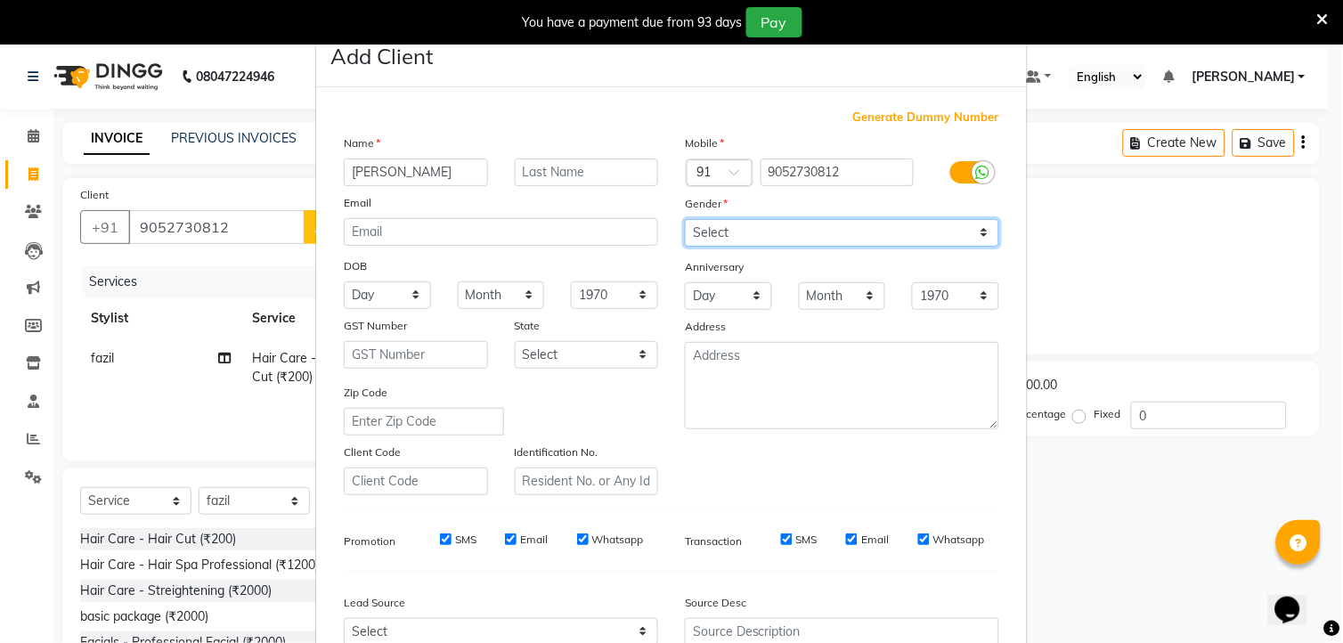
select select "[DEMOGRAPHIC_DATA]"
click at [685, 219] on select "Select [DEMOGRAPHIC_DATA] [DEMOGRAPHIC_DATA] Other Prefer Not To Say" at bounding box center [842, 233] width 314 height 28
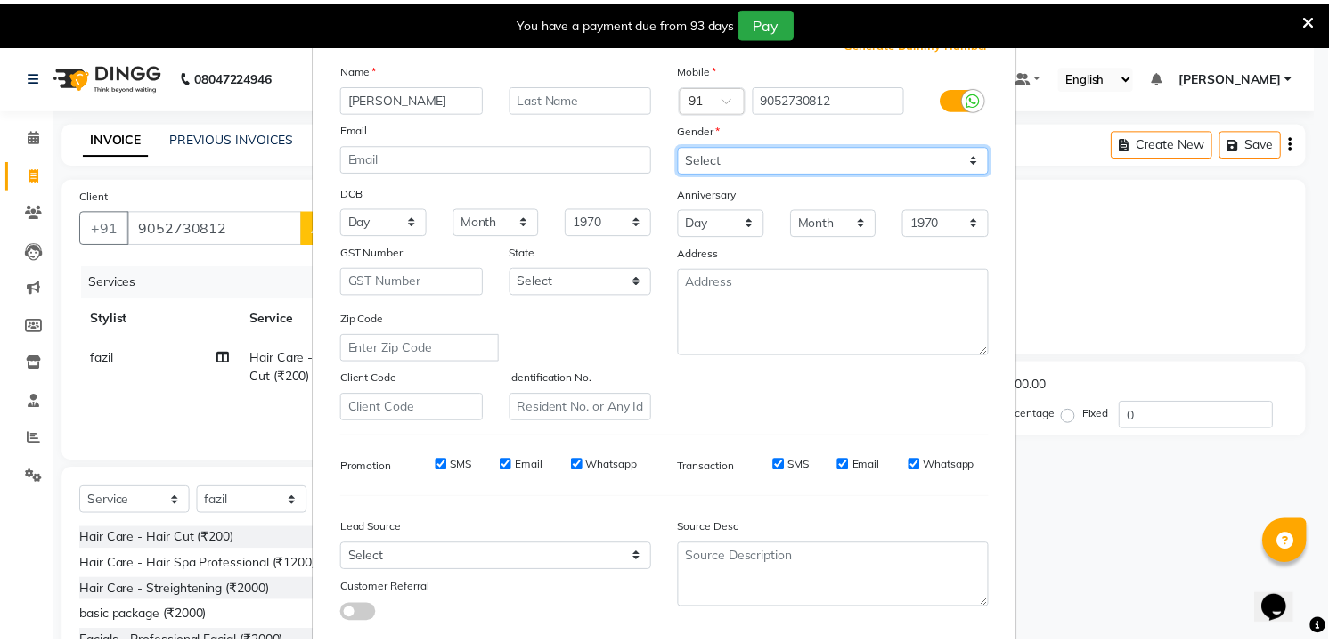
scroll to position [180, 0]
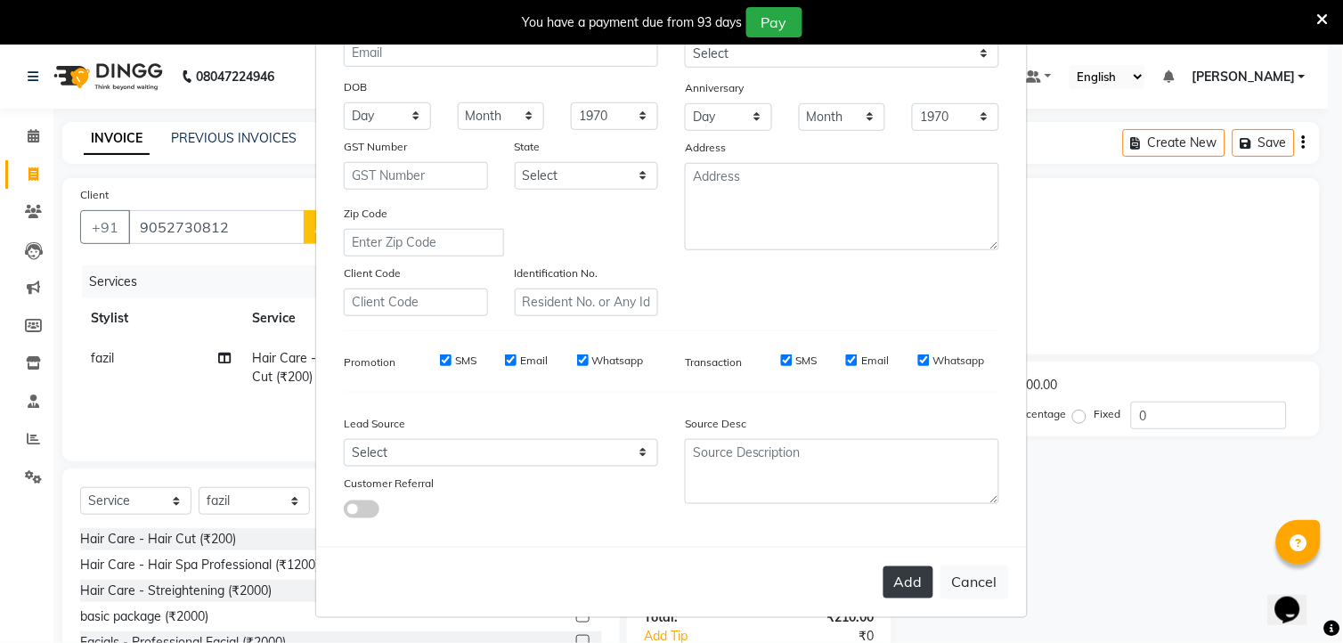
click at [910, 591] on button "Add" at bounding box center [909, 582] width 50 height 32
select select
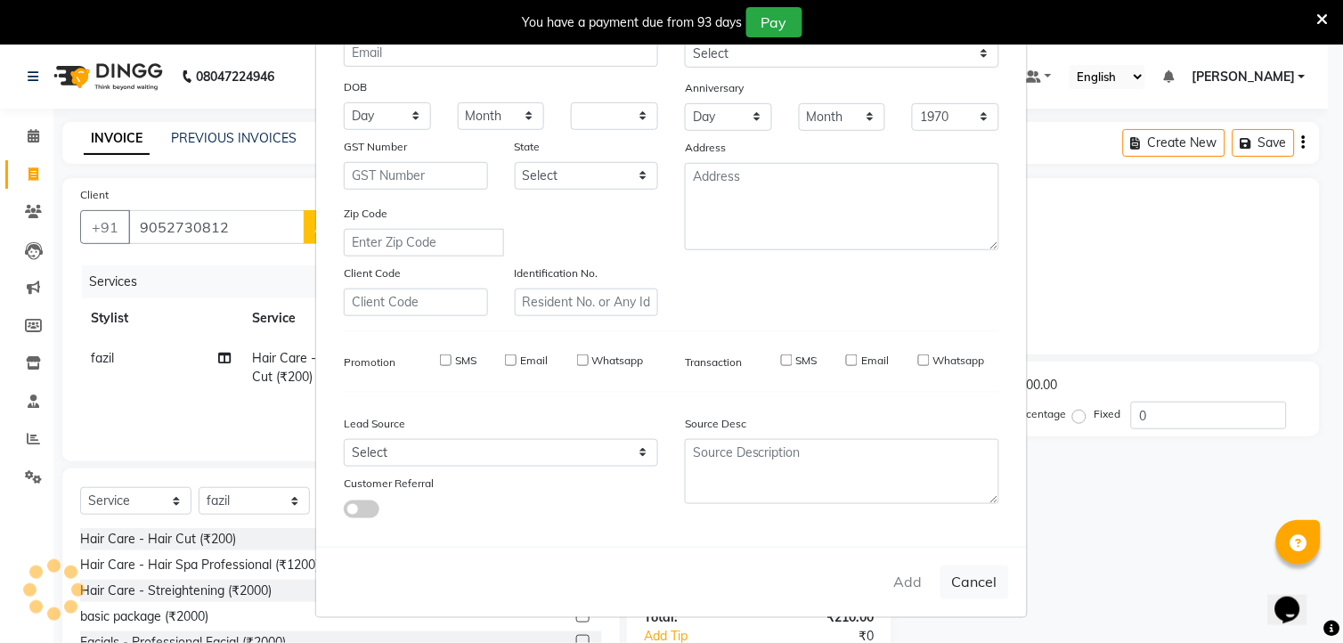
select select
checkbox input "false"
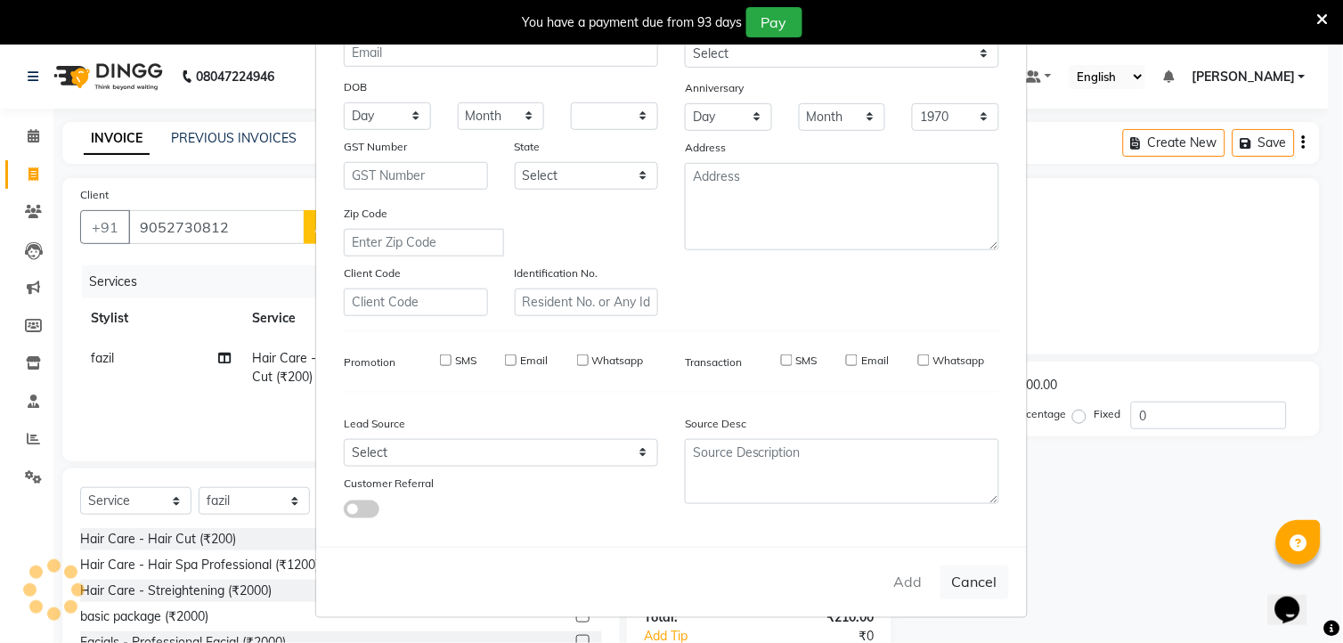
checkbox input "false"
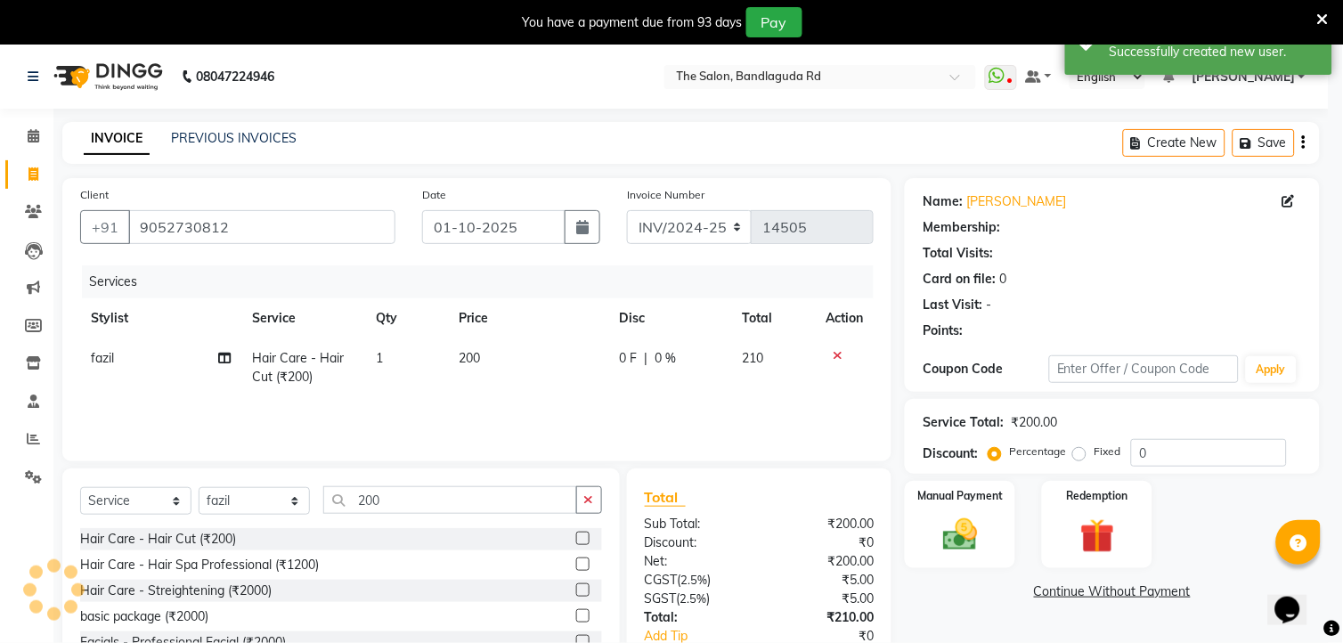
select select "1: Object"
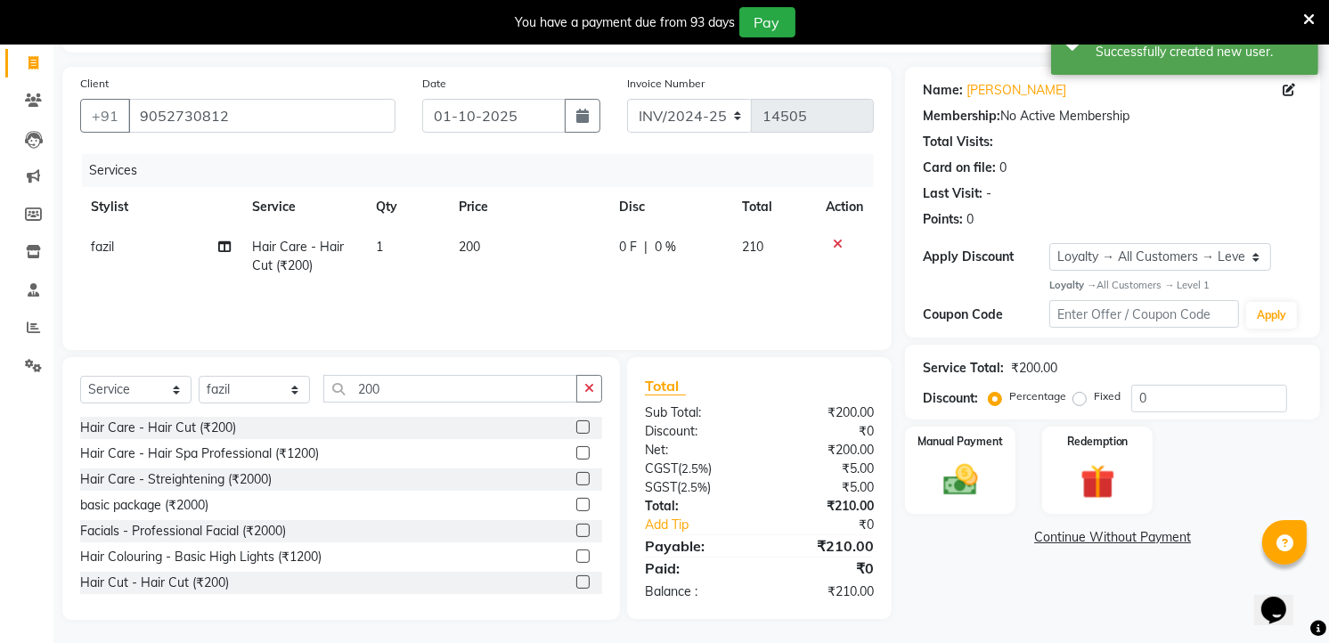
scroll to position [114, 0]
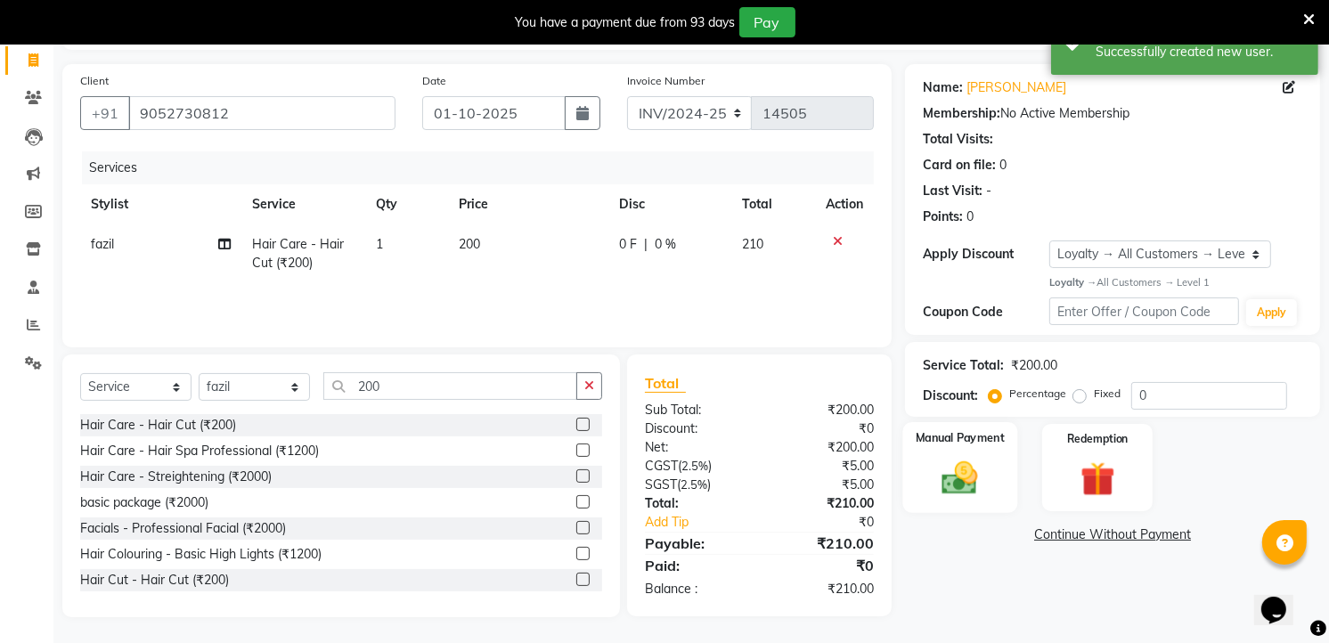
click at [986, 493] on img at bounding box center [961, 477] width 58 height 41
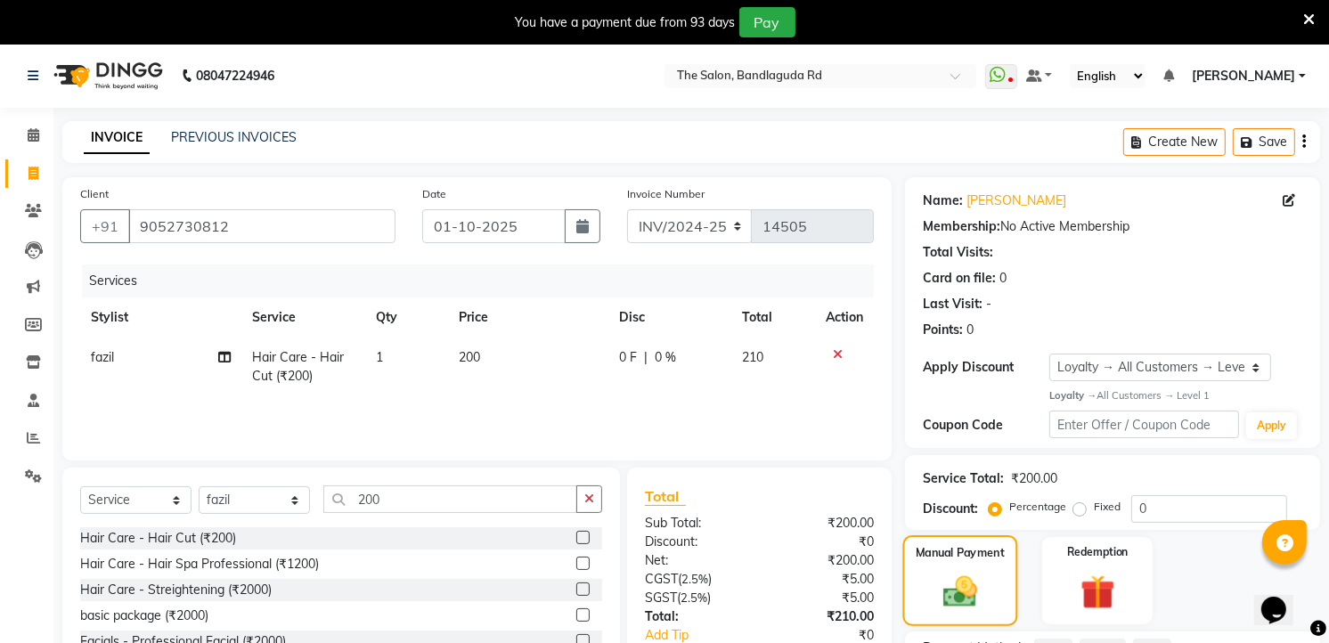
scroll to position [0, 0]
click at [273, 229] on input "9052730812" at bounding box center [261, 227] width 267 height 34
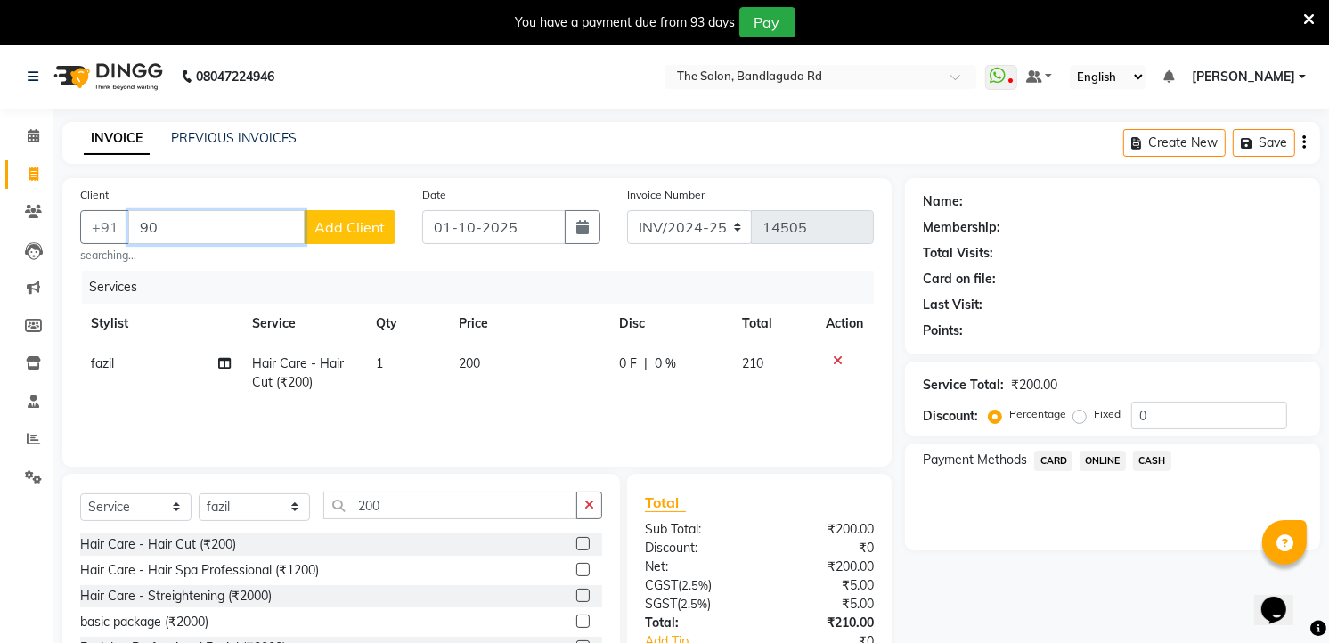
type input "9"
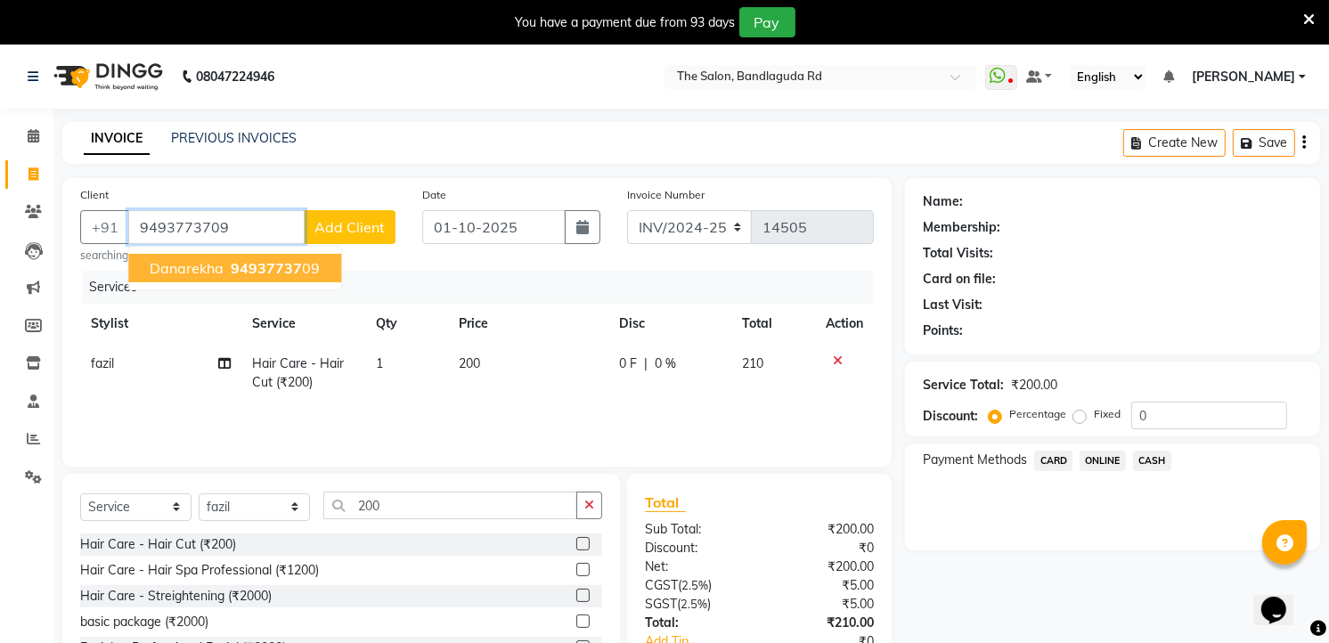
type input "9493773709"
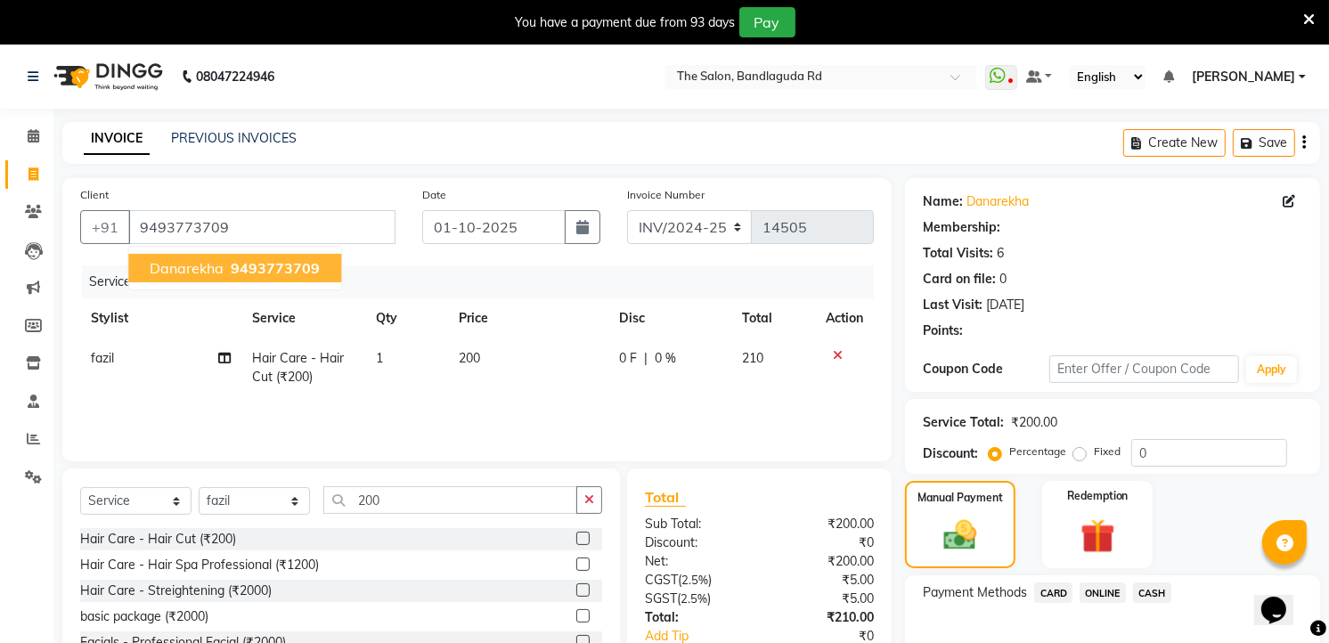
select select "2: Object"
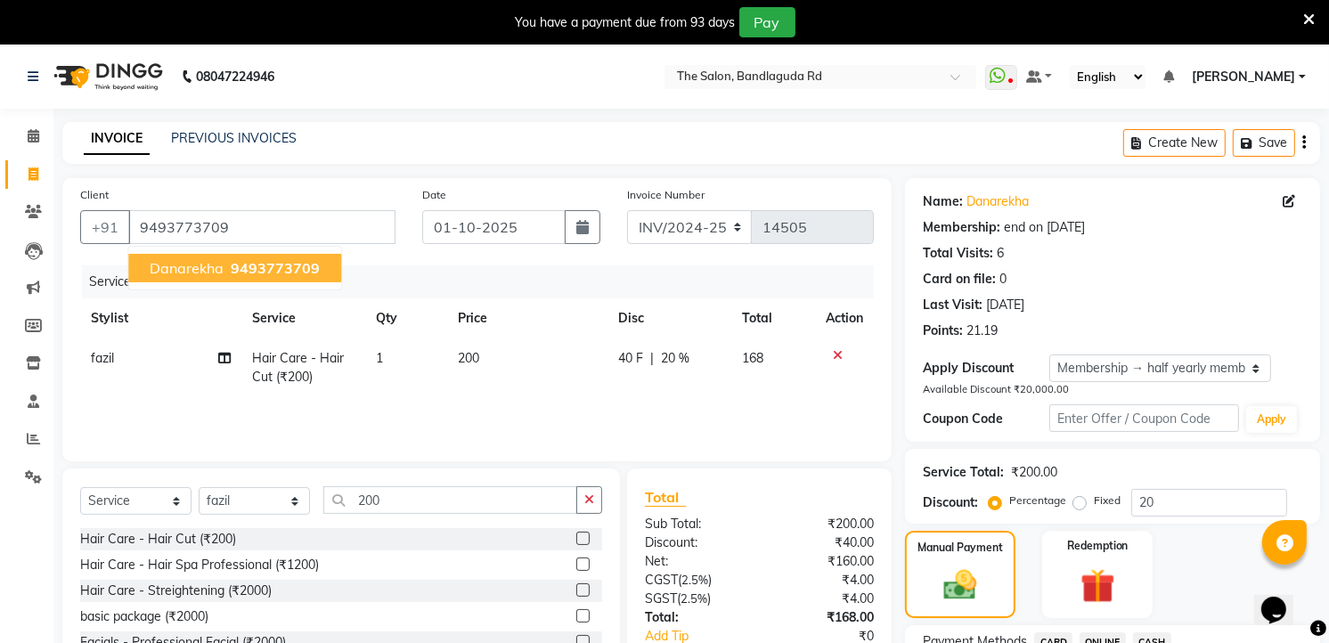
click at [246, 263] on span "9493773709" at bounding box center [275, 268] width 89 height 18
type input "0"
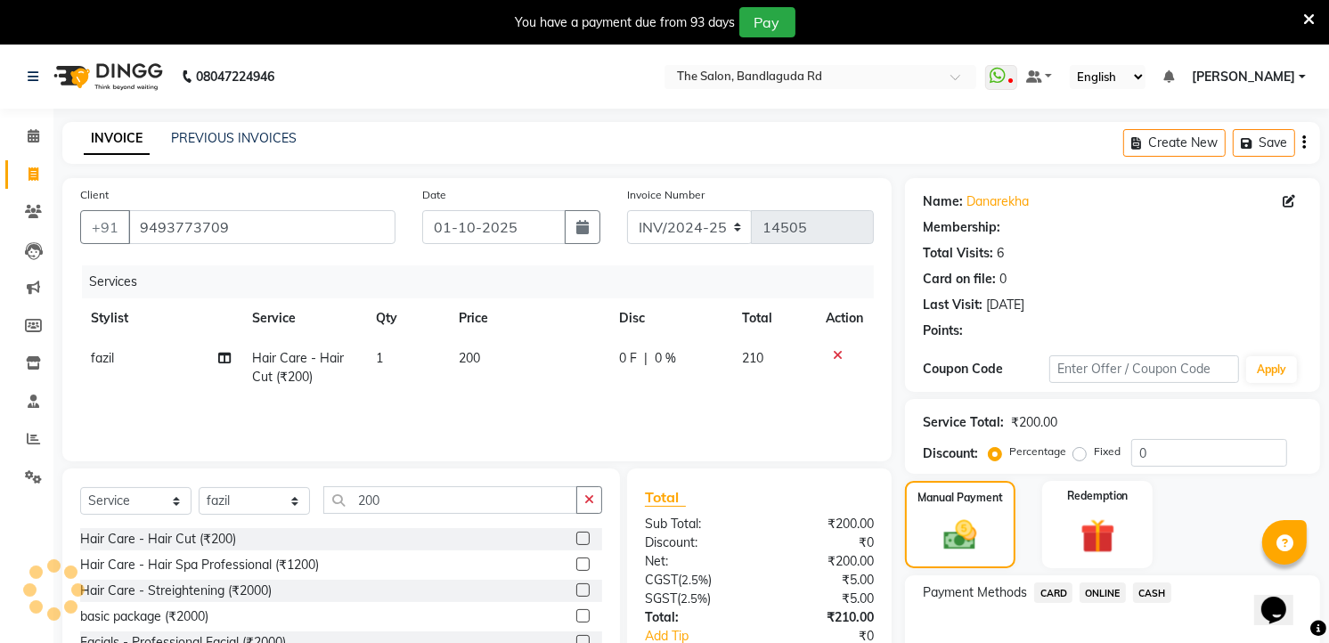
select select "2: Object"
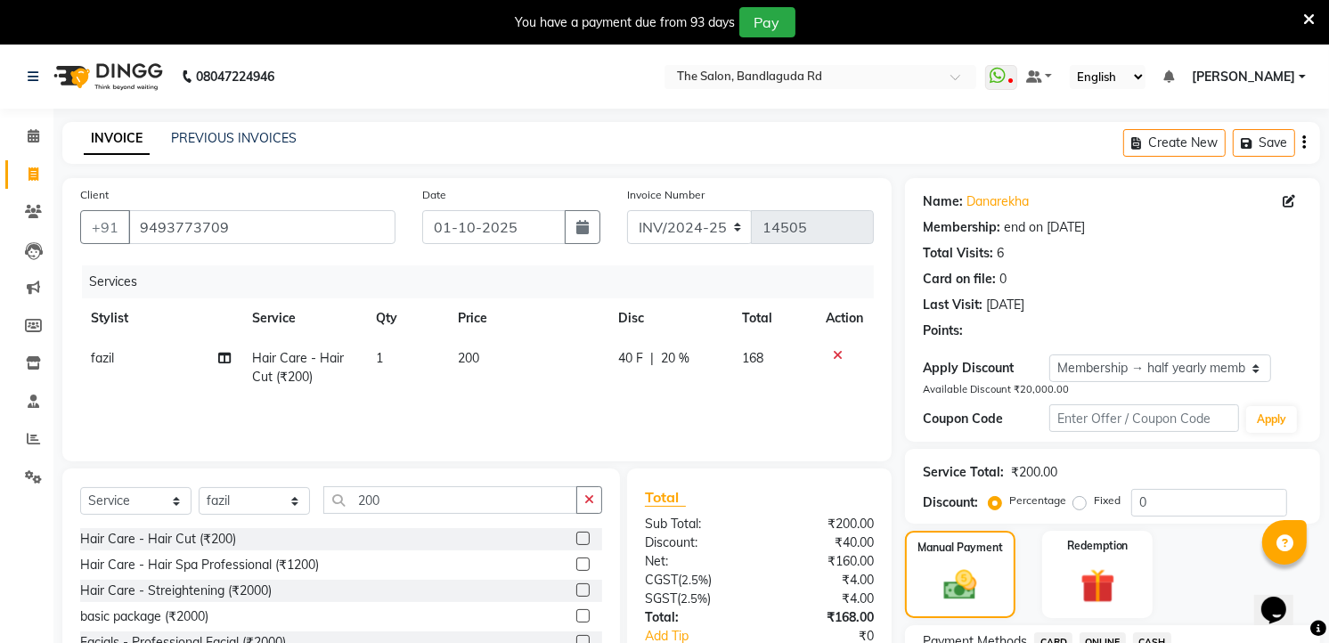
type input "20"
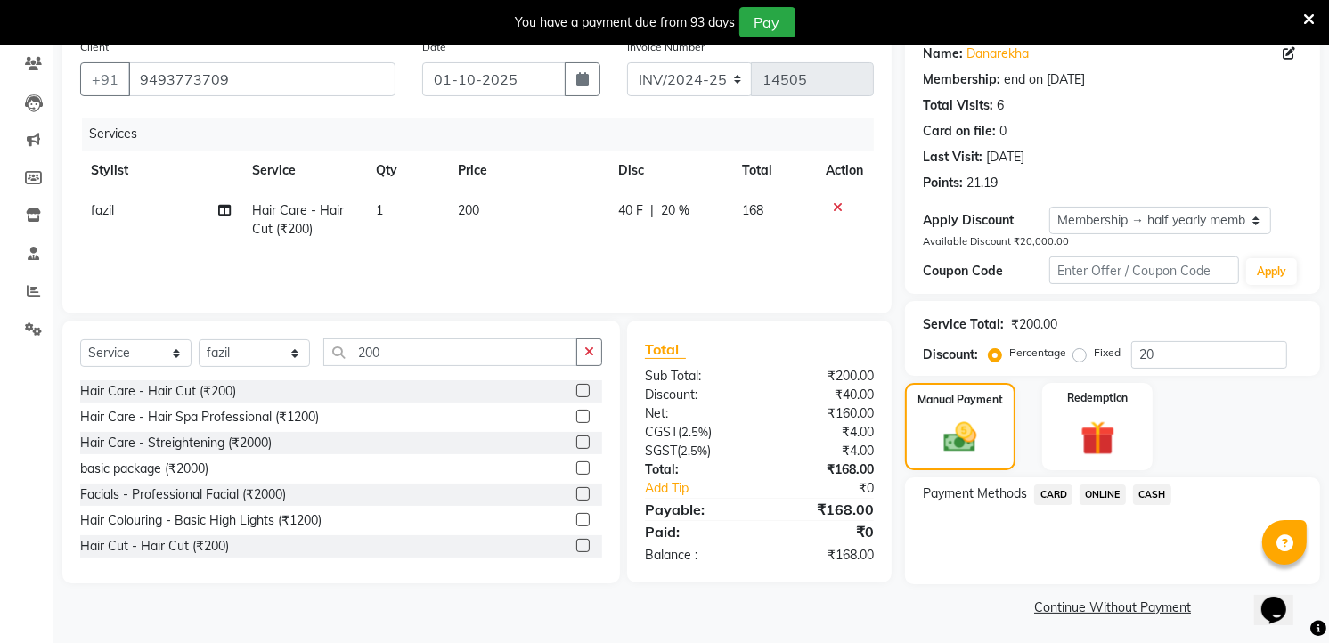
scroll to position [151, 0]
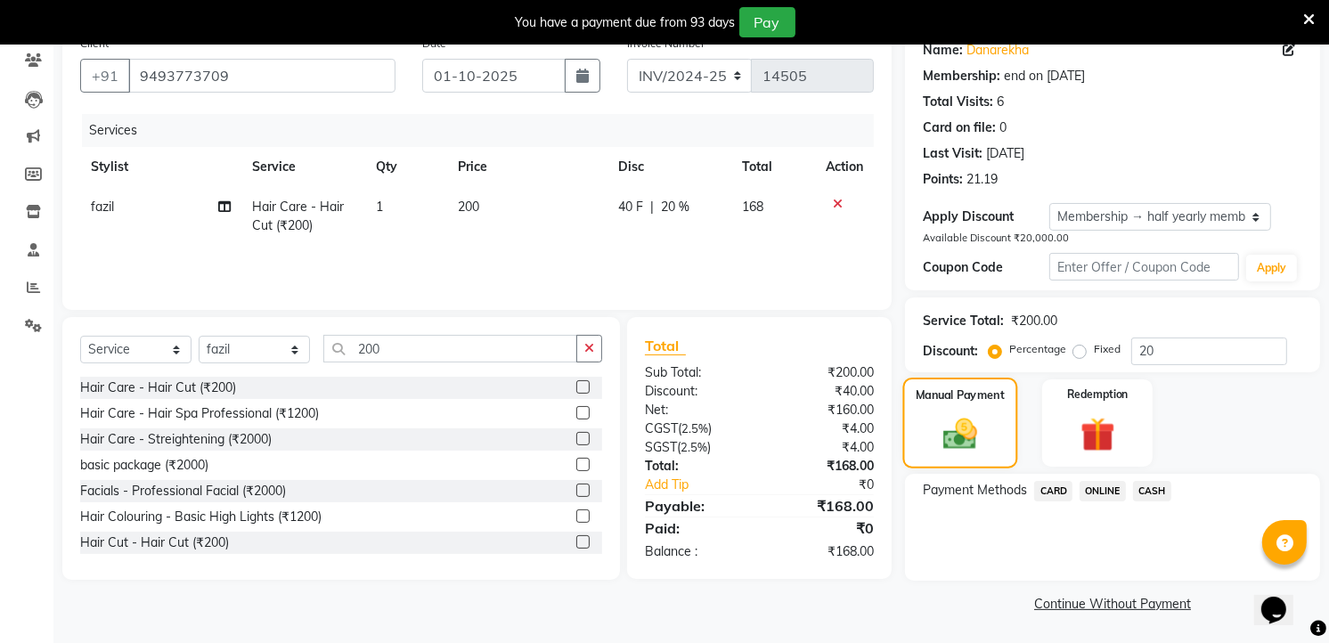
click at [1003, 440] on div "Manual Payment" at bounding box center [960, 423] width 115 height 91
click at [1088, 486] on span "ONLINE" at bounding box center [1102, 491] width 46 height 20
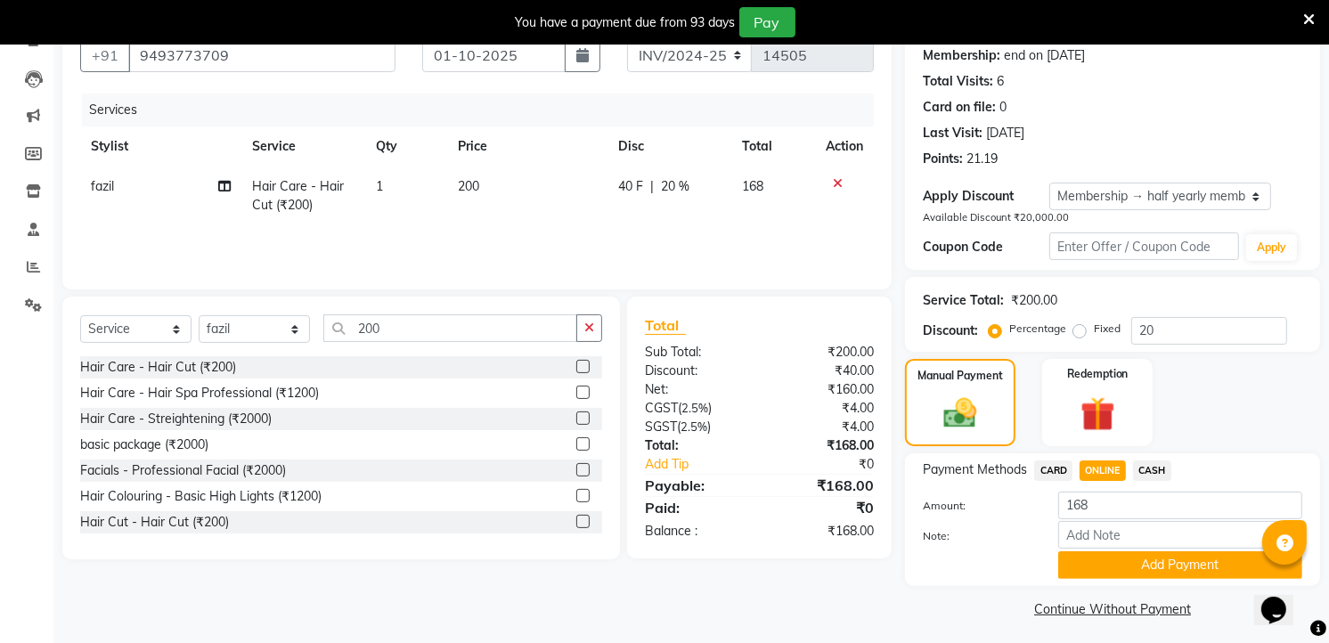
scroll to position [178, 0]
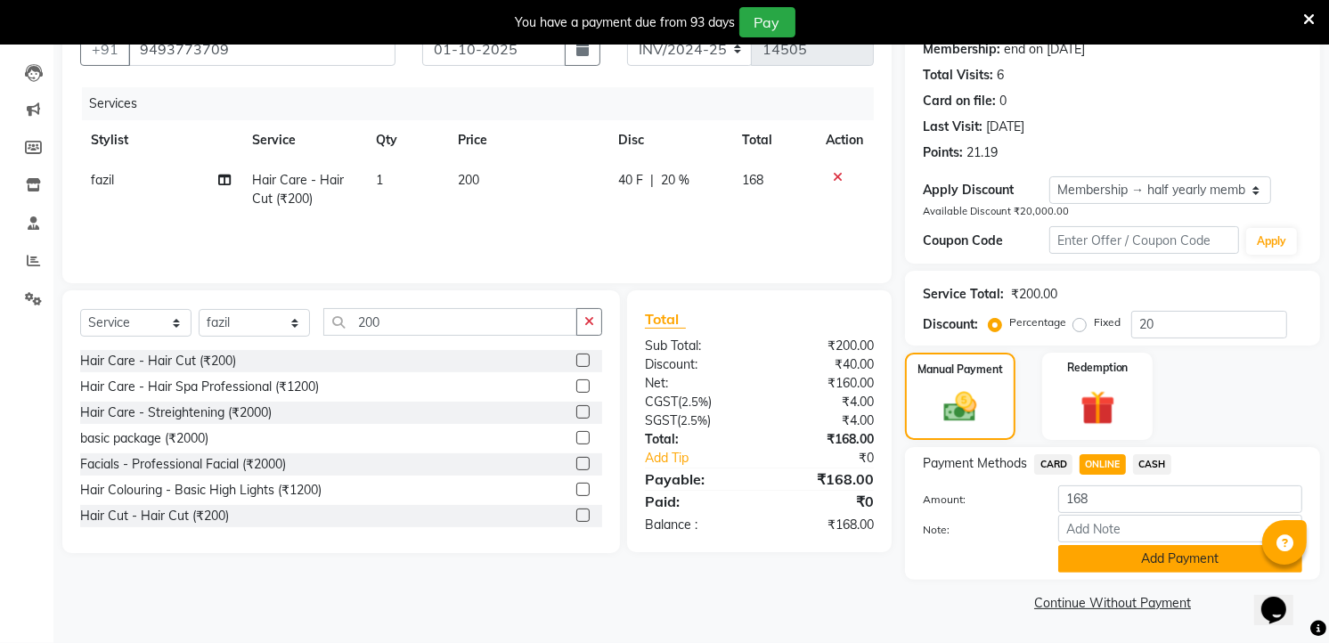
click at [1128, 562] on button "Add Payment" at bounding box center [1180, 559] width 244 height 28
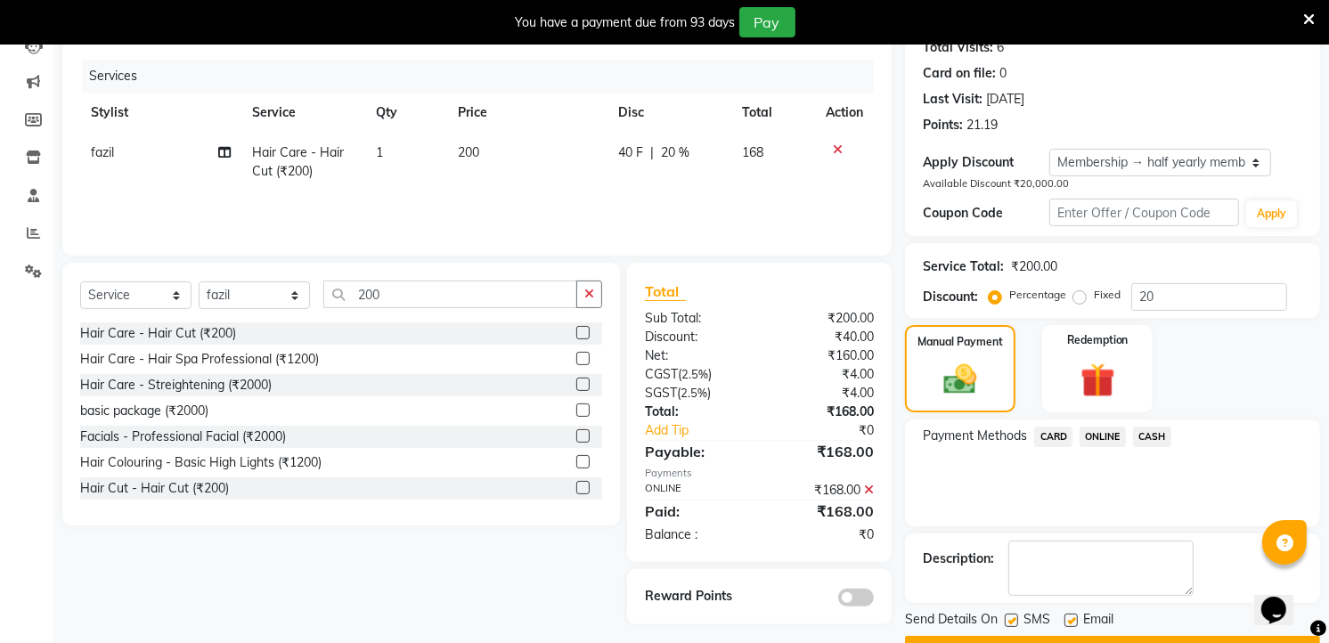
scroll to position [252, 0]
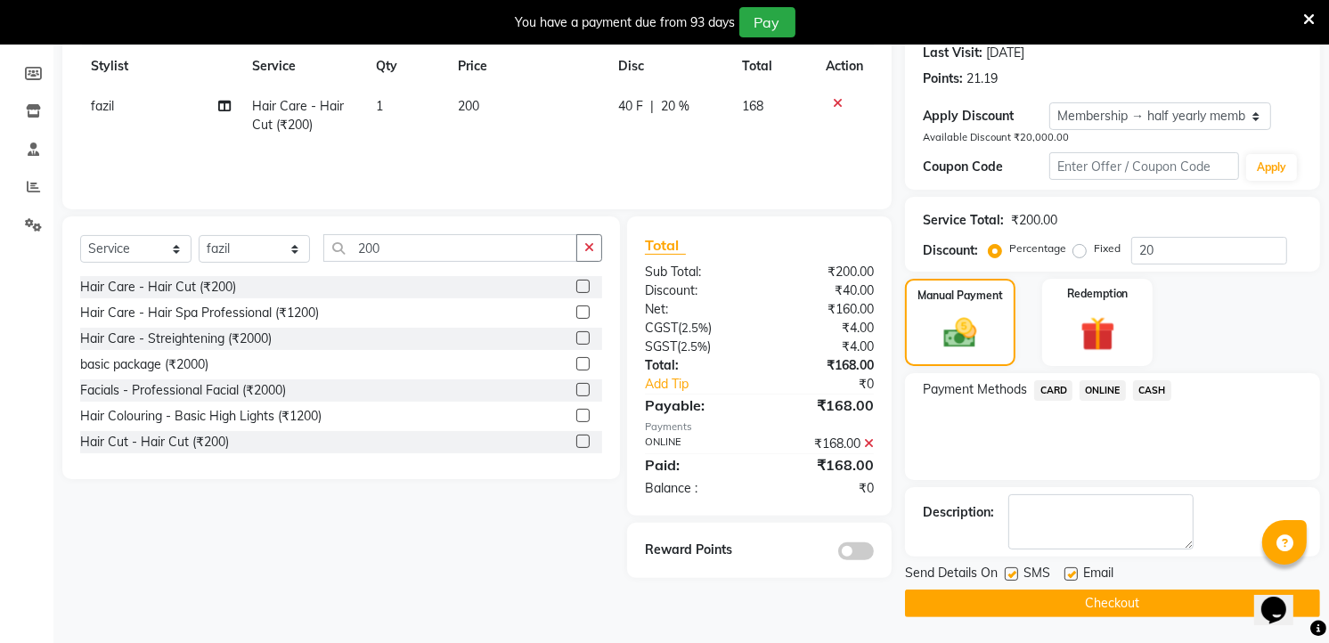
click at [1200, 586] on div "Send Details On SMS Email Checkout" at bounding box center [1112, 590] width 415 height 53
click at [1189, 593] on button "Checkout" at bounding box center [1112, 604] width 415 height 28
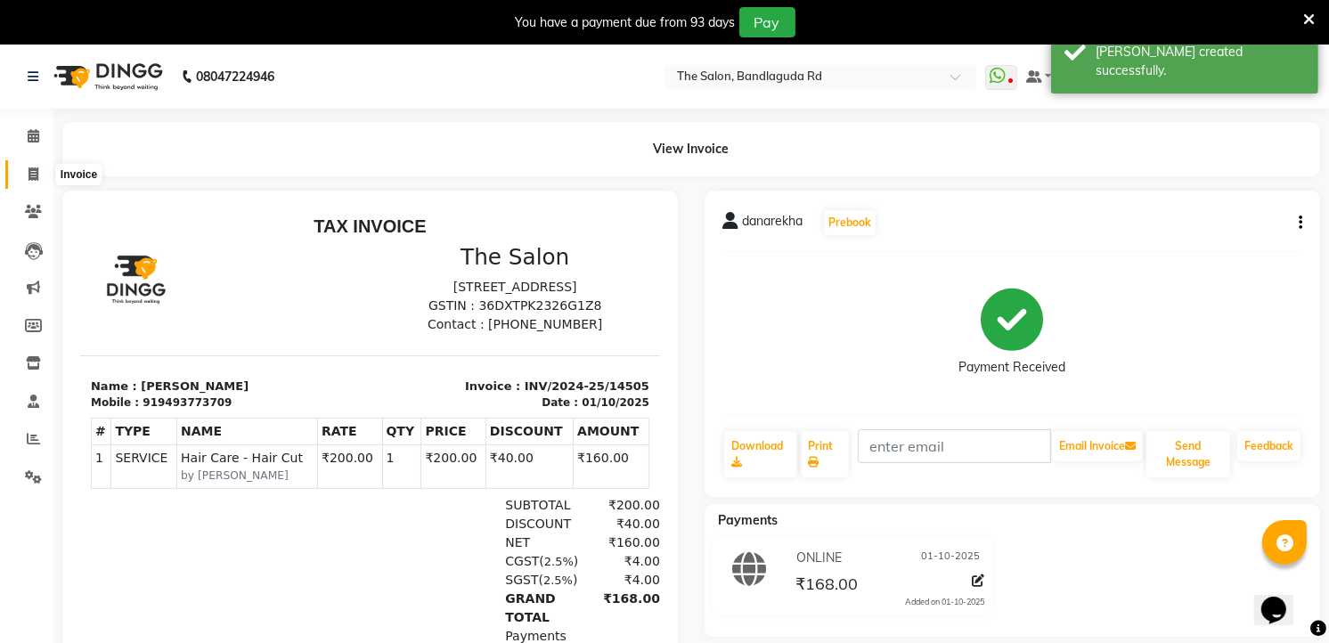
click at [32, 172] on icon at bounding box center [34, 173] width 10 height 13
select select "service"
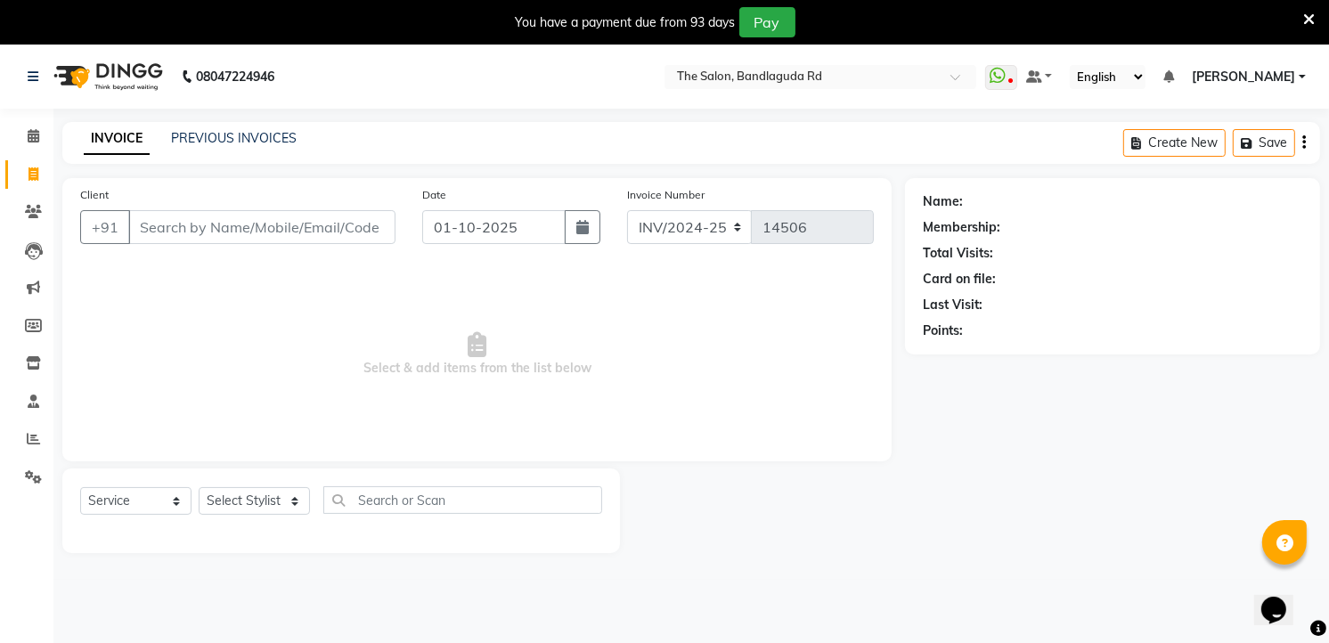
click at [1309, 14] on icon at bounding box center [1309, 20] width 12 height 16
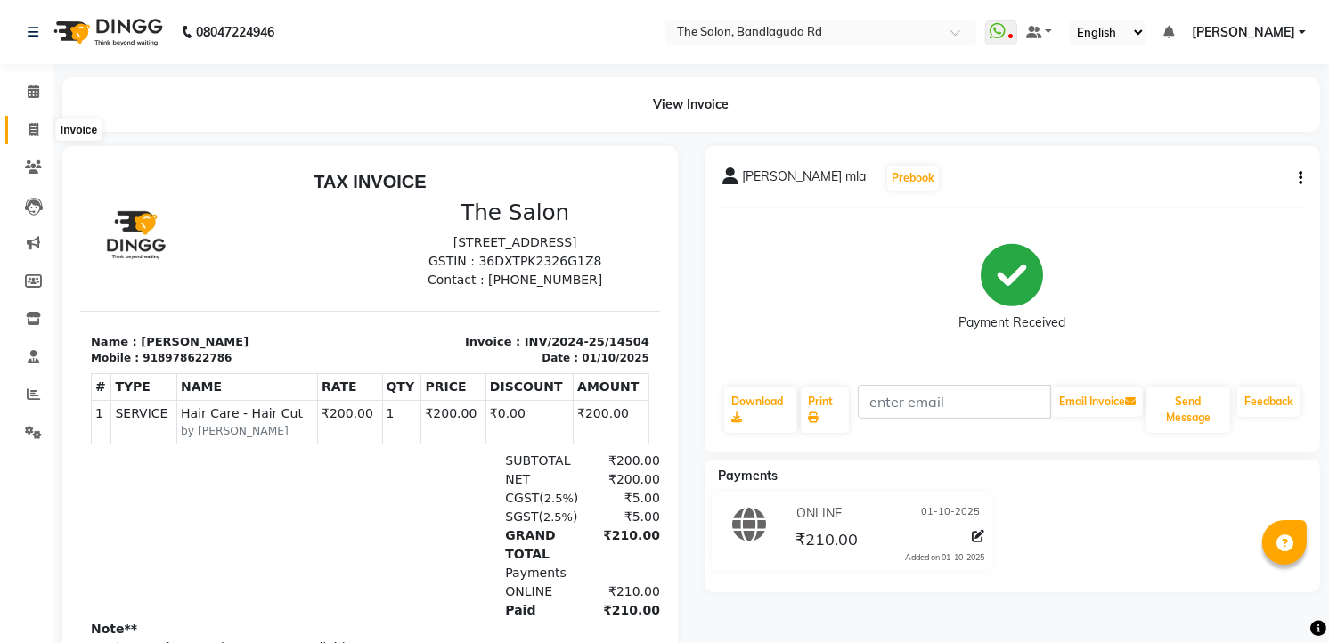
click at [43, 127] on span at bounding box center [33, 130] width 31 height 20
select select "service"
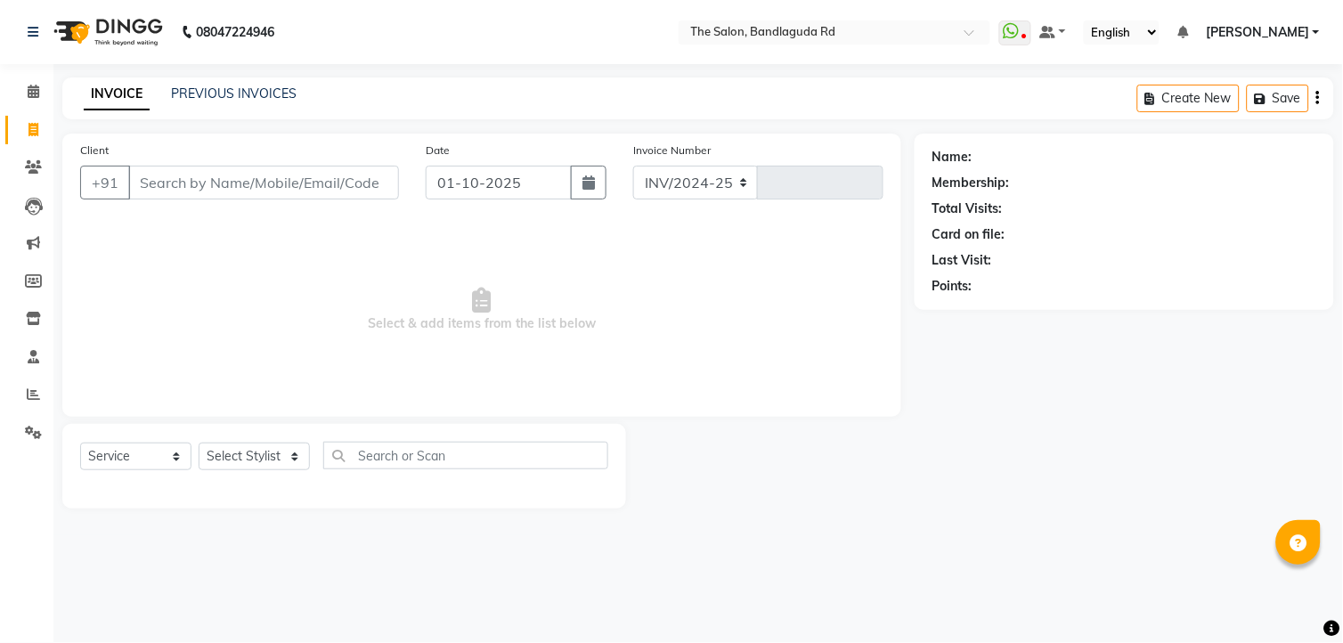
select select "5198"
type input "14506"
click at [232, 449] on select "Select Stylist [PERSON_NAME] [PERSON_NAME] [PERSON_NAME] new [PERSON_NAME] [PER…" at bounding box center [254, 457] width 111 height 28
select select "65399"
click at [199, 444] on select "Select Stylist [PERSON_NAME] [PERSON_NAME] [PERSON_NAME] new [PERSON_NAME] [PER…" at bounding box center [254, 457] width 111 height 28
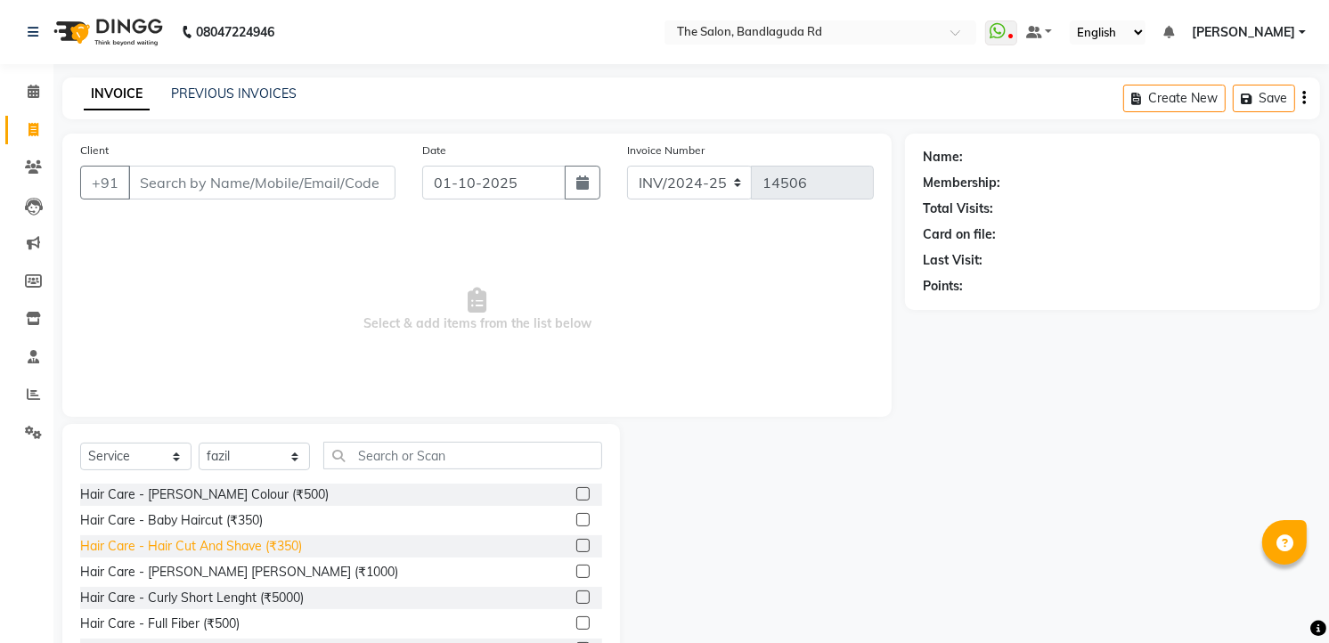
click at [165, 549] on div "Hair Care - Hair Cut And Shave (₹350)" at bounding box center [191, 546] width 222 height 19
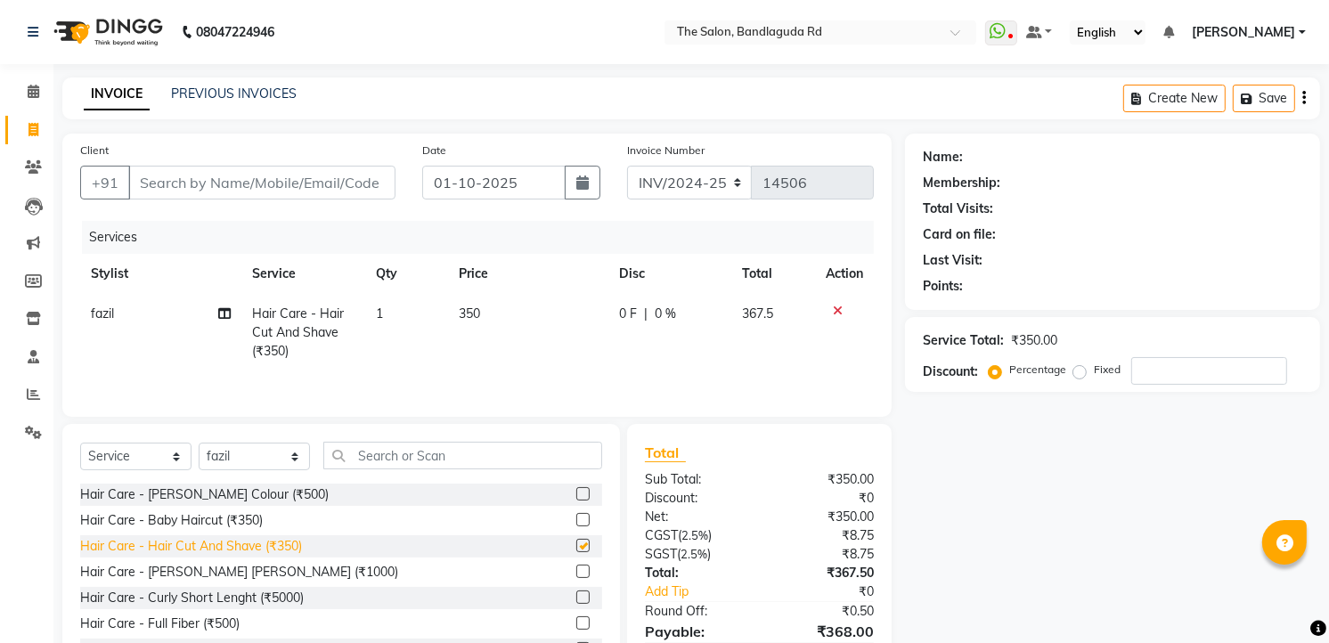
checkbox input "false"
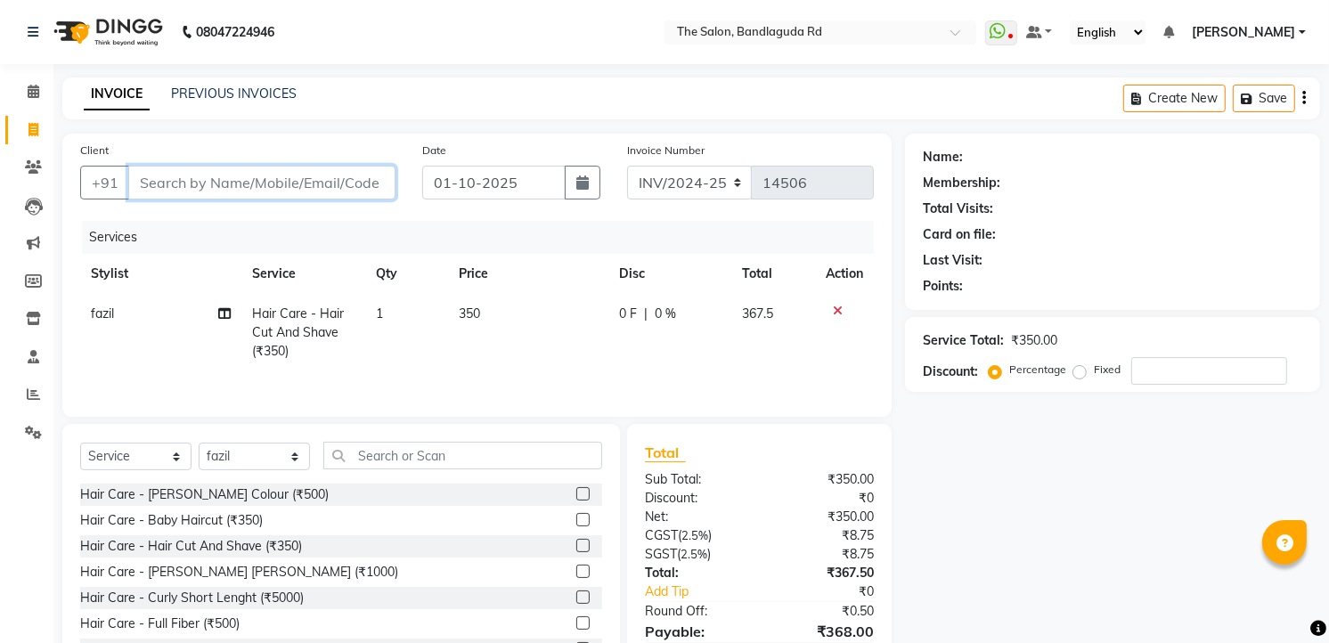
click at [308, 183] on input "Client" at bounding box center [261, 183] width 267 height 34
type input "7"
type input "0"
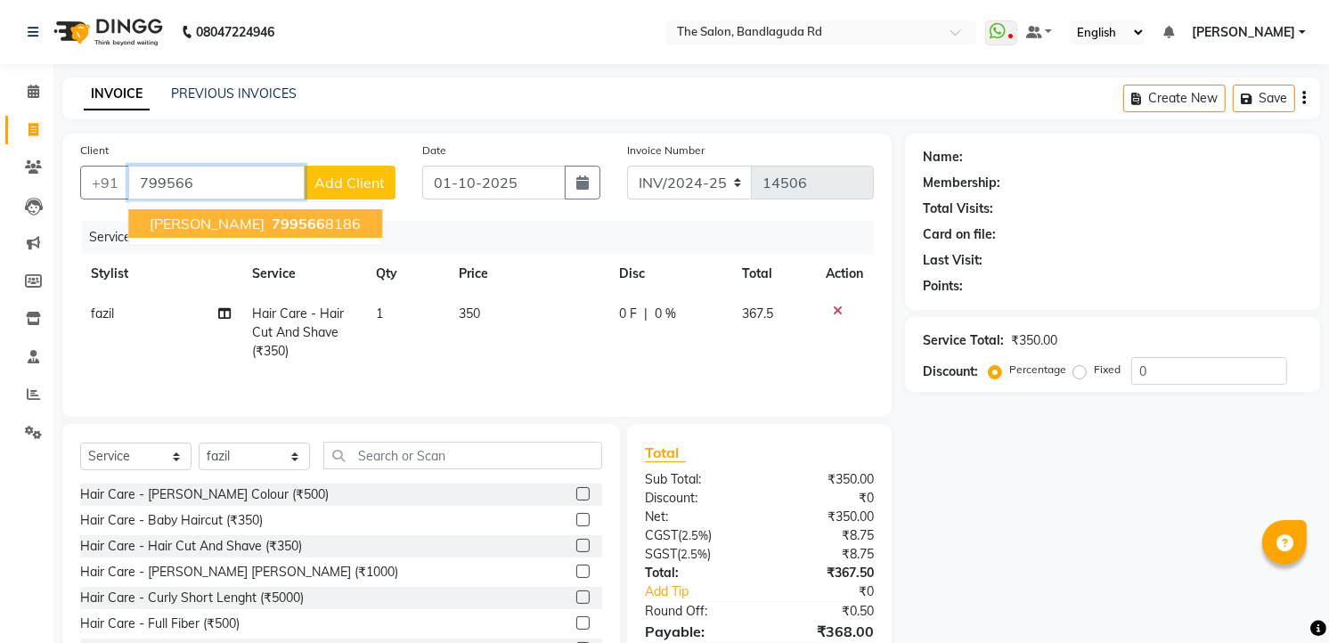
click at [268, 229] on ngb-highlight "799566 8186" at bounding box center [314, 224] width 93 height 18
type input "7995668186"
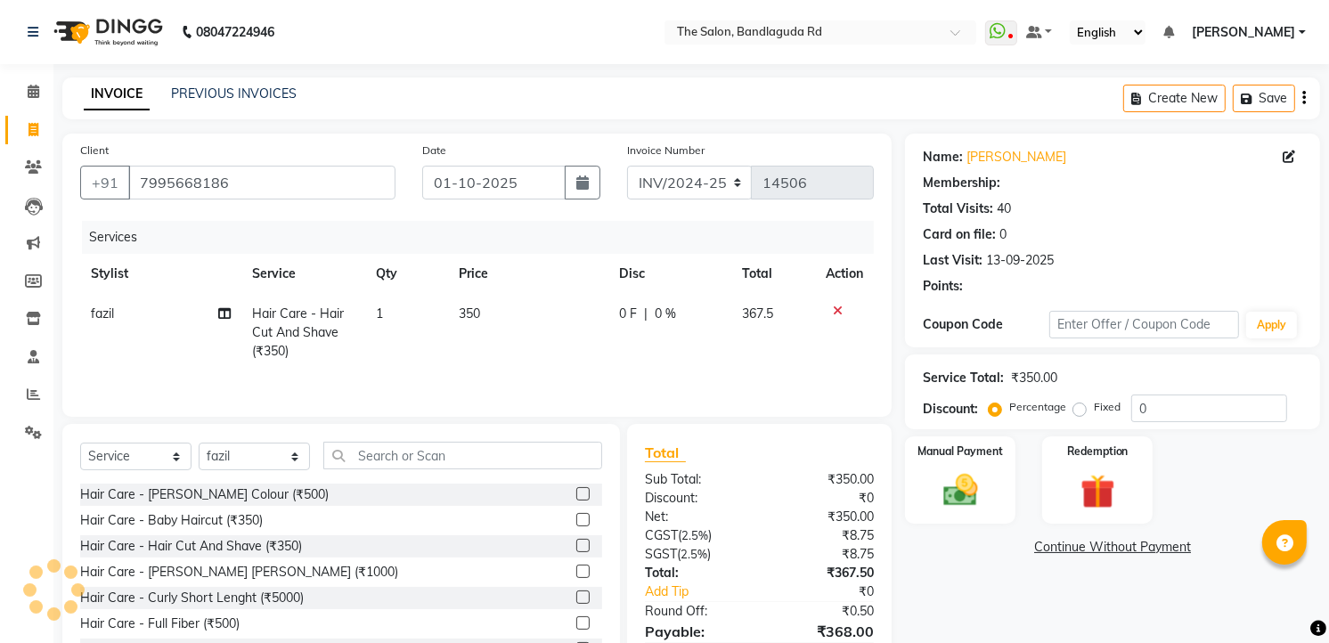
select select "2: Object"
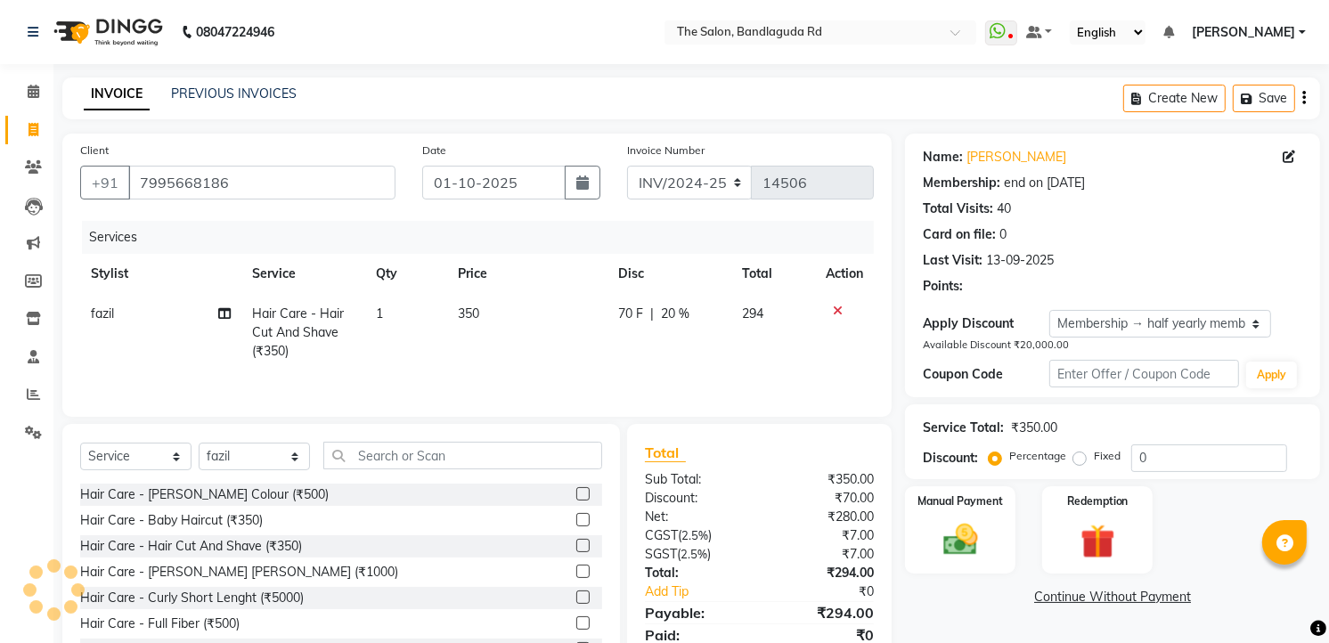
type input "20"
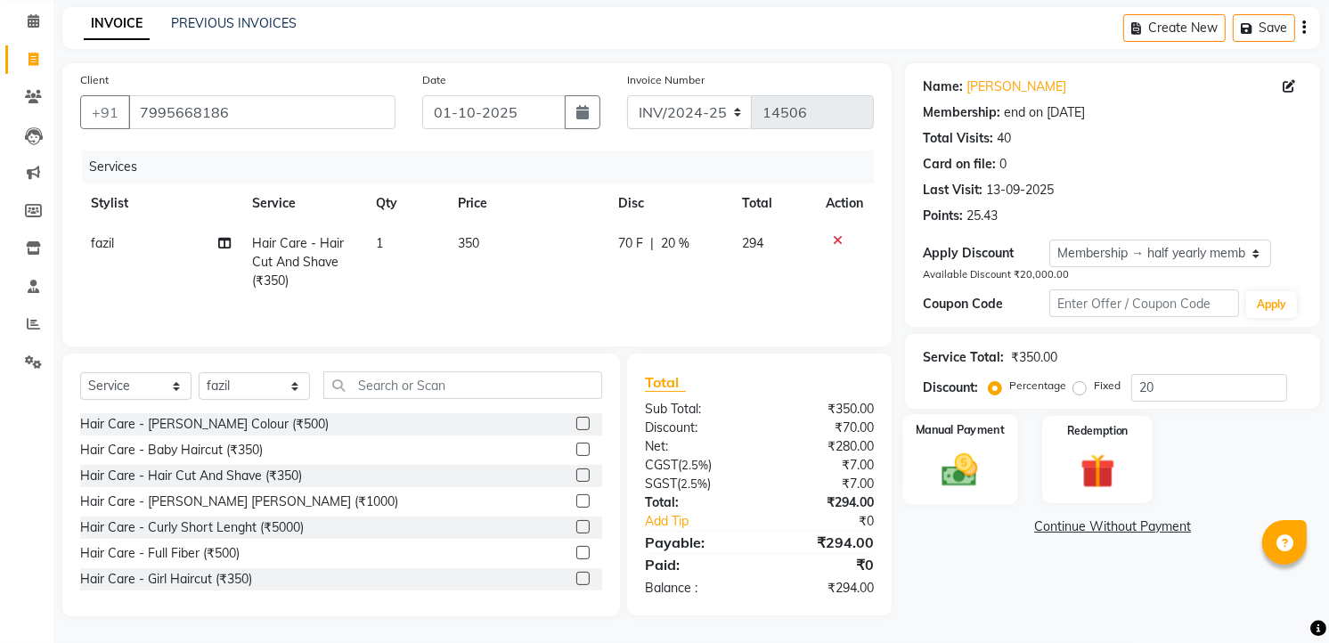
click at [968, 457] on img at bounding box center [961, 469] width 58 height 41
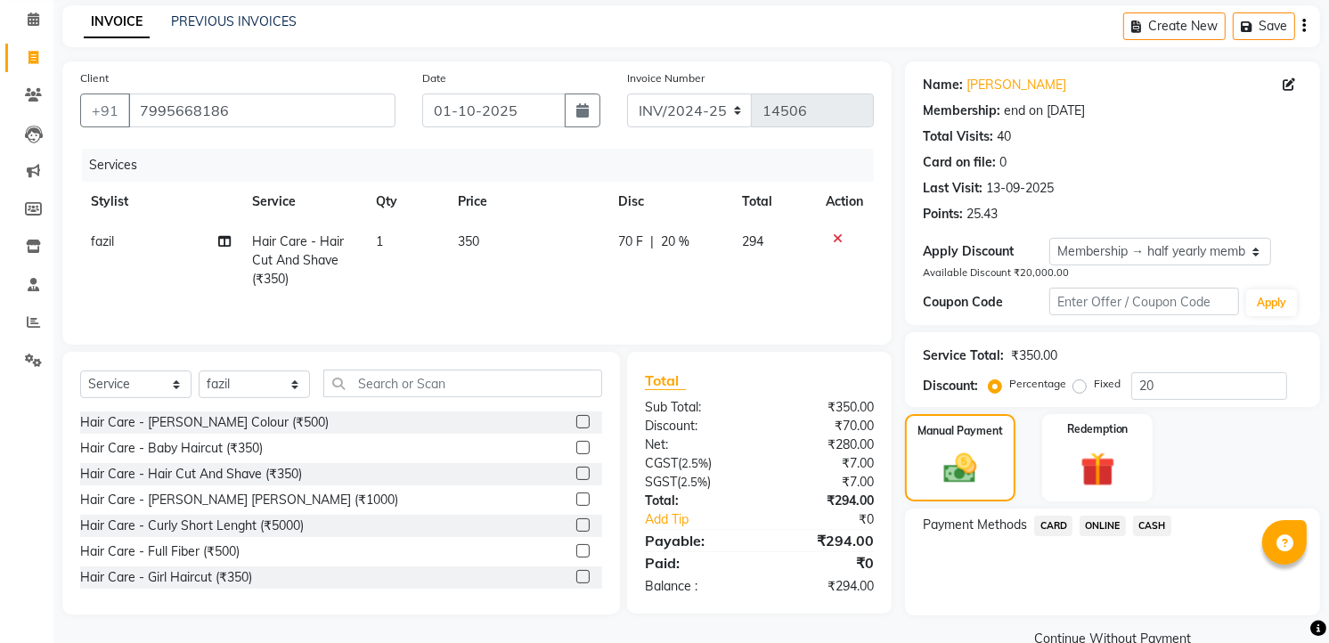
click at [1101, 526] on span "ONLINE" at bounding box center [1102, 526] width 46 height 20
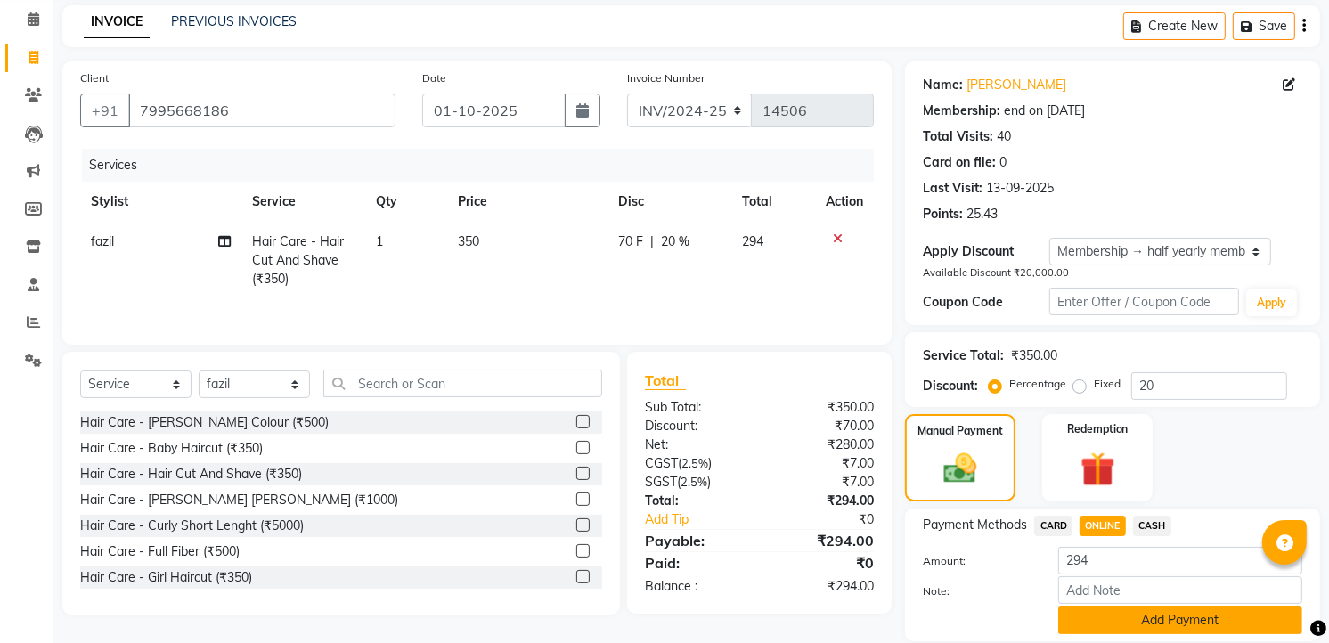
click at [1113, 608] on button "Add Payment" at bounding box center [1180, 621] width 244 height 28
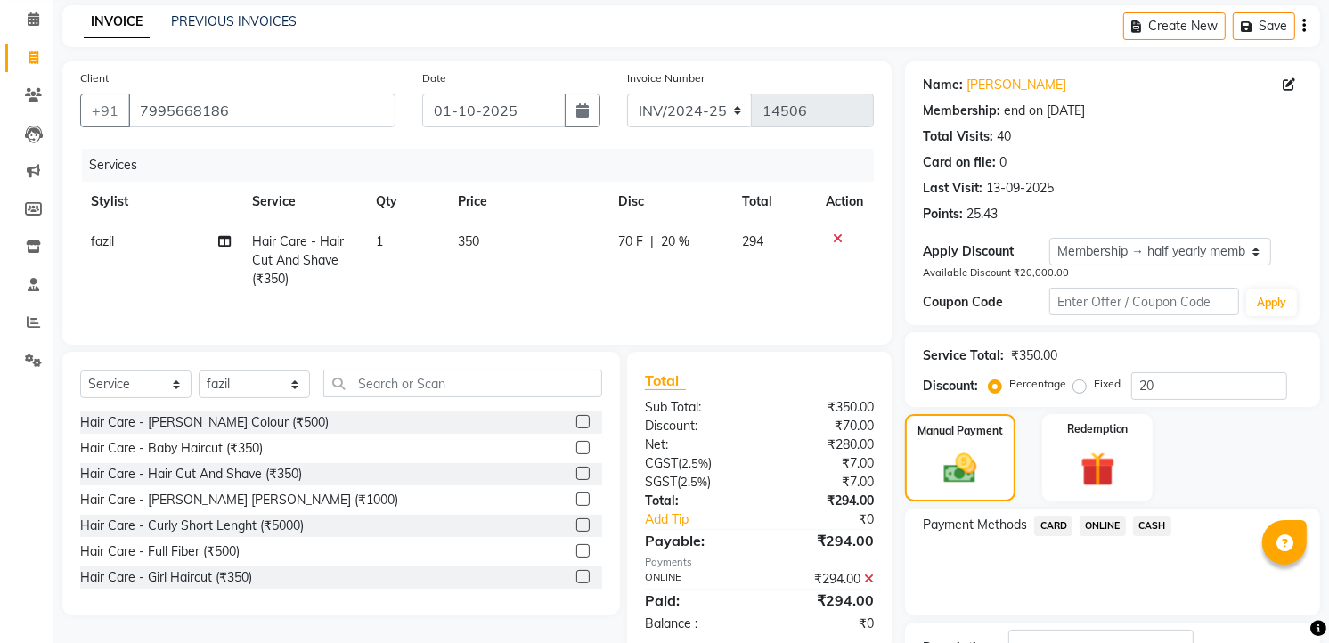
scroll to position [208, 0]
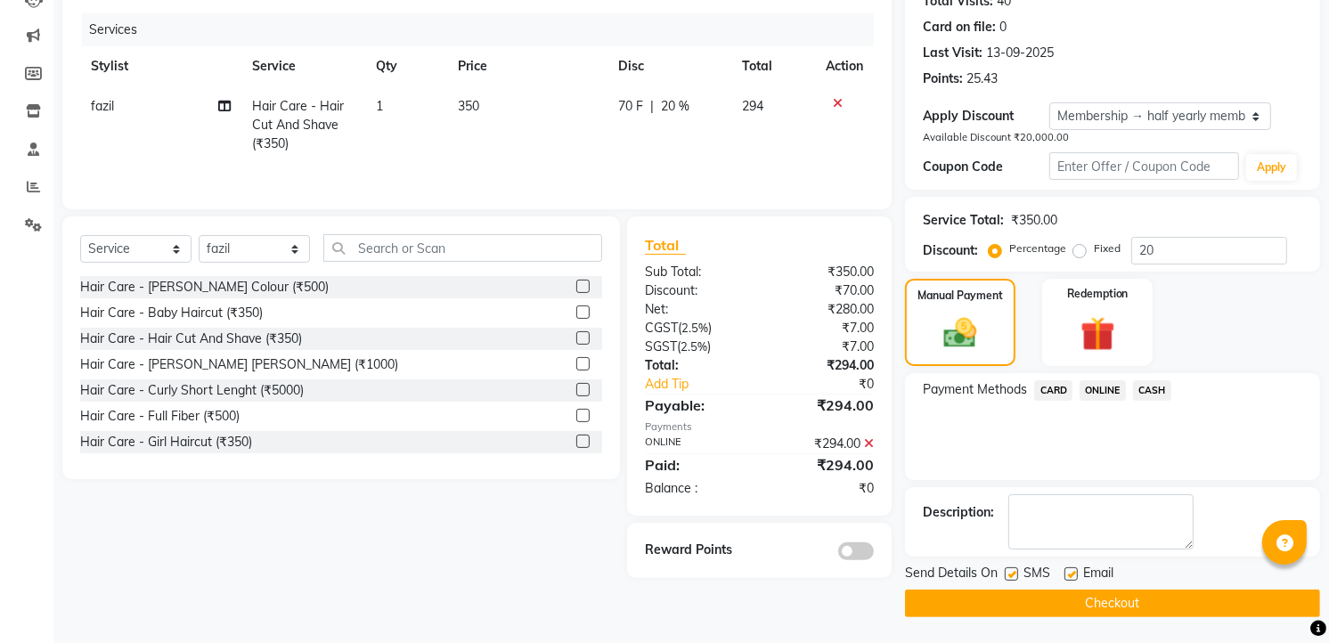
click at [1119, 599] on button "Checkout" at bounding box center [1112, 604] width 415 height 28
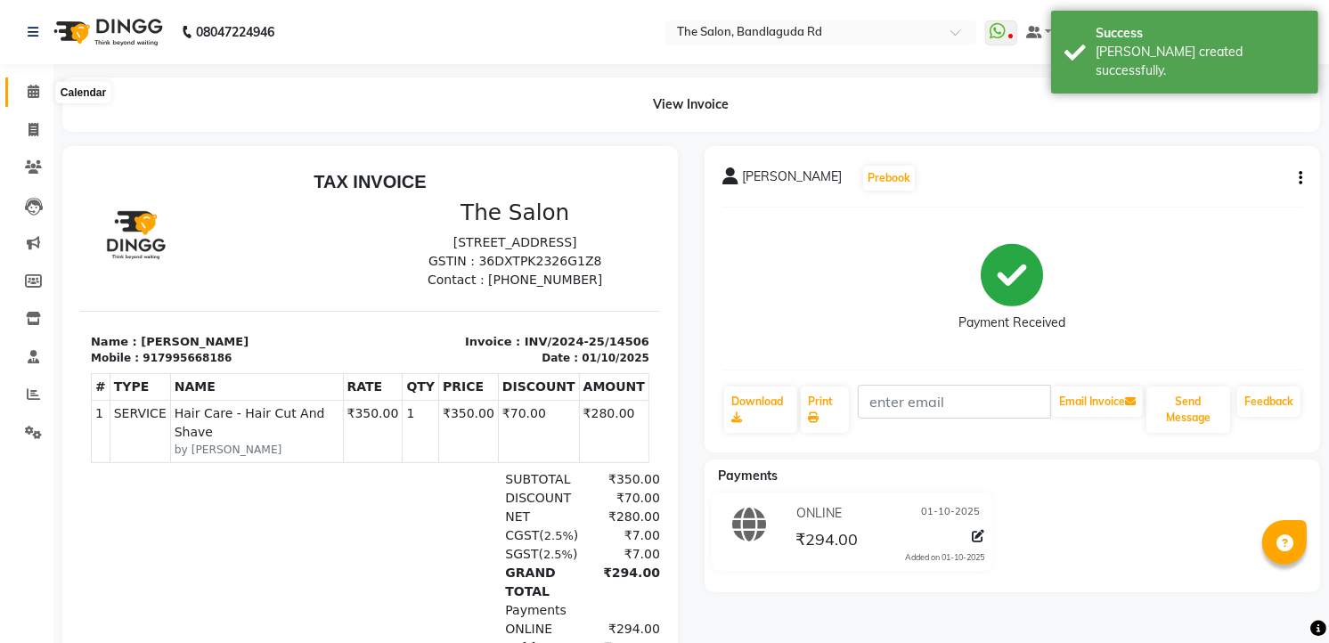
click at [36, 96] on icon at bounding box center [34, 91] width 12 height 13
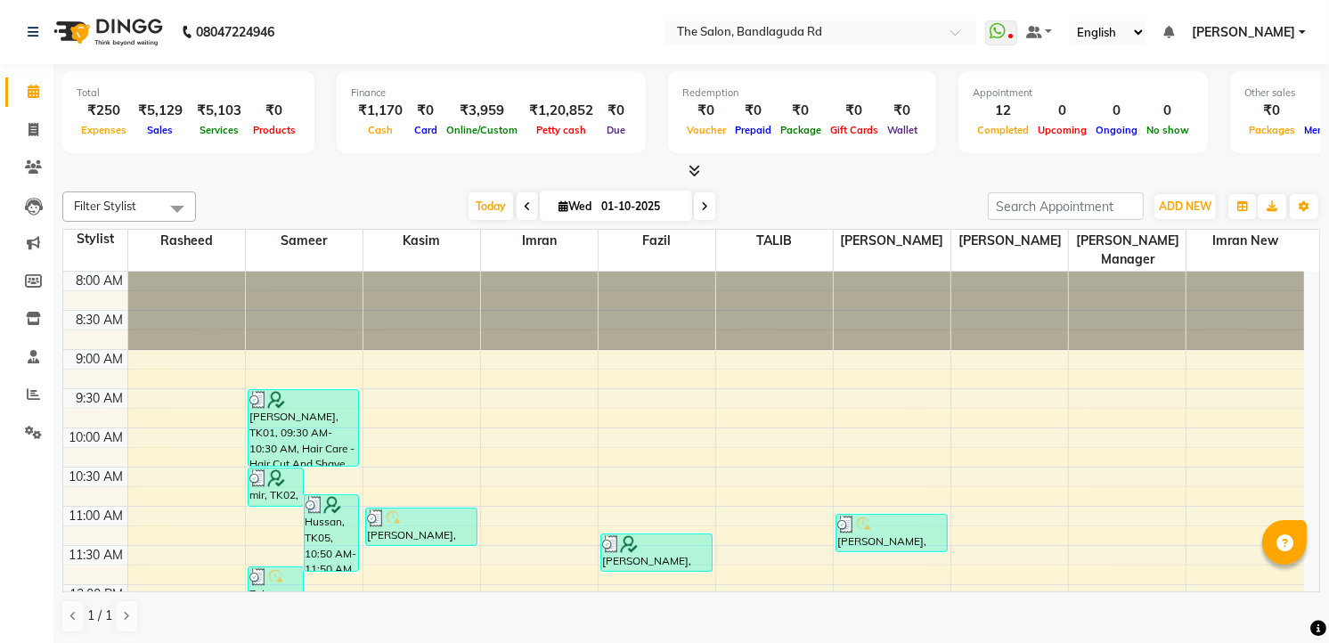
scroll to position [1, 0]
